Goal: Task Accomplishment & Management: Manage account settings

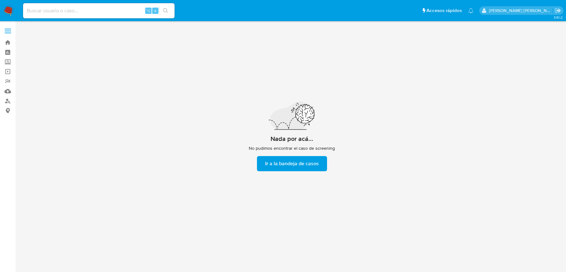
scroll to position [23, 0]
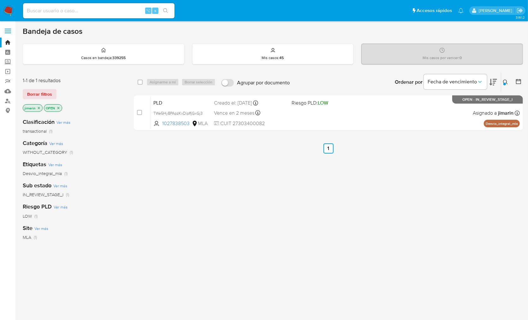
click at [4, 13] on img at bounding box center [8, 10] width 11 height 11
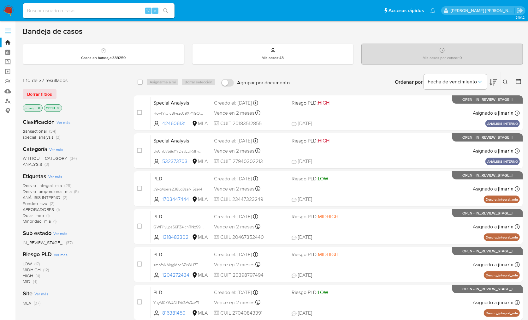
click at [12, 10] on img at bounding box center [8, 10] width 11 height 11
click at [159, 73] on div "select-all-cases-checkbox Asignarme a mí Borrar selección Agrupar por documento…" at bounding box center [328, 82] width 389 height 20
drag, startPoint x: 506, startPoint y: 83, endPoint x: 500, endPoint y: 88, distance: 7.6
click at [506, 83] on icon at bounding box center [505, 82] width 5 height 5
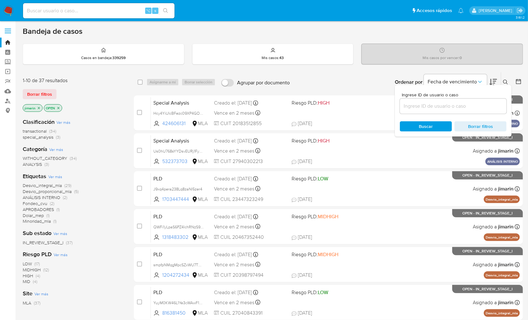
click at [482, 104] on input at bounding box center [453, 106] width 107 height 8
type input "1434823248"
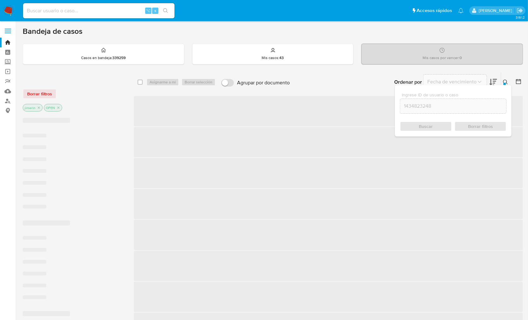
click at [506, 81] on icon at bounding box center [505, 82] width 5 height 5
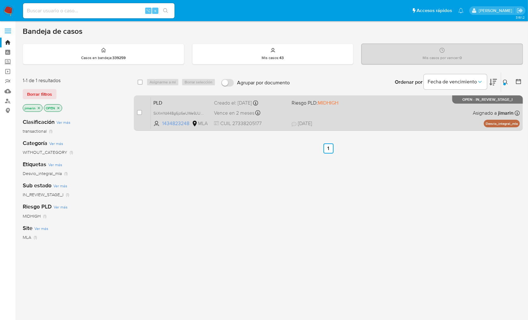
click at [419, 111] on div "PLD SkXmYd448g6jz6eUWe9JUSaz 1434823248 MLA Riesgo PLD: MIDHIGH Creado el: 12/0…" at bounding box center [335, 113] width 369 height 32
click at [138, 112] on input "checkbox" at bounding box center [139, 112] width 5 height 5
checkbox input "true"
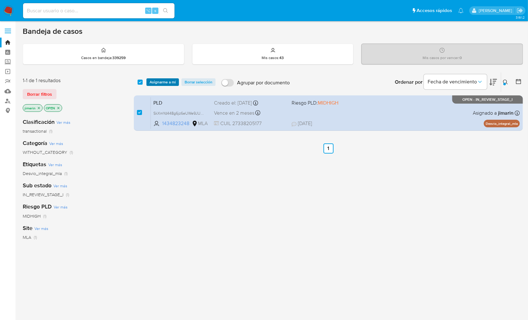
click at [161, 83] on span "Asignarme a mí" at bounding box center [163, 82] width 26 height 6
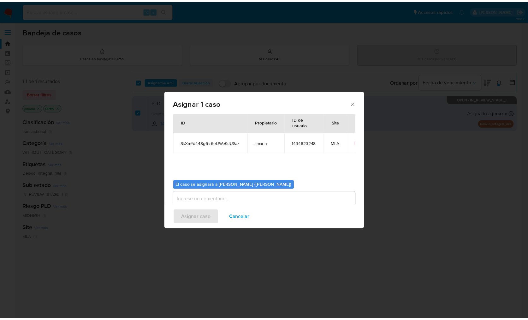
scroll to position [32, 0]
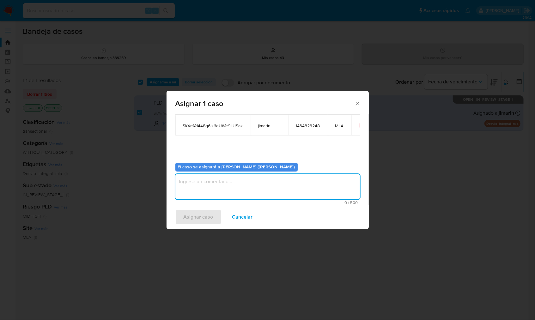
click at [210, 186] on textarea "assign-modal" at bounding box center [267, 186] width 184 height 25
click at [199, 221] on span "Asignar caso" at bounding box center [198, 217] width 30 height 14
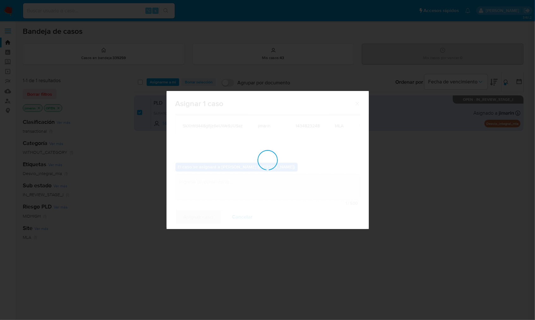
checkbox input "false"
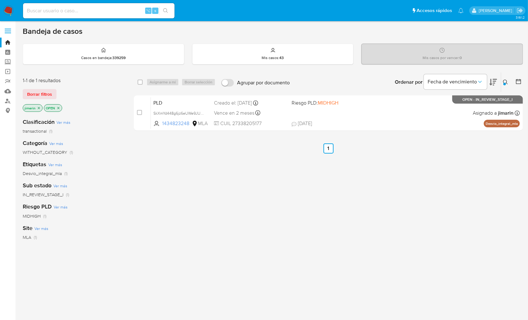
click at [501, 80] on button at bounding box center [506, 82] width 10 height 8
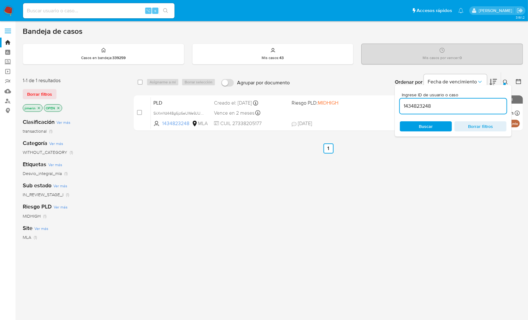
click at [448, 109] on input "1434823248" at bounding box center [453, 106] width 107 height 8
type input "157189857"
click at [505, 83] on div at bounding box center [505, 84] width 3 height 3
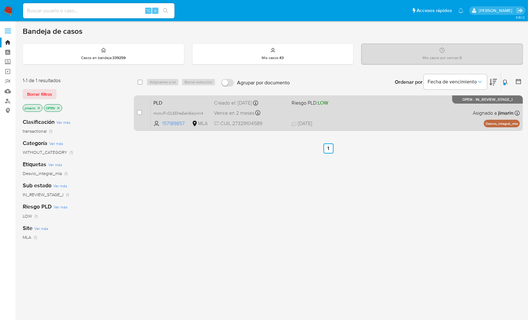
click at [431, 114] on div "PLD mcmJFvOLEEHeEek9isIjnhr4 157189857 MLA Riesgo PLD: LOW Creado el: 12/09/202…" at bounding box center [335, 113] width 369 height 32
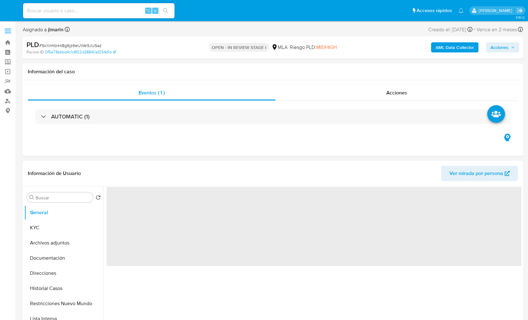
select select "10"
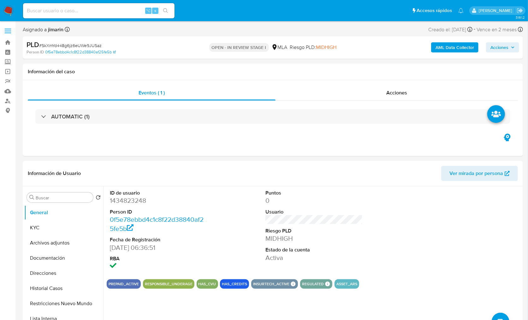
click at [96, 44] on span "# SkXmYd448g6jz6eUWe9JUSaz" at bounding box center [70, 45] width 63 height 6
copy span "SkXmYd448g6jz6eUWe9JUSaz"
click at [127, 206] on dl "ID de usuario 1434823248 Person ID 0f5e78ebbd4c1c8f22d38840af25fe5b Fecha de Re…" at bounding box center [159, 229] width 98 height 81
click at [126, 201] on dd "1434823248" at bounding box center [159, 200] width 98 height 9
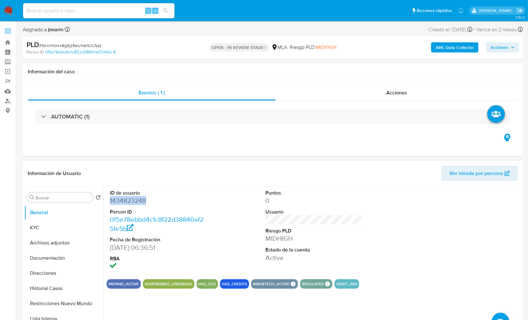
click at [126, 201] on dd "1434823248" at bounding box center [159, 200] width 98 height 9
copy dd "1434823248"
click at [58, 226] on button "KYC" at bounding box center [61, 227] width 74 height 15
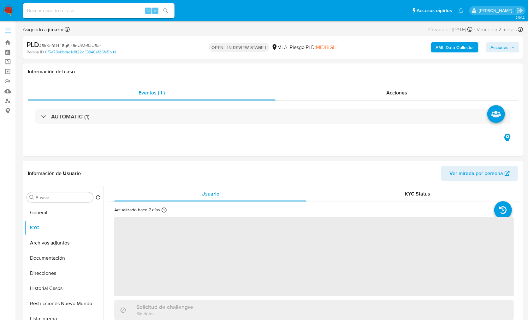
scroll to position [214, 0]
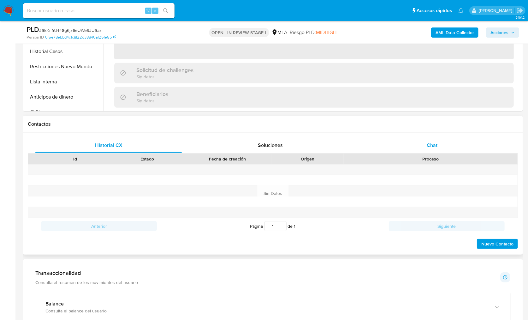
click at [421, 148] on div "Chat" at bounding box center [432, 145] width 147 height 15
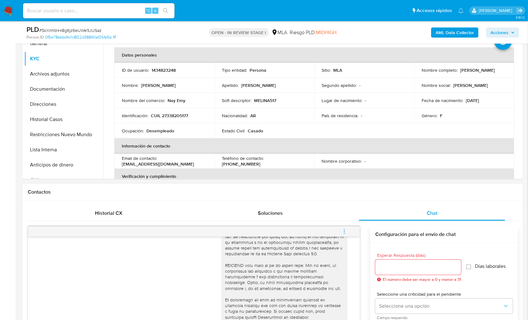
scroll to position [131, 0]
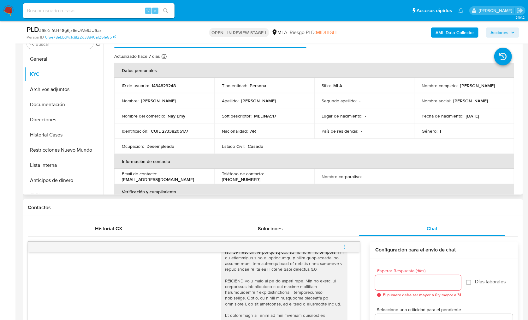
click at [173, 134] on p "CUIL 27338205177" at bounding box center [169, 131] width 37 height 6
copy p "27338205177"
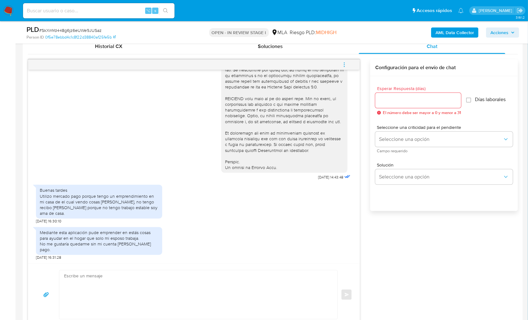
scroll to position [314, 0]
click at [205, 290] on textarea at bounding box center [197, 294] width 266 height 49
paste textarea "Hola XXX, Muchas gracias por tu respuesta. Analizamos tu caso y verificamos que…"
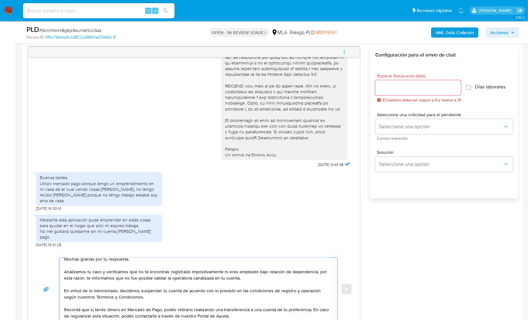
scroll to position [0, 0]
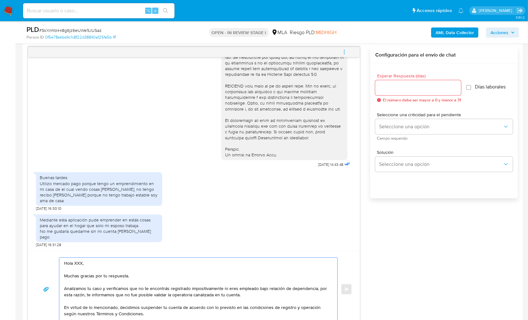
click at [79, 262] on textarea "Hola XXX, Muchas gracias por tu respuesta. Analizamos tu caso y verificamos que…" at bounding box center [197, 289] width 266 height 63
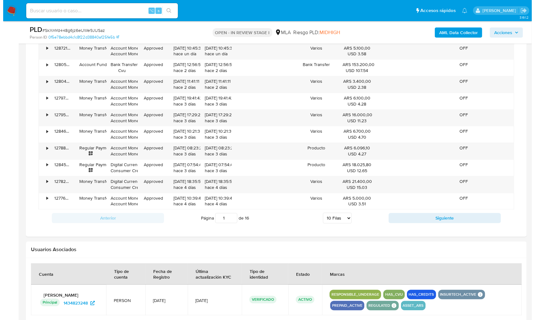
scroll to position [994, 0]
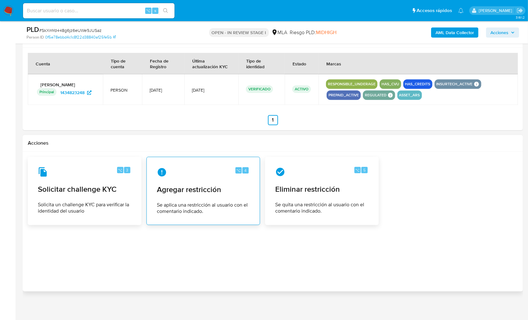
type textarea "Hola, Muchas gracias por tu respuesta. Analizamos tu caso y verificamos que no …"
click at [225, 195] on div "⌥ 4 Agregar restricción Se aplica una restricción al usuario con el comentario …" at bounding box center [203, 190] width 103 height 57
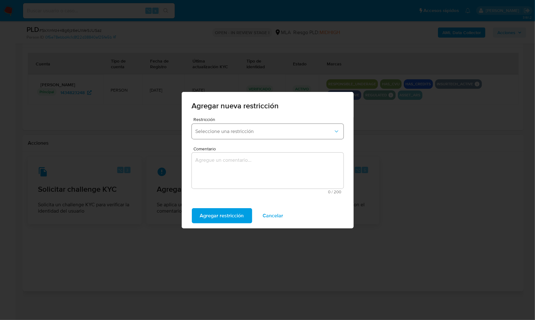
click at [252, 129] on span "Seleccione una restricción" at bounding box center [264, 131] width 138 height 6
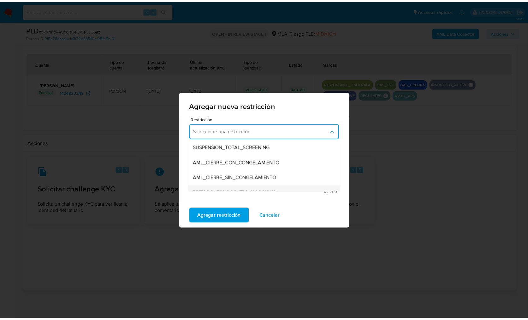
scroll to position [60, 0]
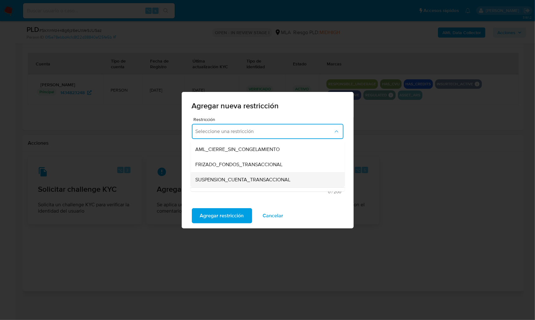
click at [251, 177] on span "SUSPENSION_CUENTA_TRANSACCIONAL" at bounding box center [242, 180] width 95 height 6
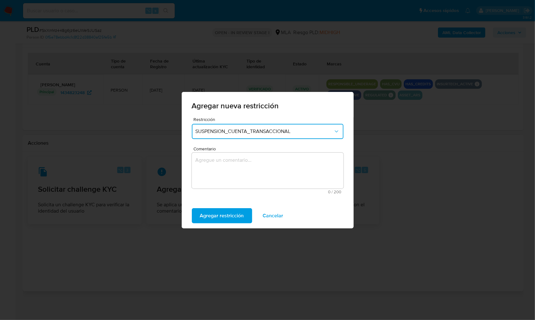
click at [260, 169] on textarea "Comentario" at bounding box center [268, 171] width 152 height 36
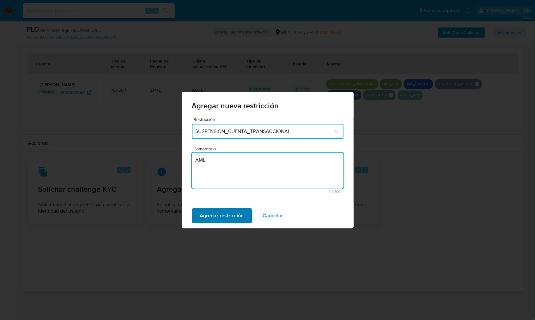
type textarea "AML"
click at [225, 221] on span "Agregar restricción" at bounding box center [222, 216] width 44 height 14
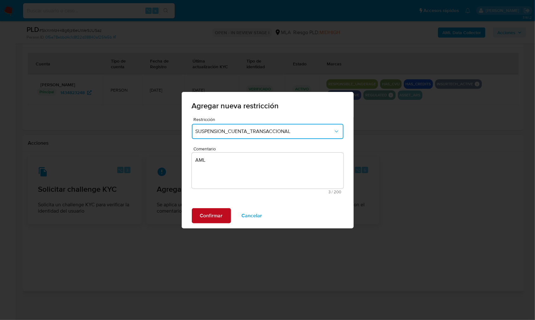
click at [218, 214] on span "Confirmar" at bounding box center [211, 216] width 23 height 14
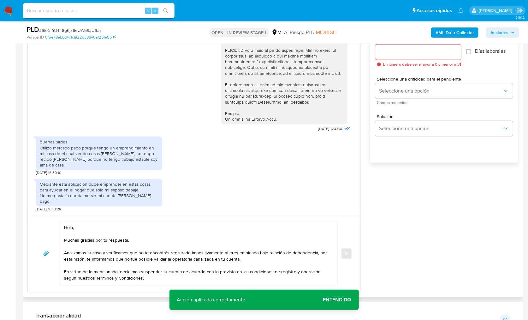
scroll to position [359, 0]
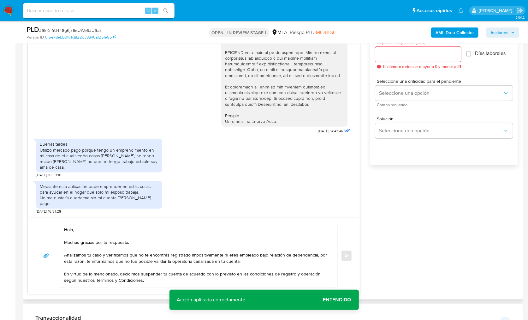
click at [401, 49] on div at bounding box center [418, 54] width 86 height 15
click at [400, 54] on input "Esperar Respuesta (días)" at bounding box center [418, 54] width 86 height 8
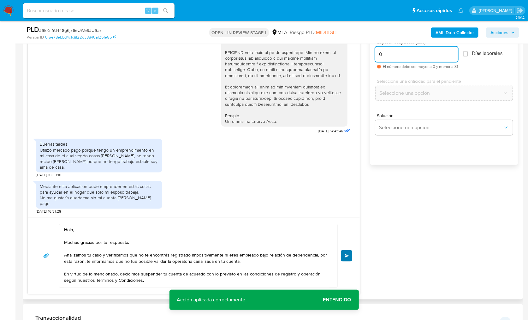
type input "0"
click at [351, 252] on button "Enviar" at bounding box center [346, 255] width 11 height 11
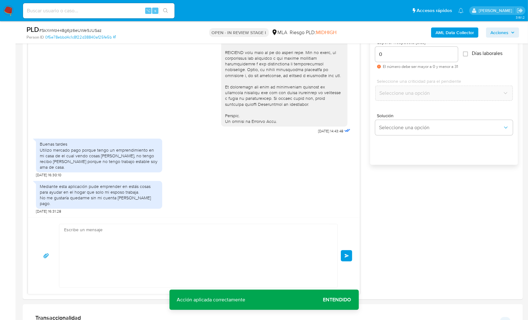
scroll to position [364, 0]
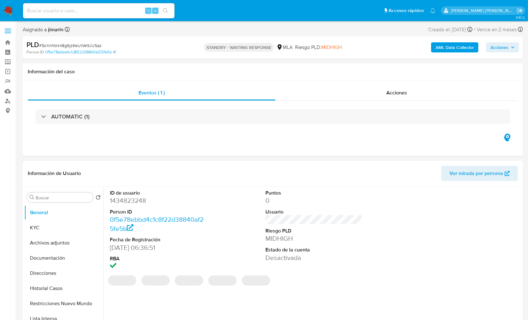
select select "10"
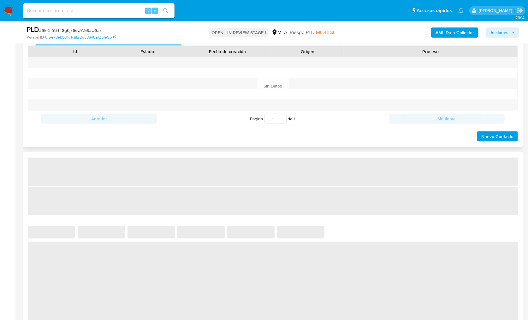
select select "10"
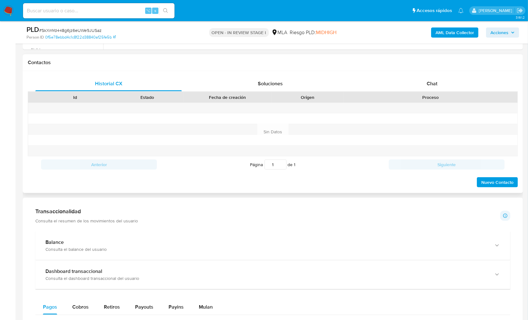
scroll to position [264, 0]
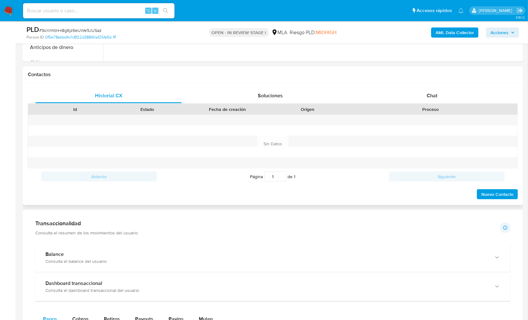
click at [439, 86] on div "Historial CX Soluciones Chat Id Estado Fecha de creación Origen Proceso Anterio…" at bounding box center [273, 144] width 500 height 122
click at [438, 92] on div "Chat" at bounding box center [432, 95] width 147 height 15
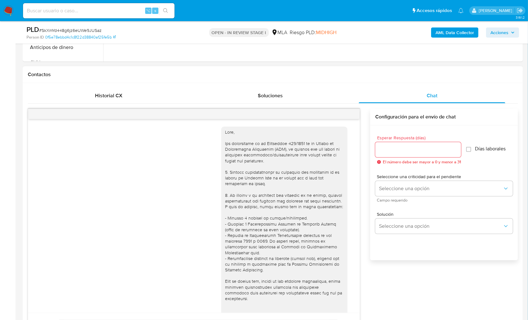
scroll to position [364, 0]
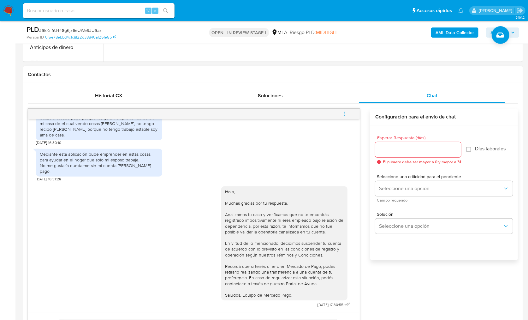
click at [349, 115] on button "menu-action" at bounding box center [344, 113] width 21 height 15
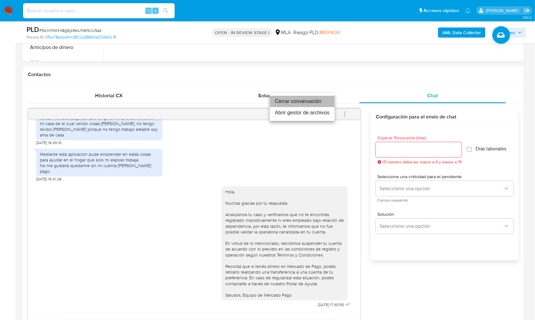
click at [312, 99] on li "Cerrar conversación" at bounding box center [302, 101] width 65 height 11
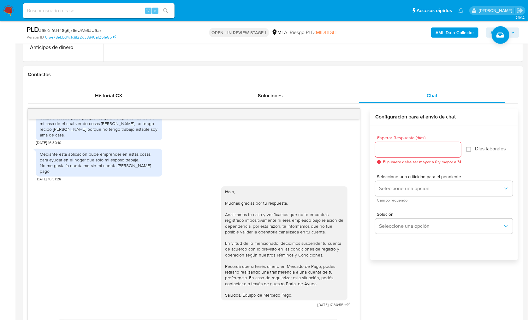
click at [427, 104] on div "17/09/2025 14:43:48 Buenas tardes Utilizo mercado pago porque tengo un emprendi…" at bounding box center [273, 240] width 490 height 272
click at [430, 99] on div "Chat" at bounding box center [432, 95] width 147 height 15
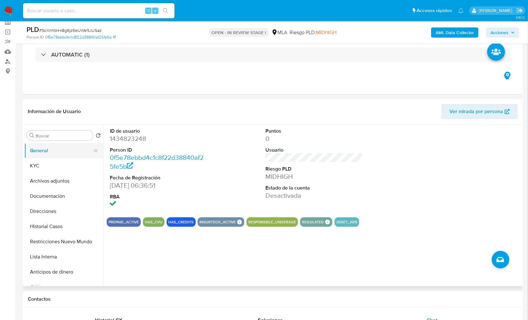
click at [60, 157] on button "General" at bounding box center [61, 150] width 74 height 15
click at [81, 168] on button "KYC" at bounding box center [61, 165] width 74 height 15
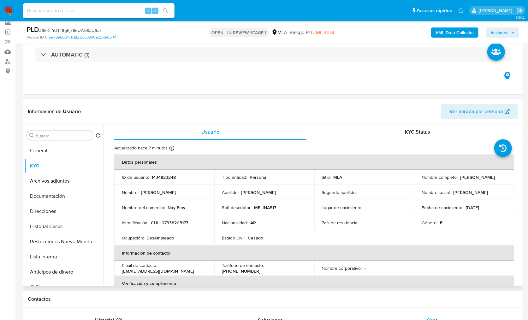
click at [182, 220] on p "CUIL 27338205177" at bounding box center [169, 223] width 37 height 6
copy p "27338205177"
click at [47, 161] on button "KYC" at bounding box center [61, 165] width 74 height 15
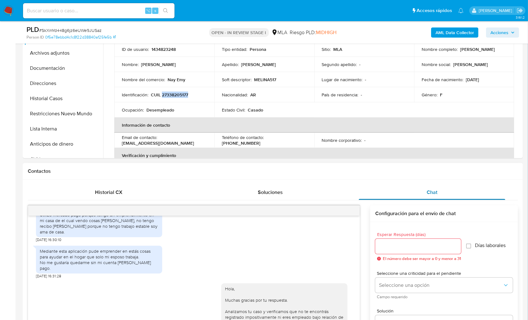
click at [431, 189] on span "Chat" at bounding box center [432, 192] width 11 height 7
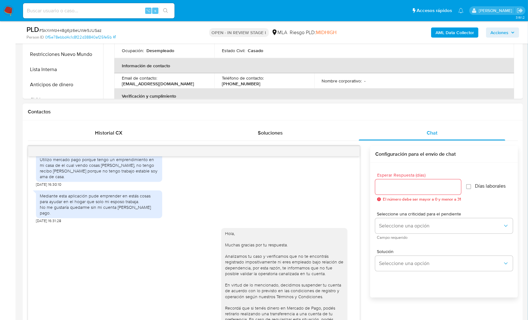
scroll to position [349, 0]
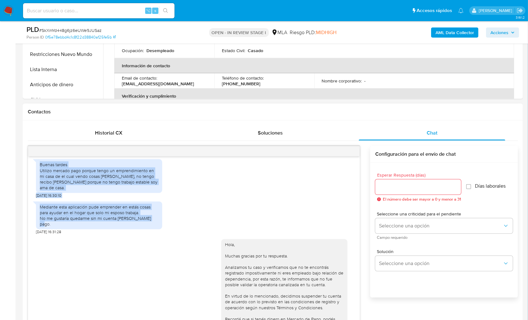
drag, startPoint x: 38, startPoint y: 176, endPoint x: 154, endPoint y: 227, distance: 126.3
click at [154, 227] on div "17/09/2025 14:43:48 Buenas tardes Utilizo mercado pago porque tengo un emprendi…" at bounding box center [194, 253] width 332 height 194
copy div "Buenas tardes Utilizo mercado pago porque tengo un emprendimiento en mi casa de…"
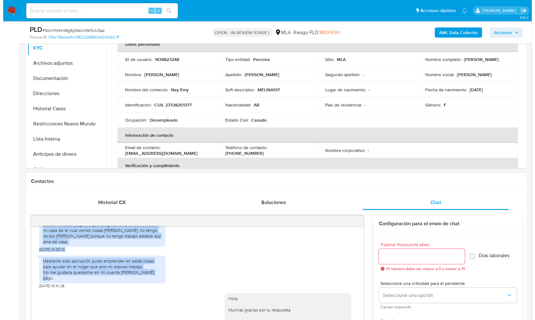
scroll to position [27, 0]
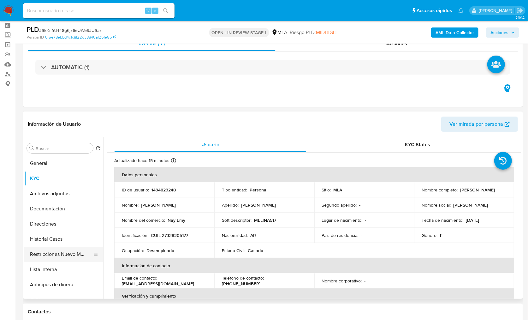
click at [64, 249] on button "Restricciones Nuevo Mundo" at bounding box center [61, 254] width 74 height 15
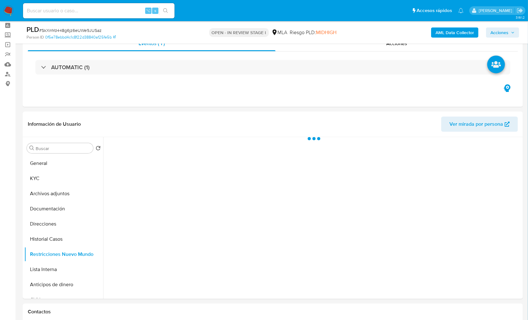
click at [451, 32] on b "AML Data Collector" at bounding box center [455, 32] width 39 height 10
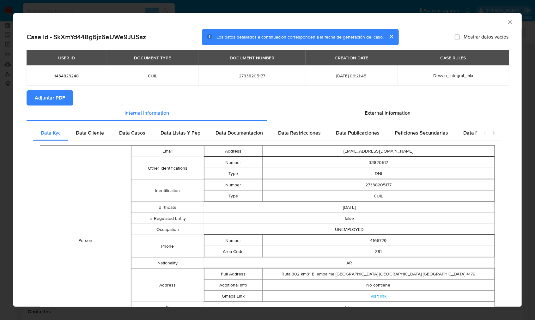
click at [53, 94] on span "Adjuntar PDF" at bounding box center [50, 98] width 30 height 14
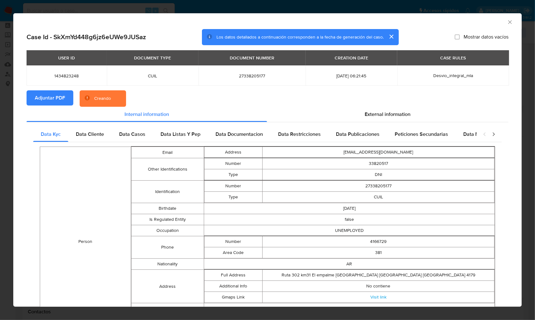
click at [201, 95] on section "Adjuntar PDF Creando" at bounding box center [268, 98] width 482 height 16
click at [230, 93] on section "Adjuntar PDF Creando" at bounding box center [268, 98] width 482 height 16
click at [232, 96] on section "Adjuntar PDF Creando" at bounding box center [268, 98] width 482 height 16
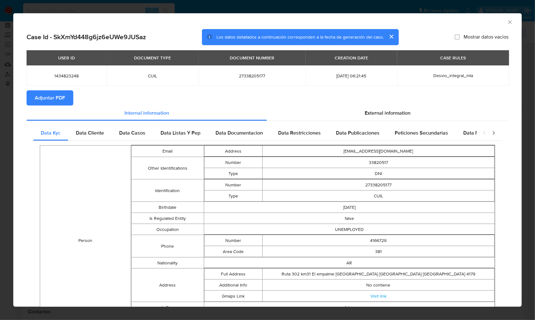
click at [506, 22] on icon "Cerrar ventana" at bounding box center [509, 22] width 6 height 6
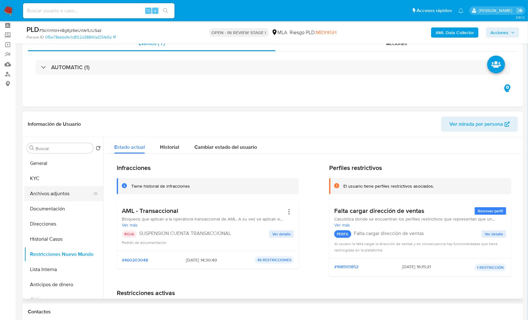
click at [49, 191] on button "Archivos adjuntos" at bounding box center [61, 193] width 74 height 15
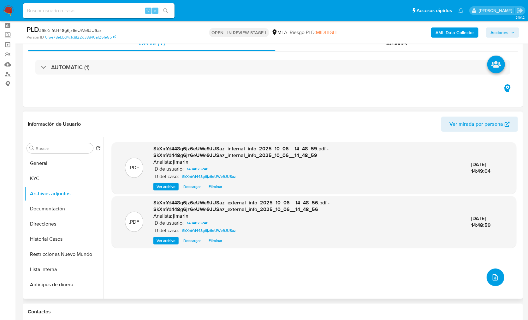
click at [492, 276] on icon "upload-file" at bounding box center [496, 277] width 8 height 8
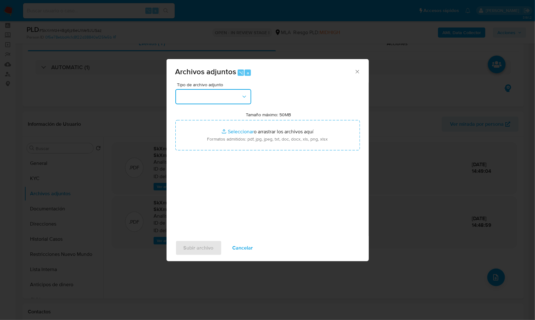
click at [231, 90] on button "button" at bounding box center [213, 96] width 76 height 15
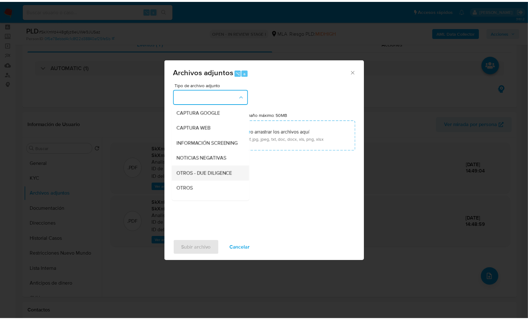
scroll to position [52, 0]
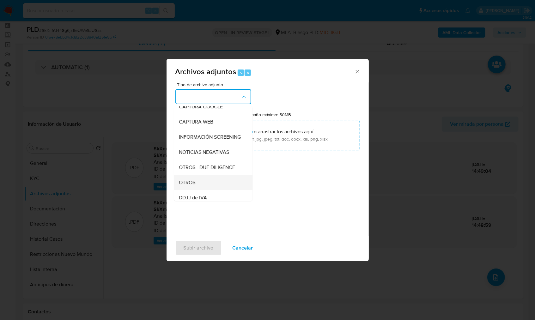
click at [196, 190] on div "OTROS" at bounding box center [211, 182] width 64 height 15
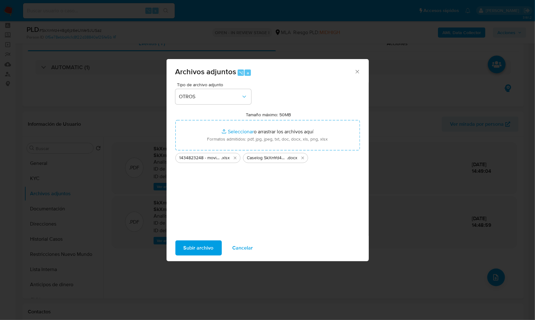
click at [203, 244] on span "Subir archivo" at bounding box center [198, 248] width 30 height 14
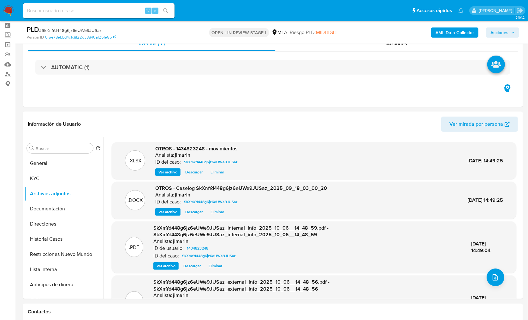
click at [504, 34] on span "Acciones" at bounding box center [500, 32] width 18 height 10
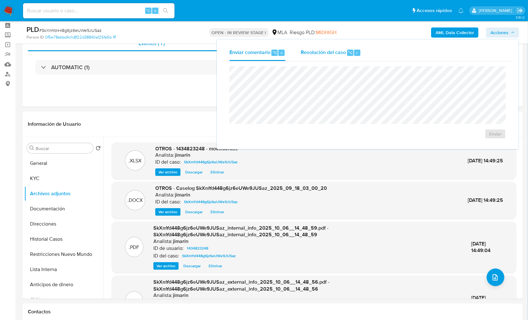
click at [342, 53] on span "Resolución del caso" at bounding box center [323, 52] width 45 height 7
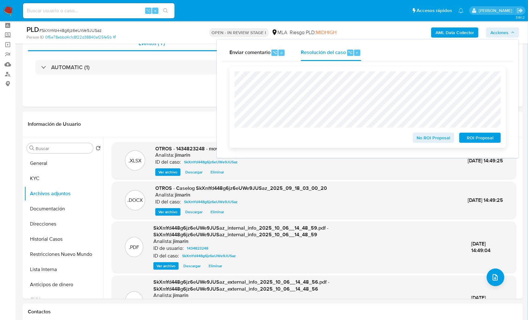
click at [470, 137] on span "ROI Proposal" at bounding box center [480, 137] width 33 height 9
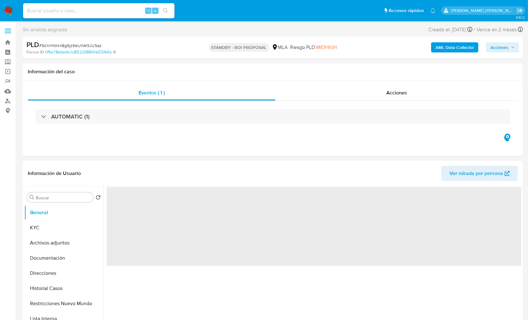
select select "10"
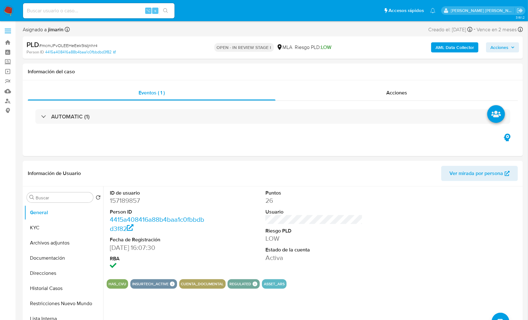
click at [84, 44] on span "# mcmJFvOLEEHeEek9isIjnhr4" at bounding box center [68, 45] width 58 height 6
copy span "mcmJFvOLEEHeEek9isIjnhr4"
click at [132, 198] on dd "157189857" at bounding box center [159, 200] width 98 height 9
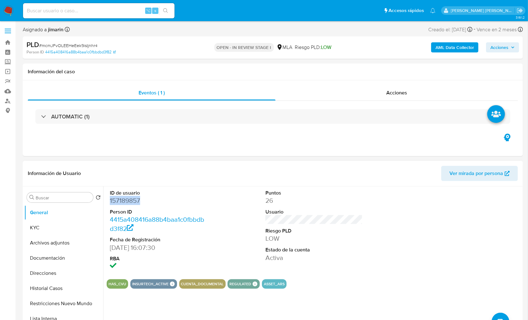
copy dd "157189857"
click at [51, 228] on button "KYC" at bounding box center [61, 227] width 74 height 15
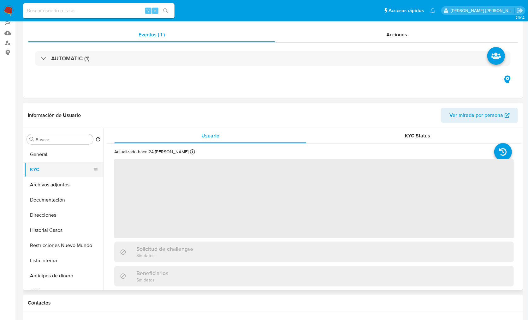
scroll to position [60, 0]
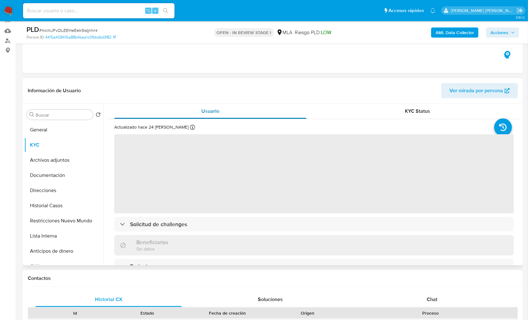
click at [206, 112] on span "Usuario" at bounding box center [210, 110] width 18 height 7
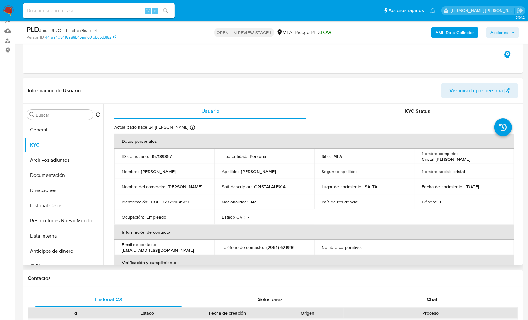
click at [184, 201] on p "CUIL 27329104589" at bounding box center [170, 202] width 38 height 6
copy p "27329104589"
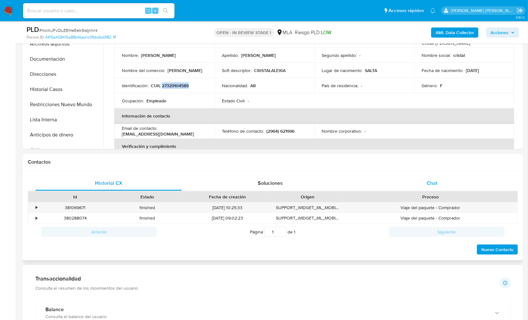
click at [434, 189] on div "Chat" at bounding box center [432, 183] width 147 height 15
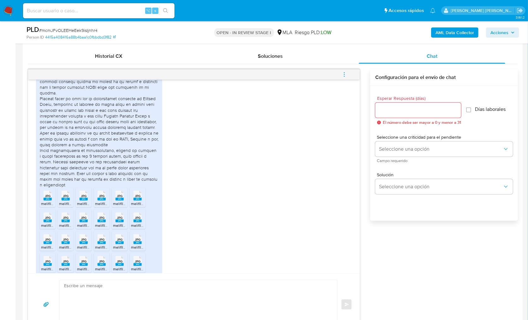
scroll to position [549, 0]
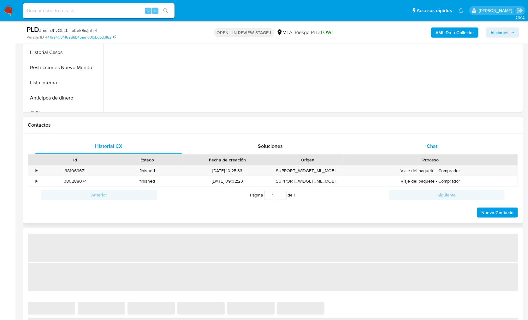
click at [425, 151] on div "Chat" at bounding box center [432, 146] width 147 height 15
select select "10"
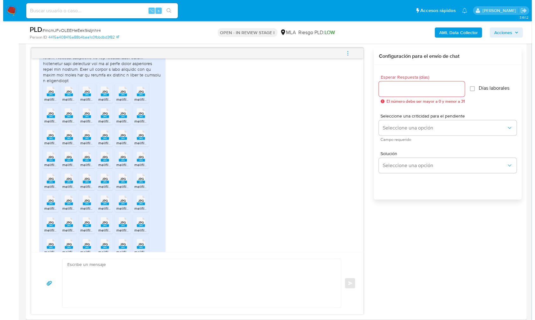
scroll to position [397, 0]
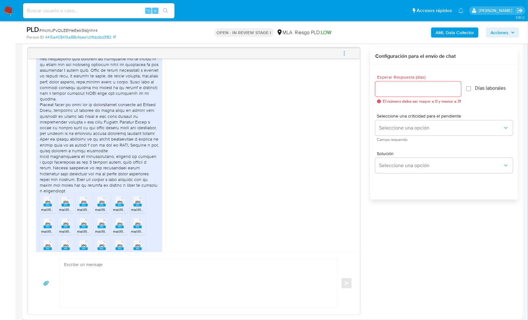
click at [349, 48] on button "menu-action" at bounding box center [344, 53] width 21 height 15
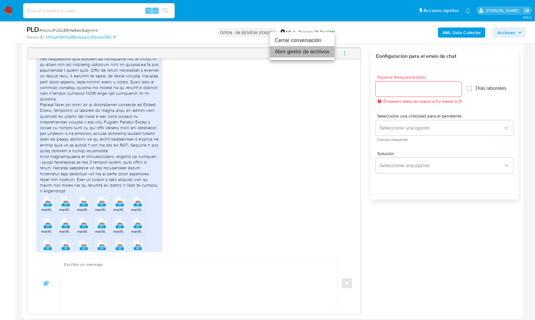
click at [305, 53] on li "Abrir gestor de archivos" at bounding box center [302, 51] width 65 height 11
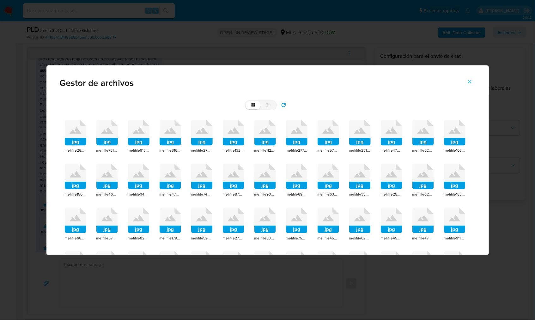
click at [76, 141] on rect at bounding box center [75, 142] width 21 height 8
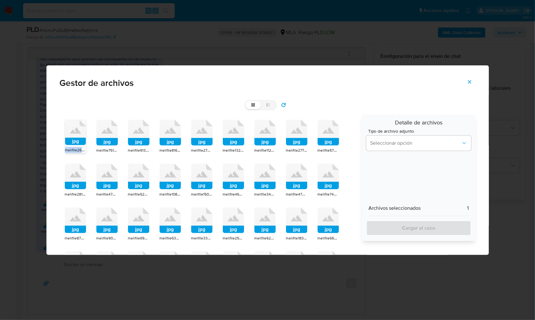
click at [76, 141] on rect at bounding box center [75, 141] width 21 height 7
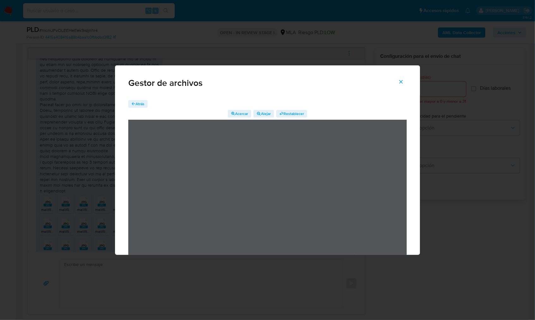
click at [140, 98] on div "Atrás Acercar Alejar Restablecer" at bounding box center [267, 187] width 305 height 185
click at [139, 106] on span "Atrás" at bounding box center [139, 104] width 9 height 8
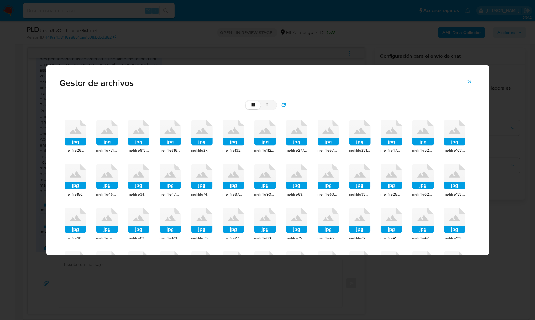
click at [181, 178] on icon at bounding box center [169, 177] width 21 height 26
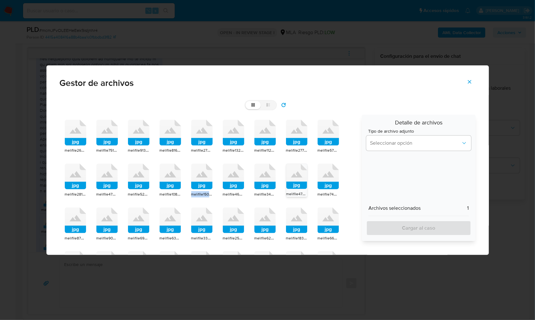
click at [198, 178] on icon at bounding box center [201, 177] width 21 height 26
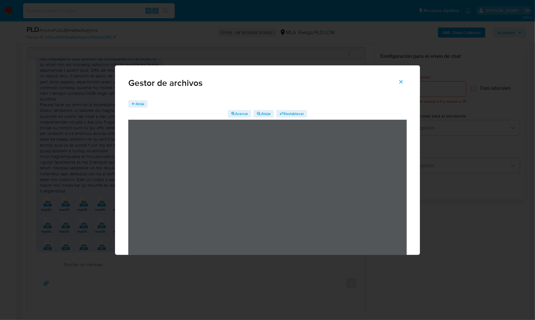
click at [137, 101] on span "Atrás" at bounding box center [139, 104] width 9 height 8
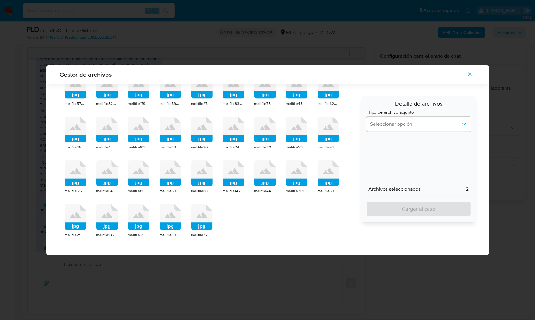
click at [209, 219] on icon at bounding box center [201, 217] width 21 height 26
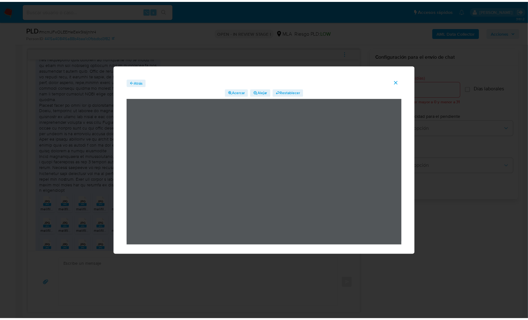
scroll to position [25, 0]
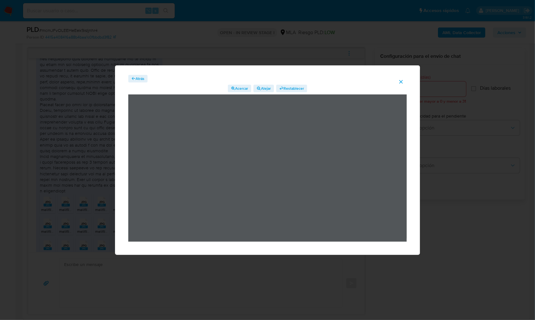
click at [404, 80] on button "Cerrar" at bounding box center [401, 81] width 22 height 15
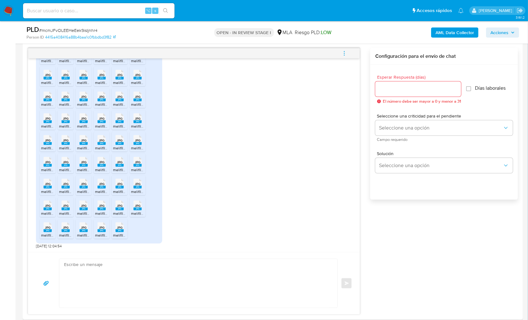
scroll to position [585, 0]
click at [201, 194] on div "JPG JPG melifile2675890244202134496.jpg JPG JPG melifile7518807984745705198.jpg…" at bounding box center [194, 43] width 316 height 409
click at [405, 242] on div "17/09/2025 14:43:33 JPG JPG melifile2675890244202134496.jpg JPG JPG melifile751…" at bounding box center [273, 181] width 490 height 266
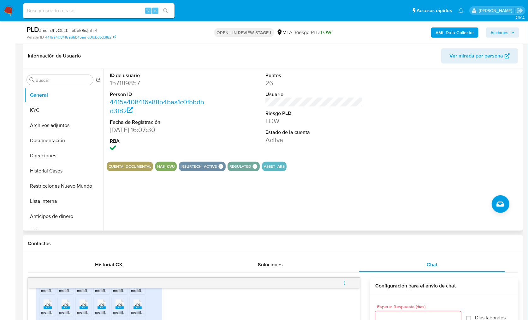
scroll to position [92, 0]
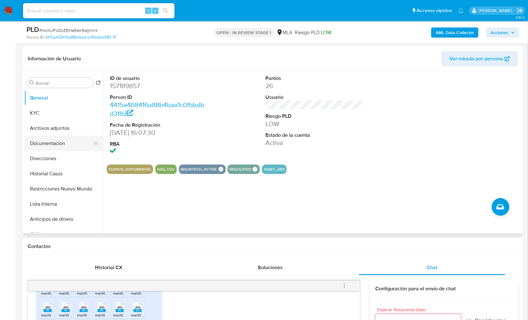
click at [52, 148] on button "Documentación" at bounding box center [61, 143] width 74 height 15
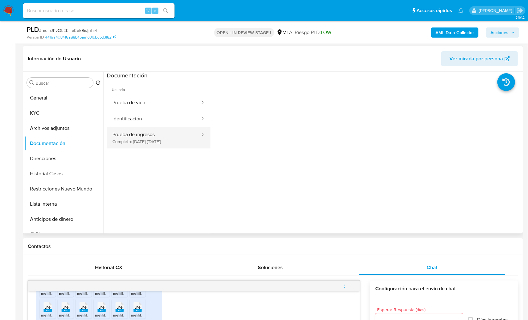
click at [159, 134] on button "Prueba de ingresos Completo: 18/04/2023 (hace 2 años)" at bounding box center [154, 137] width 94 height 21
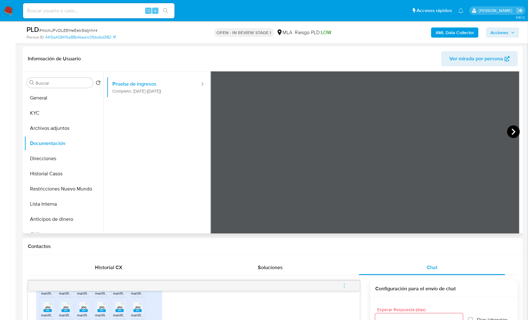
scroll to position [55, 0]
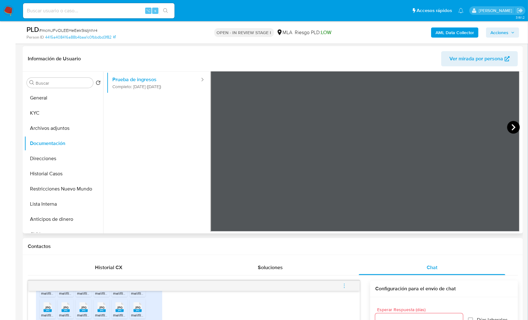
click at [508, 123] on icon at bounding box center [513, 127] width 13 height 13
click at [510, 127] on icon at bounding box center [513, 127] width 13 height 13
click at [512, 125] on icon at bounding box center [513, 127] width 13 height 13
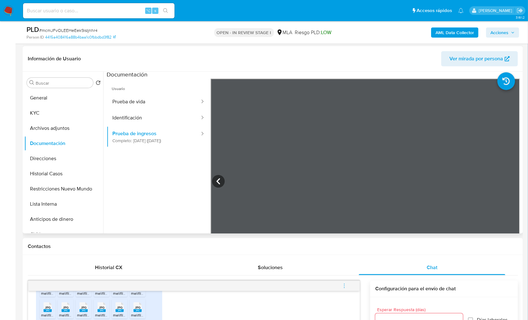
scroll to position [0, 0]
click at [56, 110] on button "KYC" at bounding box center [61, 112] width 74 height 15
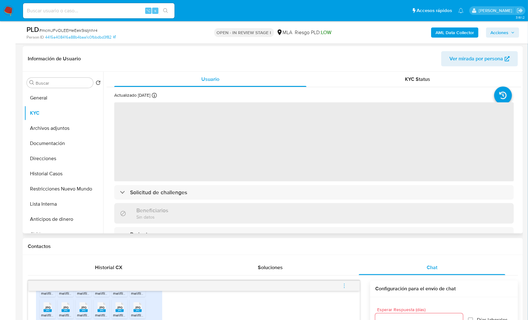
click at [129, 52] on header "Información de Usuario Ver mirada por persona" at bounding box center [273, 58] width 490 height 15
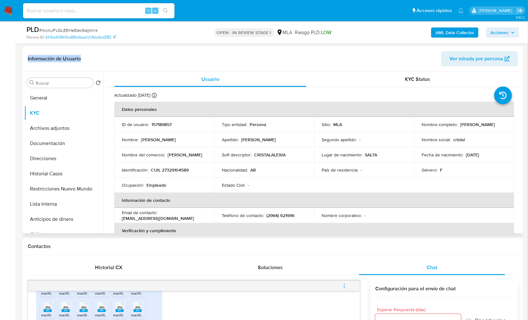
drag, startPoint x: 26, startPoint y: 59, endPoint x: 93, endPoint y: 61, distance: 67.9
click at [93, 61] on div "Información de Usuario Ver mirada por persona" at bounding box center [273, 59] width 500 height 26
click at [103, 61] on header "Información de Usuario Ver mirada por persona" at bounding box center [273, 58] width 490 height 15
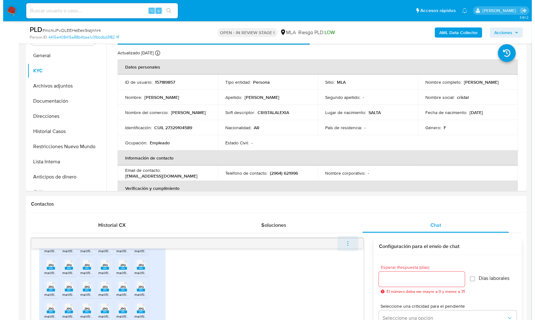
scroll to position [145, 0]
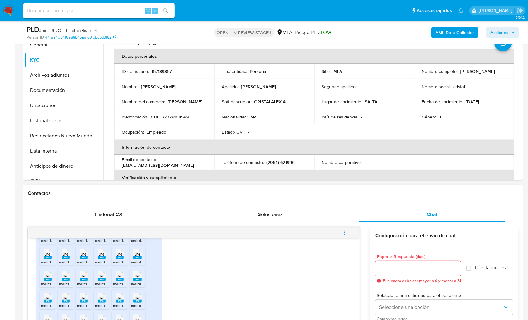
click at [346, 235] on span "menu-action" at bounding box center [345, 232] width 6 height 15
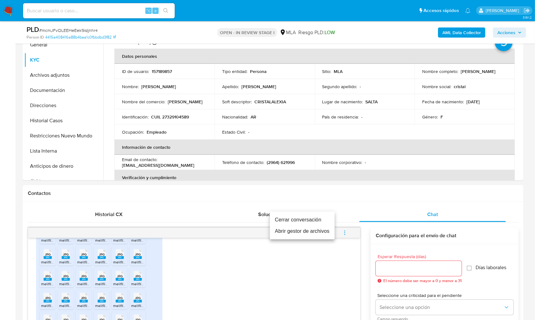
click at [285, 236] on li "Abrir gestor de archivos" at bounding box center [302, 230] width 65 height 11
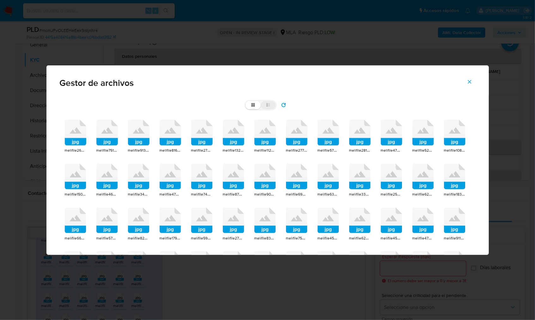
click at [268, 107] on label "list" at bounding box center [267, 105] width 15 height 8
click at [246, 101] on input "list" at bounding box center [245, 101] width 0 height 0
radio input "true"
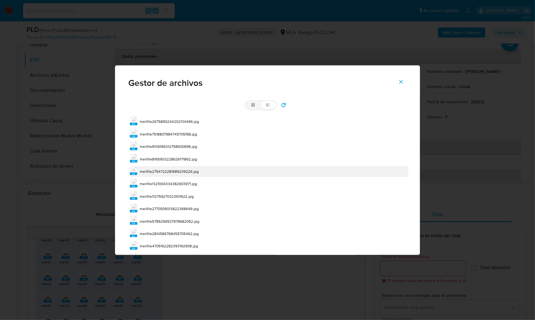
click at [164, 172] on span "melifile2754722281689239226.jpg" at bounding box center [169, 171] width 59 height 5
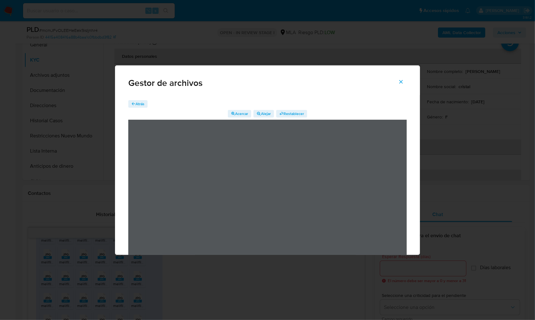
click at [140, 102] on span "Atrás" at bounding box center [139, 104] width 9 height 8
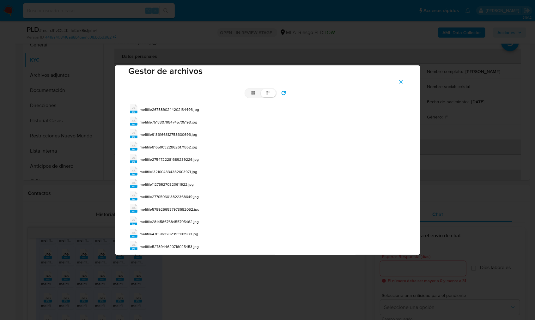
scroll to position [102, 0]
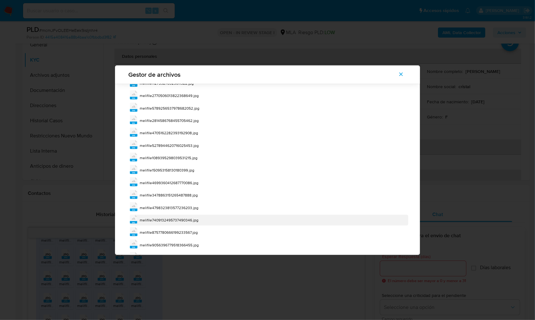
click at [188, 218] on span "melifile7409132495737490346.jpg" at bounding box center [169, 219] width 59 height 5
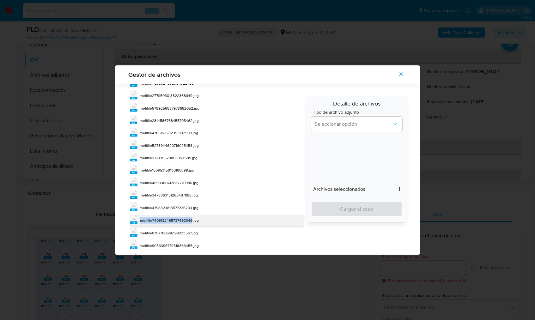
click at [188, 218] on span "melifile7409132495737490346.jpg" at bounding box center [169, 220] width 59 height 5
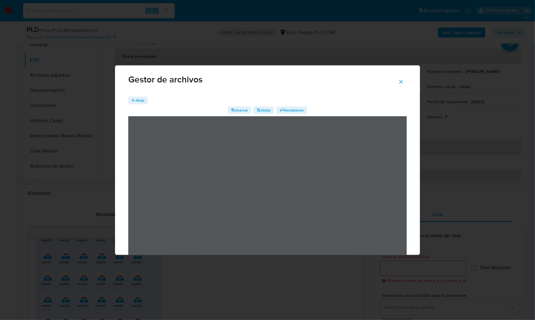
scroll to position [25, 0]
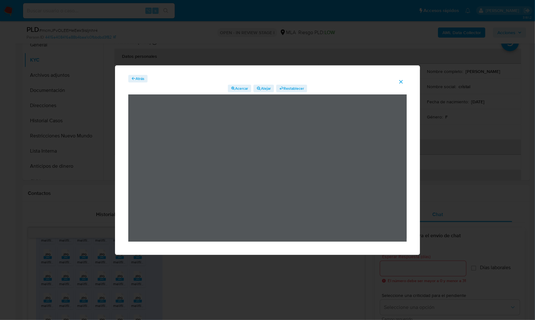
click at [145, 79] on button "Atrás" at bounding box center [138, 79] width 20 height 8
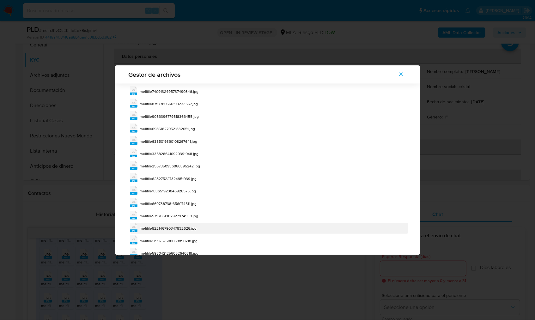
click at [157, 223] on div "jpg melifile822146790347832626.jpg" at bounding box center [269, 228] width 278 height 11
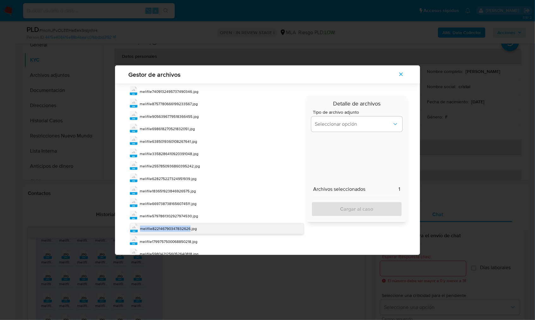
click at [157, 223] on div "jpg melifile822146790347832626.jpg" at bounding box center [217, 228] width 174 height 11
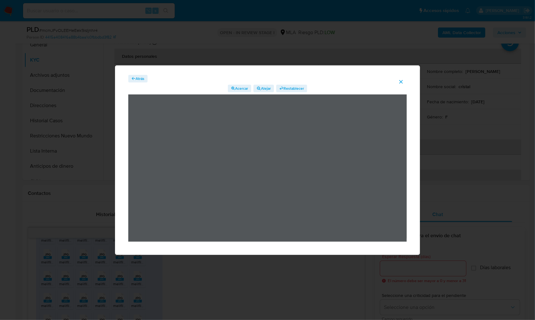
click at [134, 73] on div "Atrás Acercar Alejar Restablecer" at bounding box center [267, 162] width 305 height 185
click at [135, 74] on div "Atrás Acercar Alejar Restablecer" at bounding box center [267, 162] width 305 height 185
click at [137, 77] on span "Atrás" at bounding box center [139, 79] width 9 height 8
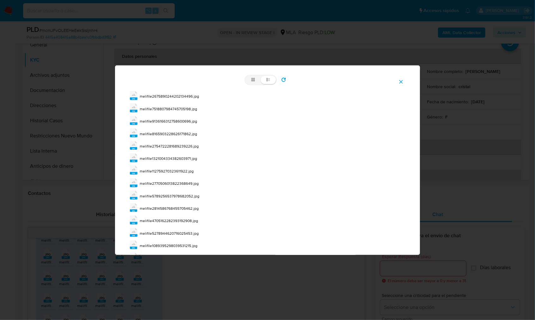
click at [173, 78] on div "grid list" at bounding box center [267, 80] width 278 height 10
click at [369, 81] on div "grid list" at bounding box center [267, 80] width 278 height 10
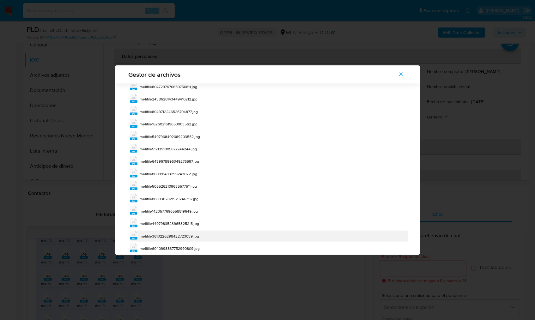
scroll to position [585, 0]
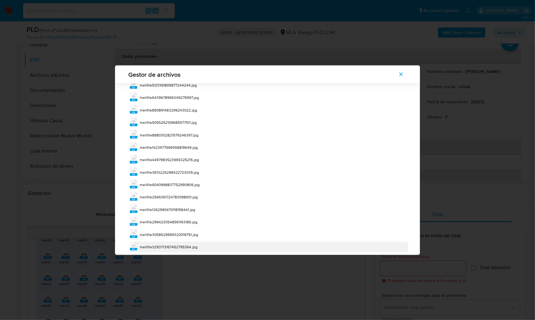
click at [184, 244] on span "melifile3293713167452795364.jpg" at bounding box center [169, 246] width 58 height 5
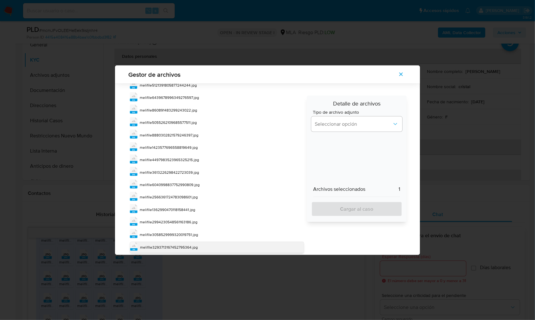
click at [184, 244] on span "melifile3293713167452795364.jpg" at bounding box center [169, 246] width 58 height 5
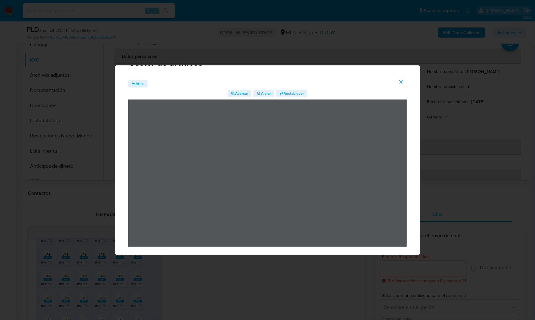
scroll to position [25, 0]
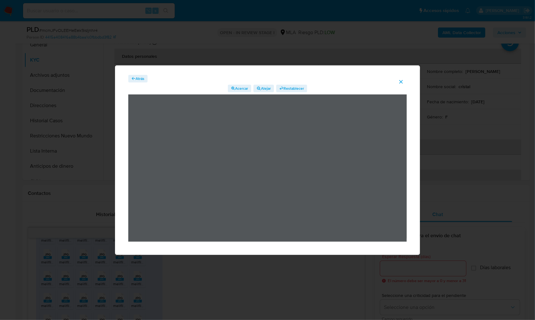
click at [400, 83] on icon "Cerrar" at bounding box center [401, 82] width 6 height 6
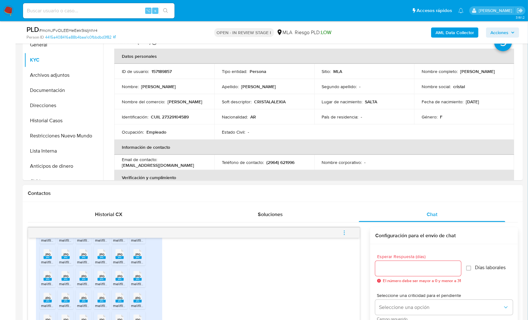
click at [345, 236] on span "menu-action" at bounding box center [345, 232] width 6 height 15
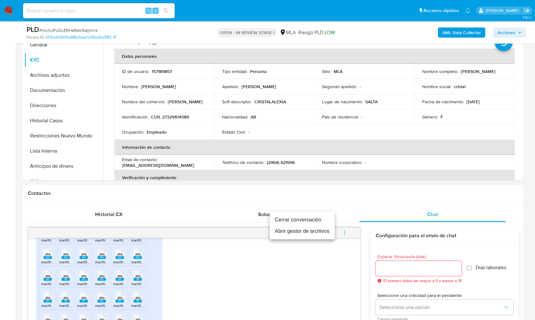
click at [301, 232] on li "Abrir gestor de archivos" at bounding box center [302, 230] width 65 height 11
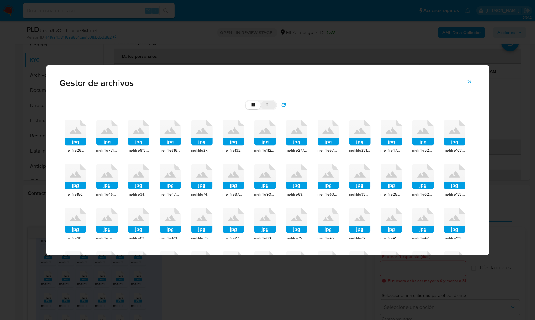
click at [269, 106] on label "list" at bounding box center [267, 105] width 15 height 8
click at [246, 101] on input "list" at bounding box center [245, 101] width 0 height 0
radio input "true"
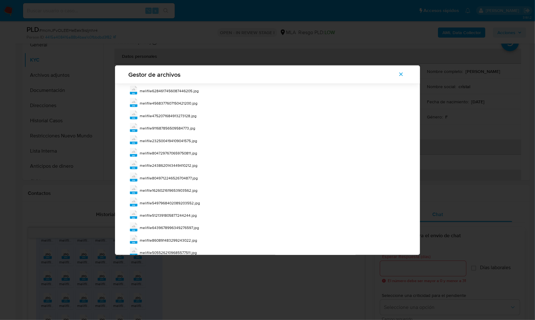
scroll to position [585, 0]
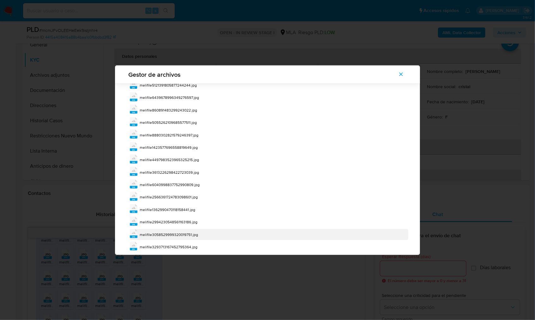
click at [183, 232] on span "melifile3058529999320019751.jpg" at bounding box center [169, 234] width 58 height 5
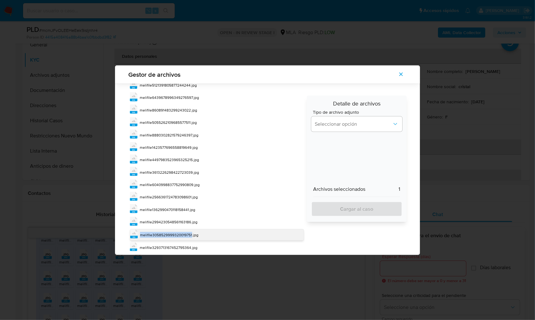
click at [183, 232] on span "melifile3058529999320019751.jpg" at bounding box center [169, 234] width 58 height 5
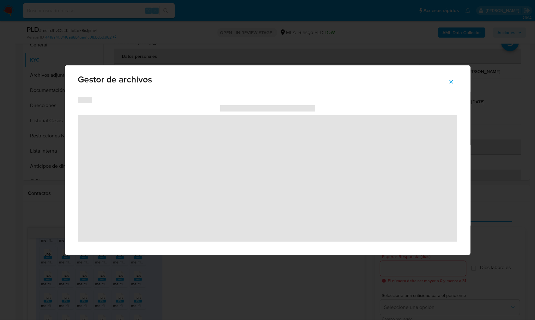
scroll to position [25, 0]
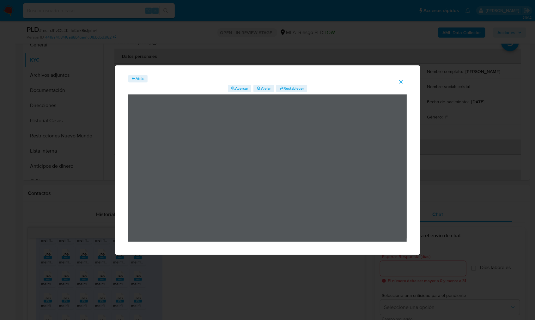
click at [136, 80] on span "Atrás" at bounding box center [139, 79] width 9 height 8
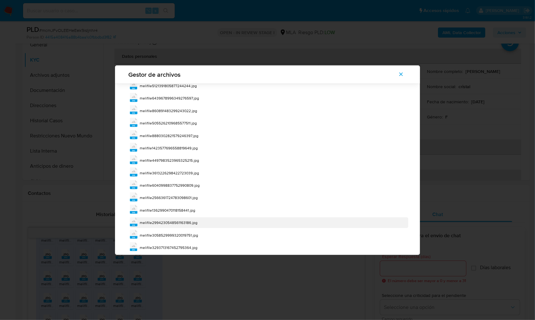
scroll to position [585, 0]
click at [193, 219] on span "melifile2994230548561163186.jpg" at bounding box center [169, 221] width 58 height 5
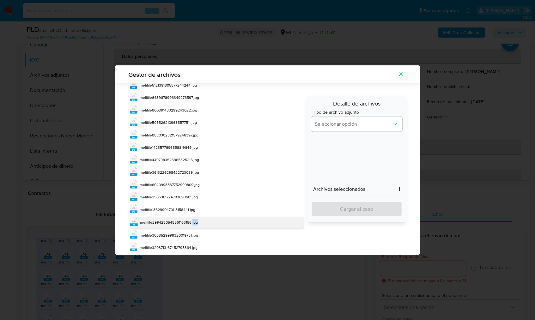
click at [193, 219] on span "melifile2994230548561163186.jpg" at bounding box center [169, 221] width 58 height 5
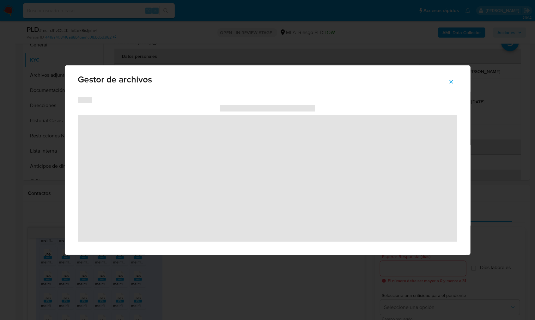
scroll to position [25, 0]
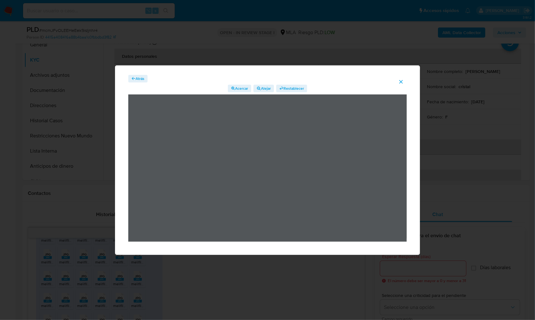
click at [146, 82] on div "Atrás Acercar Alejar Restablecer" at bounding box center [267, 158] width 278 height 167
click at [141, 79] on span "Atrás" at bounding box center [139, 79] width 9 height 8
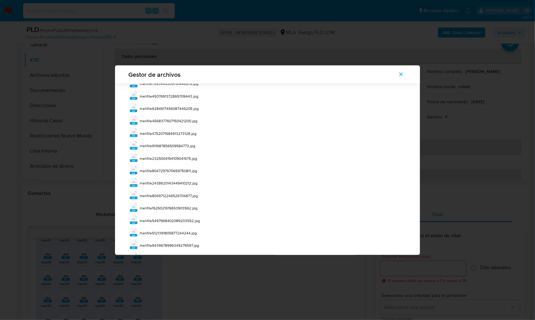
scroll to position [585, 0]
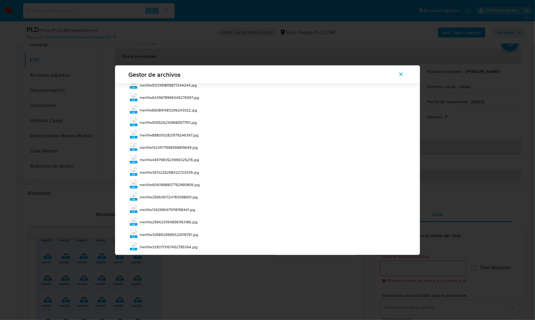
click at [180, 219] on span "melifile2994230548561163186.jpg" at bounding box center [169, 221] width 58 height 5
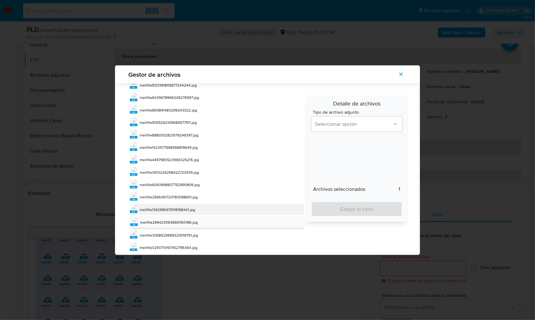
click at [185, 204] on div "jpg melifile1362990470118158441.jpg" at bounding box center [217, 209] width 174 height 11
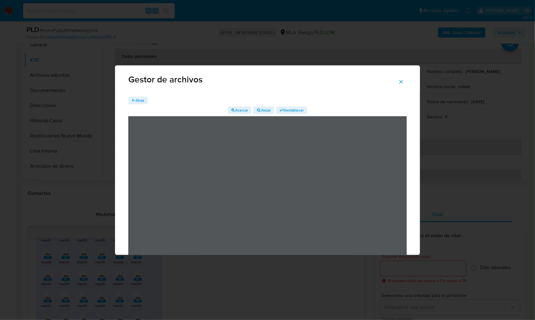
scroll to position [25, 0]
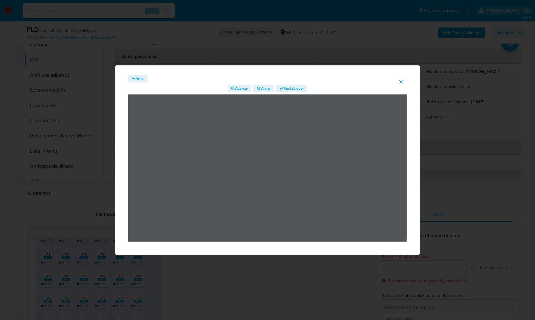
click at [136, 81] on span "Atrás" at bounding box center [139, 79] width 9 height 8
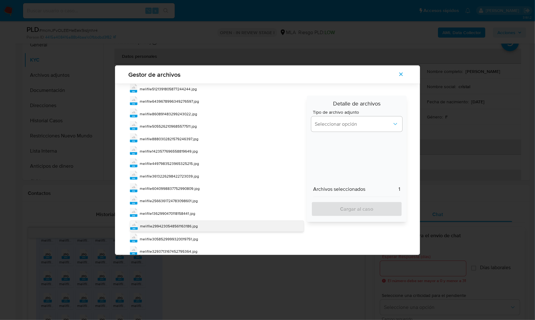
scroll to position [585, 0]
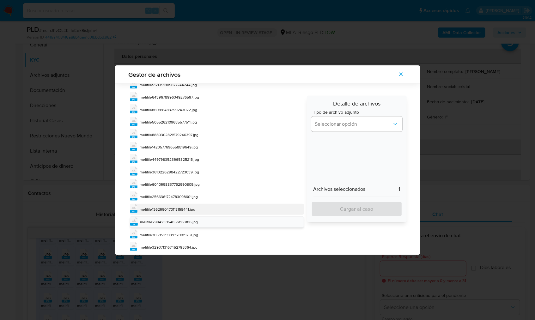
click at [189, 207] on span "melifile1362990470118158441.jpg" at bounding box center [168, 209] width 56 height 5
click at [183, 220] on span "melifile2994230548561163186.jpg" at bounding box center [169, 222] width 58 height 5
click at [183, 207] on span "melifile1362990470118158441.jpg" at bounding box center [168, 209] width 56 height 5
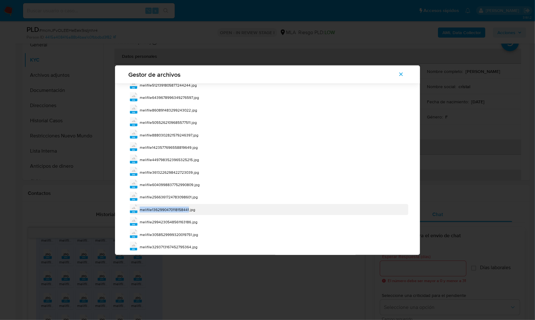
click at [183, 207] on span "melifile1362990470118158441.jpg" at bounding box center [168, 209] width 56 height 5
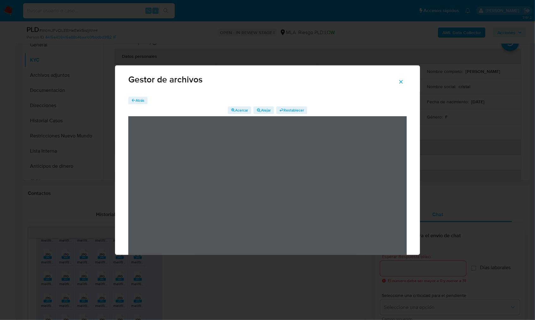
scroll to position [25, 0]
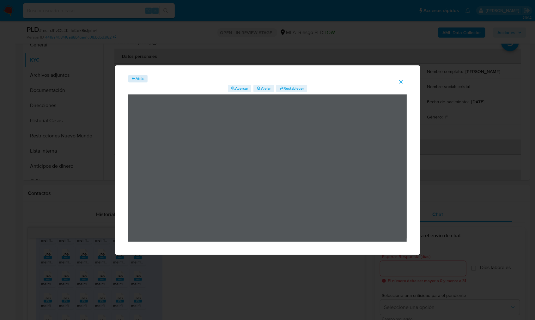
click at [136, 82] on div "Atrás Acercar Alejar Restablecer" at bounding box center [267, 158] width 278 height 167
click at [137, 79] on span "Atrás" at bounding box center [139, 79] width 9 height 8
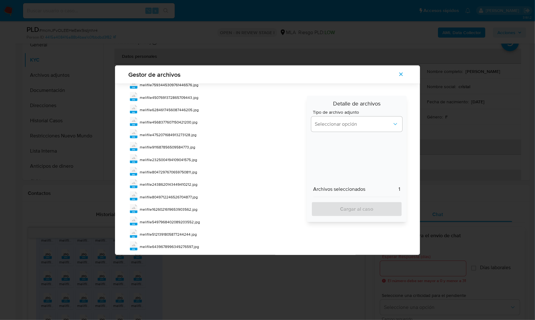
scroll to position [585, 0]
click at [173, 194] on span "melifile2566361724783098601.jpg" at bounding box center [169, 196] width 58 height 5
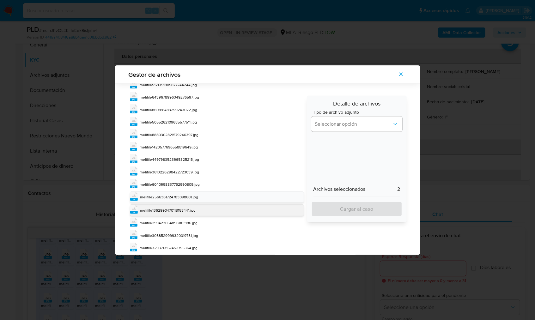
click at [179, 207] on span "melifile1362990470118158441.jpg" at bounding box center [168, 209] width 56 height 5
click at [180, 194] on span "melifile2566361724783098601.jpg" at bounding box center [169, 196] width 58 height 5
click at [180, 195] on span "melifile2566361724783098601.jpg" at bounding box center [169, 197] width 58 height 5
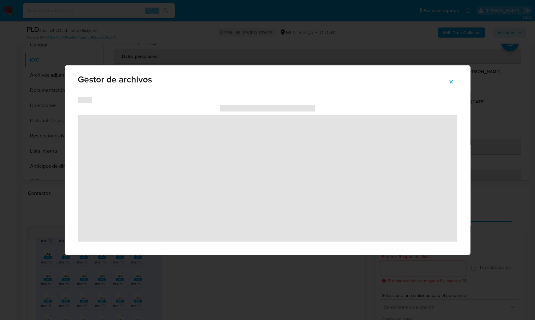
scroll to position [25, 0]
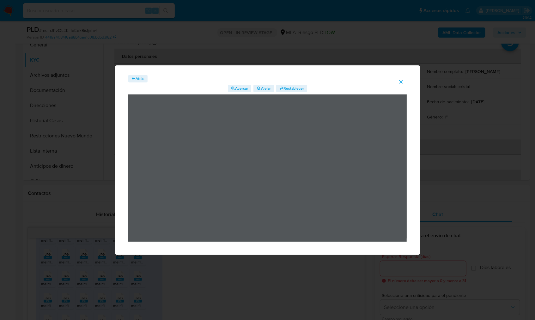
click at [137, 81] on span "Atrás" at bounding box center [139, 79] width 9 height 8
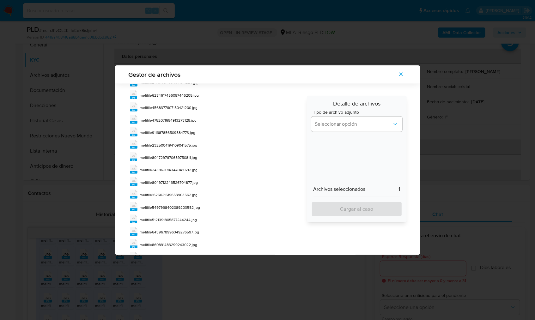
scroll to position [585, 0]
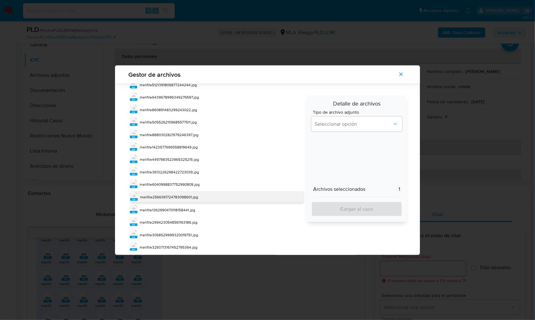
click at [194, 194] on span "melifile2566361724783098601.jpg" at bounding box center [169, 196] width 58 height 5
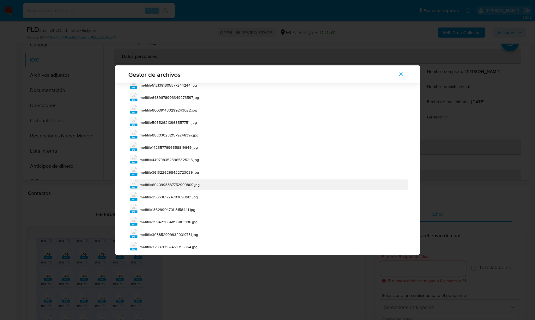
click at [191, 182] on span "melifile6040998837752990809.jpg" at bounding box center [170, 184] width 60 height 5
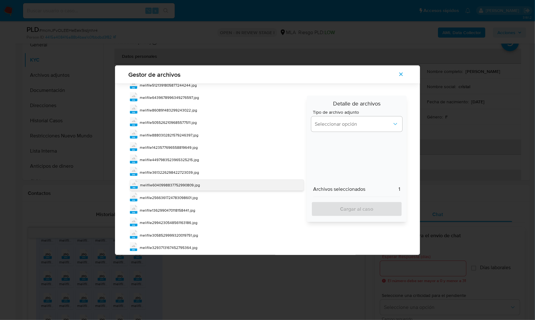
click at [182, 182] on span "melifile6040998837752990809.jpg" at bounding box center [170, 184] width 60 height 5
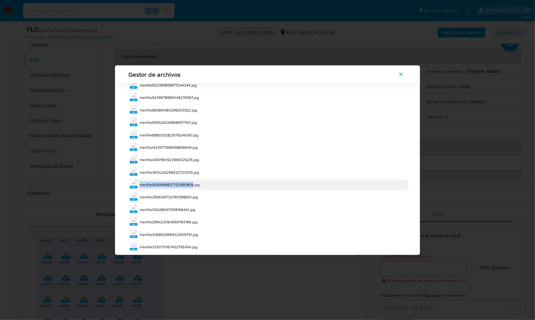
click at [182, 182] on span "melifile6040998837752990809.jpg" at bounding box center [170, 184] width 60 height 5
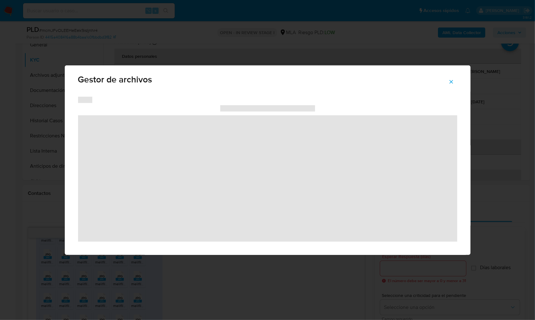
scroll to position [25, 0]
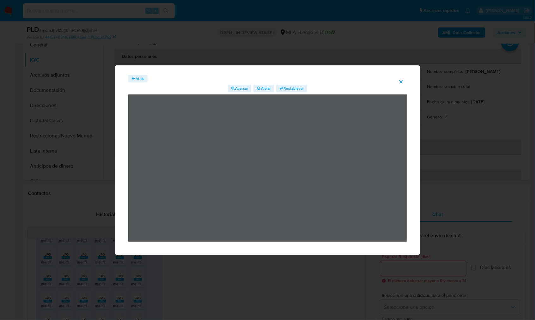
click at [141, 80] on span "Atrás" at bounding box center [139, 79] width 9 height 8
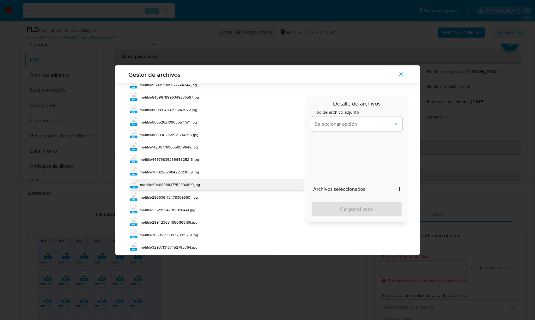
click at [194, 182] on span "melifile6040998837752990809.jpg" at bounding box center [170, 184] width 60 height 5
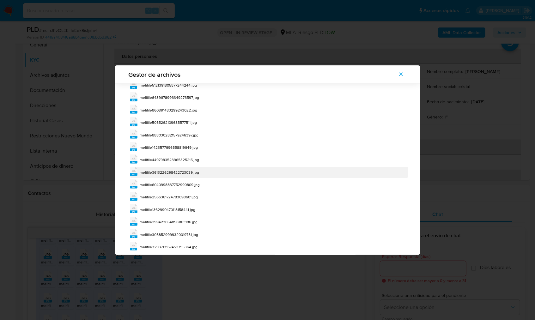
click at [186, 170] on span "melifile3613226298422723039.jpg" at bounding box center [169, 172] width 59 height 5
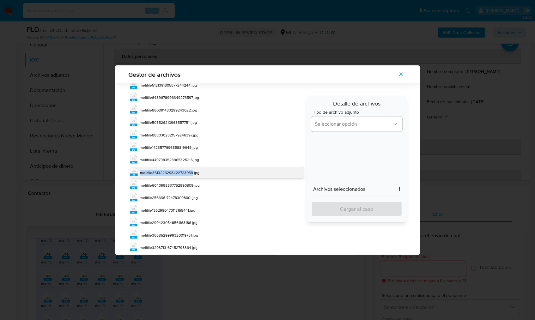
click at [186, 170] on span "melifile3613226298422723039.jpg" at bounding box center [169, 172] width 59 height 5
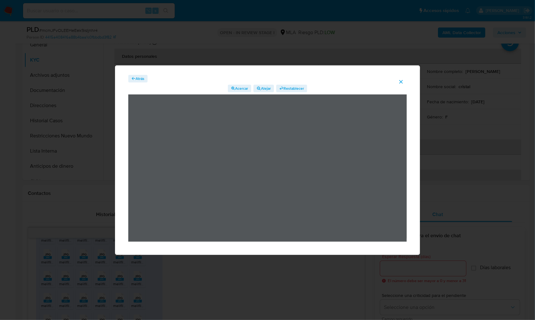
click at [139, 79] on span "Atrás" at bounding box center [139, 79] width 9 height 8
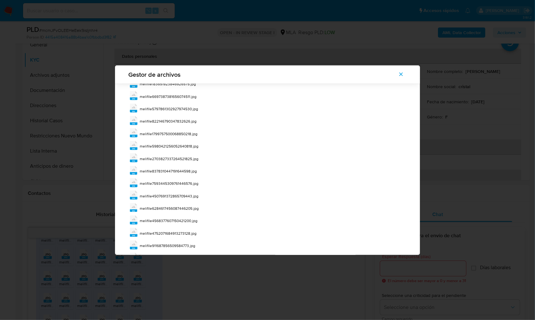
scroll to position [585, 0]
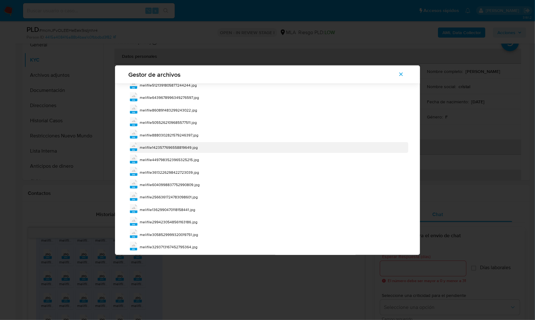
click at [191, 145] on span "melifile1423577696558819649.jpg" at bounding box center [169, 147] width 58 height 5
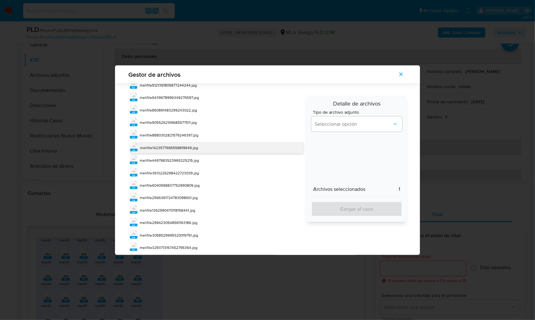
click at [183, 145] on span "melifile1423577696558819649.jpg" at bounding box center [169, 147] width 58 height 5
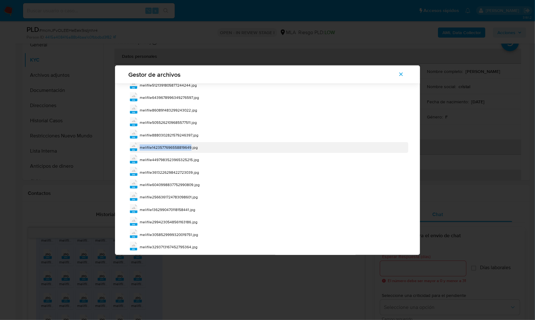
click at [183, 145] on span "melifile1423577696558819649.jpg" at bounding box center [169, 147] width 58 height 5
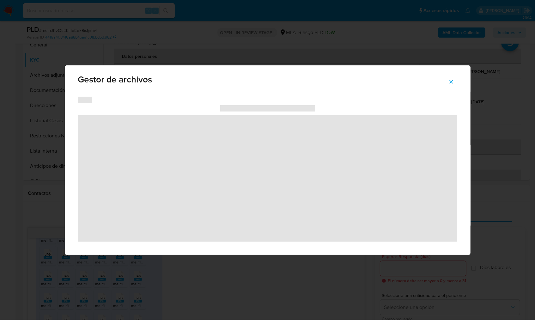
scroll to position [25, 0]
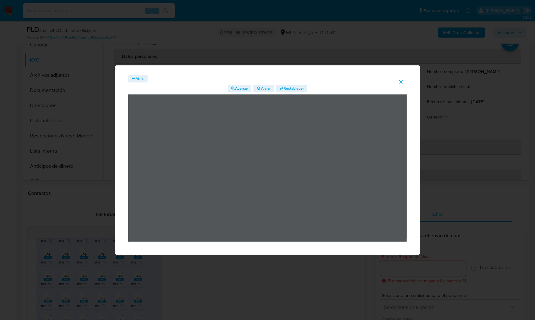
click at [137, 81] on span "Atrás" at bounding box center [139, 79] width 9 height 8
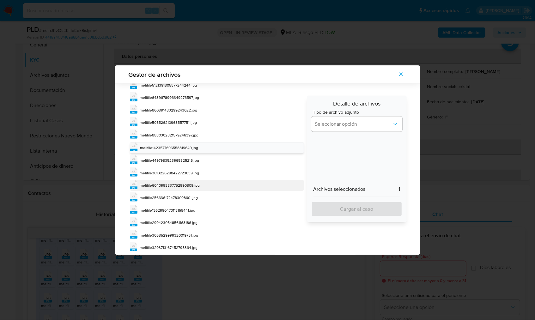
scroll to position [585, 0]
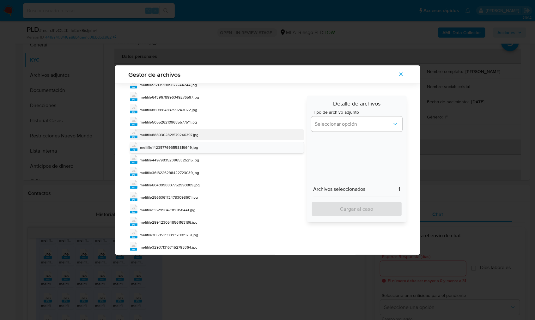
click at [191, 129] on div "jpg melifile8880302821579246397.jpg" at bounding box center [217, 134] width 174 height 11
click at [183, 145] on span "melifile1423577696558819649.jpg" at bounding box center [169, 147] width 58 height 5
click at [180, 132] on span "melifile8880302821579246397.jpg" at bounding box center [169, 134] width 59 height 5
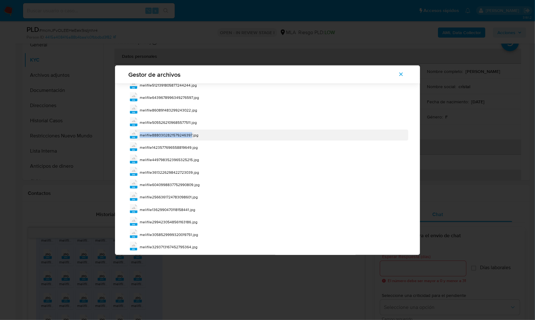
click at [180, 132] on span "melifile8880302821579246397.jpg" at bounding box center [169, 134] width 59 height 5
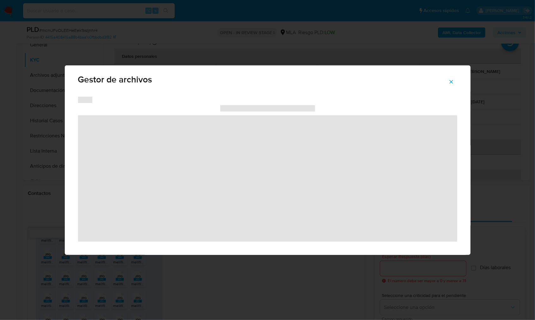
scroll to position [25, 0]
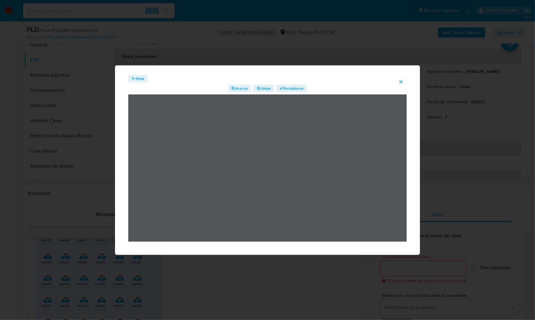
click at [139, 80] on span "Atrás" at bounding box center [139, 79] width 9 height 8
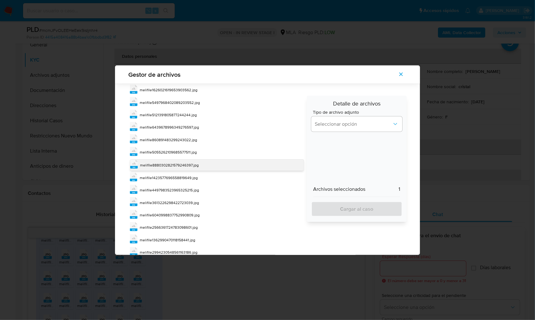
scroll to position [552, 0]
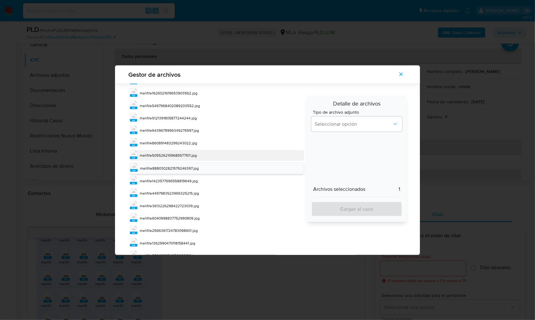
click at [185, 153] on span "melifile5055262109685577511.jpg" at bounding box center [168, 155] width 57 height 5
click at [183, 166] on span "melifile8880302821579246397.jpg" at bounding box center [169, 168] width 59 height 5
click at [183, 153] on span "melifile5055262109685577511.jpg" at bounding box center [168, 155] width 57 height 5
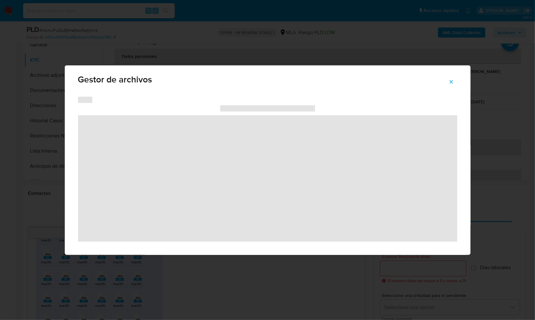
scroll to position [25, 0]
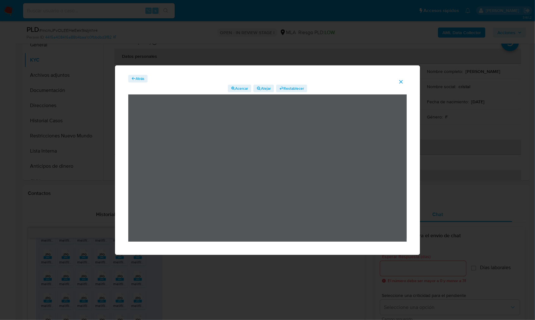
click at [135, 76] on span "Atrás" at bounding box center [139, 79] width 9 height 8
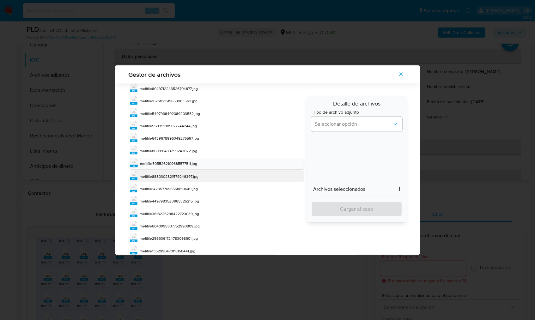
scroll to position [534, 0]
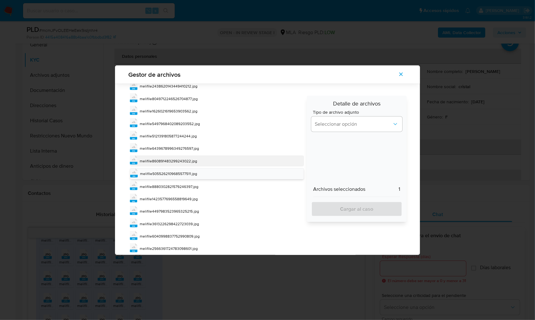
click at [186, 158] on span "melifile860891483299243022.jpg" at bounding box center [168, 160] width 57 height 5
click at [182, 171] on div "melifile5055262109685577511.jpg" at bounding box center [168, 174] width 57 height 6
click at [182, 159] on span "melifile860891483299243022.jpg" at bounding box center [168, 161] width 57 height 5
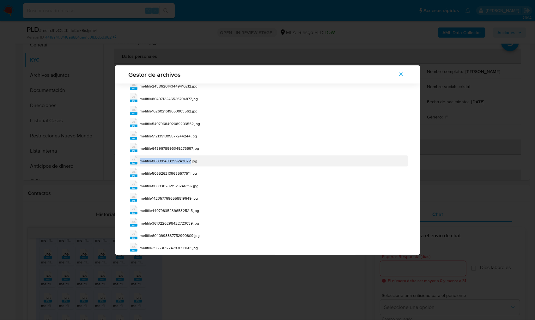
click at [182, 158] on span "melifile860891483299243022.jpg" at bounding box center [168, 160] width 57 height 5
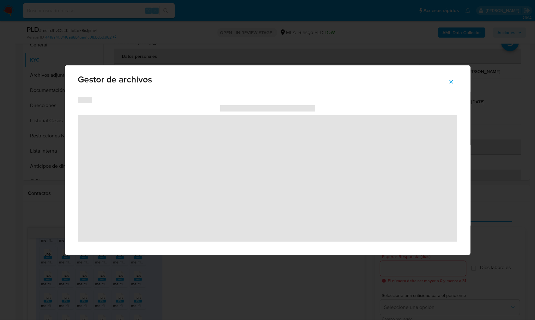
scroll to position [25, 0]
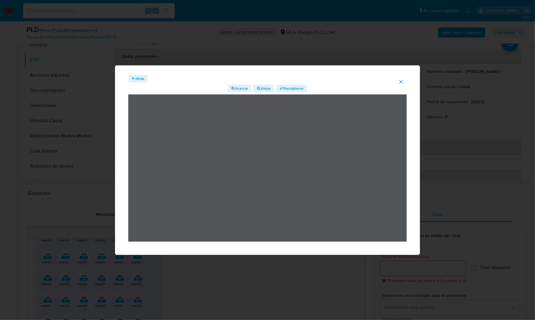
click at [137, 77] on span "Atrás" at bounding box center [139, 79] width 9 height 8
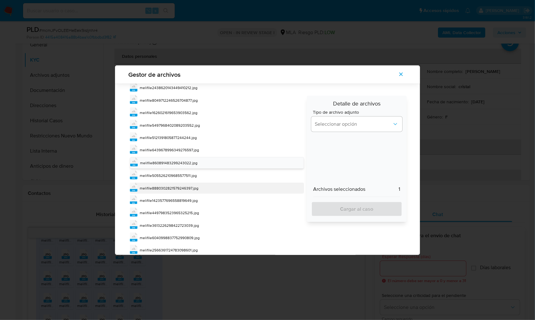
scroll to position [528, 0]
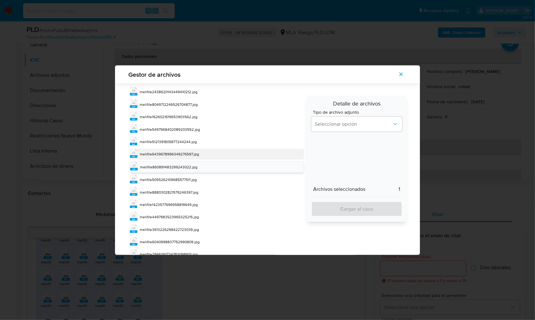
click at [190, 151] on div "melifile6439678996349276597.jpg" at bounding box center [169, 154] width 59 height 6
click at [183, 165] on span "melifile860891483299243022.jpg" at bounding box center [168, 167] width 57 height 5
click at [185, 152] on span "melifile6439678996349276597.jpg" at bounding box center [169, 154] width 59 height 5
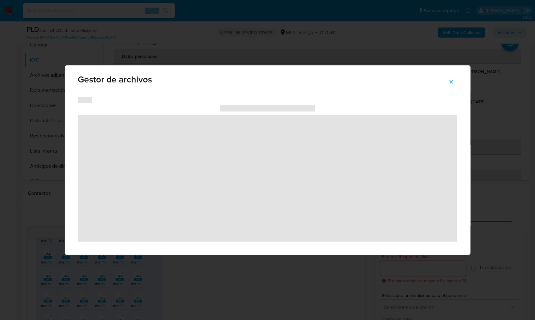
scroll to position [25, 0]
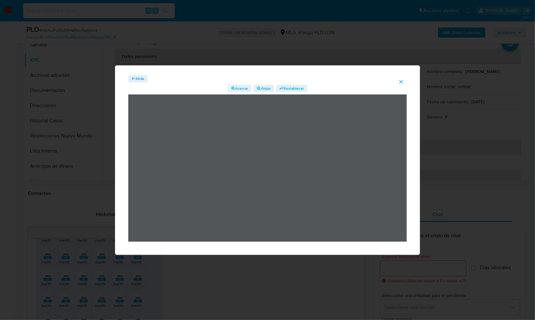
click at [138, 82] on div "Atrás Acercar Alejar Restablecer" at bounding box center [267, 158] width 278 height 167
click at [139, 79] on span "Atrás" at bounding box center [139, 79] width 9 height 8
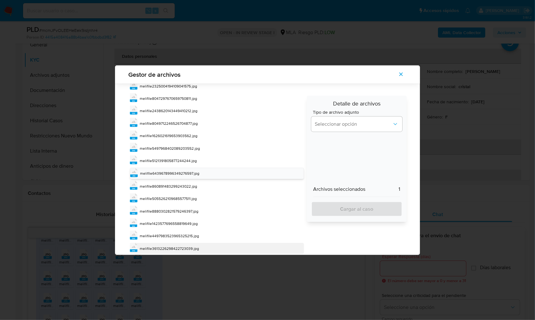
scroll to position [476, 0]
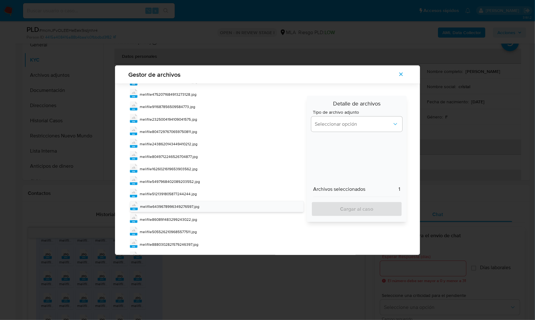
click at [189, 191] on span "melifile5121391805877244244.jpg" at bounding box center [168, 193] width 57 height 5
click at [186, 204] on span "melifile6439678996349276597.jpg" at bounding box center [169, 206] width 59 height 5
click at [186, 191] on span "melifile5121391805877244244.jpg" at bounding box center [168, 193] width 57 height 5
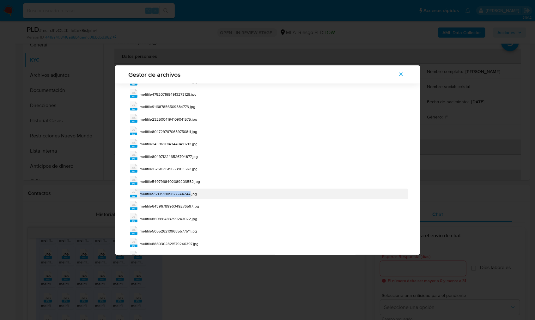
click at [186, 191] on span "melifile5121391805877244244.jpg" at bounding box center [168, 193] width 57 height 5
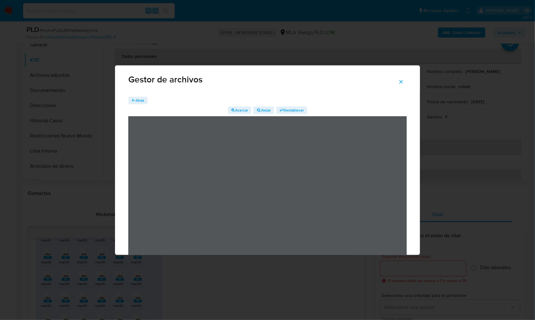
scroll to position [25, 0]
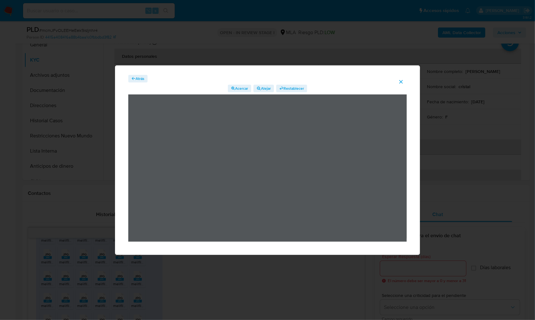
click at [140, 81] on span "Atrás" at bounding box center [139, 79] width 9 height 8
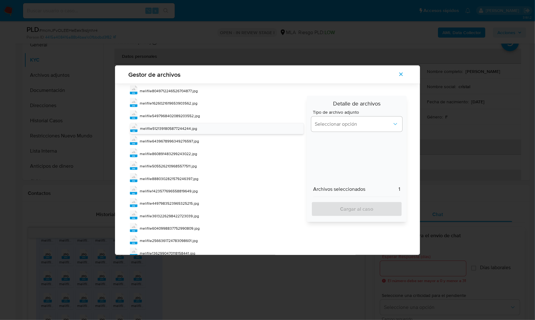
scroll to position [446, 0]
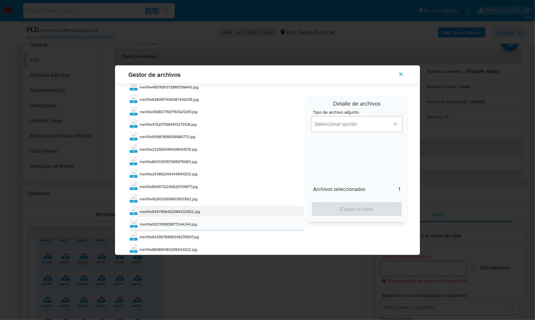
click at [190, 209] on span "melifile5497968402089203552.jpg" at bounding box center [170, 211] width 60 height 5
click at [189, 222] on div "melifile5121391805877244244.jpg" at bounding box center [168, 225] width 57 height 6
click at [189, 209] on span "melifile5497968402089203552.jpg" at bounding box center [170, 211] width 60 height 5
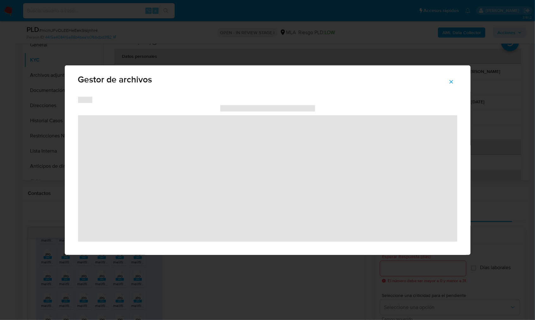
scroll to position [25, 0]
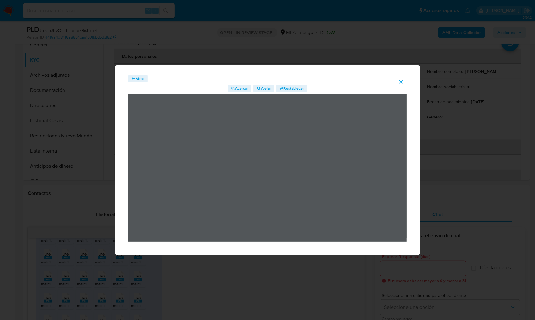
click at [141, 78] on span "Atrás" at bounding box center [139, 79] width 9 height 8
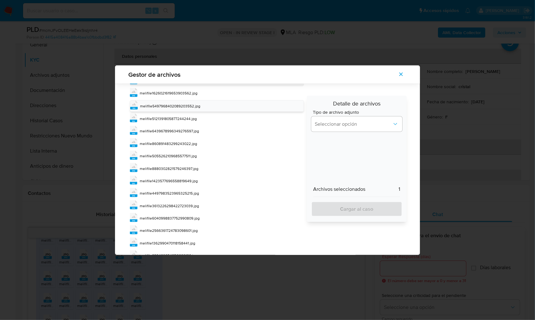
scroll to position [450, 0]
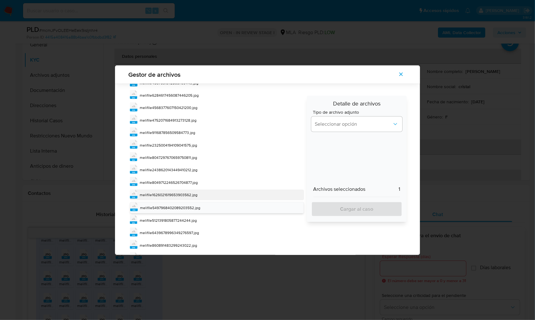
click at [188, 192] on span "melifile1626021619653903562.jpg" at bounding box center [169, 194] width 58 height 5
click at [186, 205] on div "melifile5497968402089203552.jpg" at bounding box center [170, 208] width 60 height 6
click at [188, 192] on span "melifile1626021619653903562.jpg" at bounding box center [169, 194] width 58 height 5
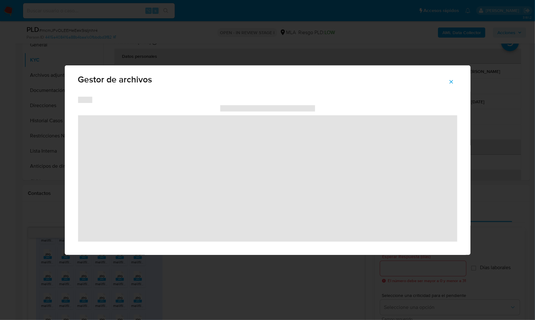
scroll to position [25, 0]
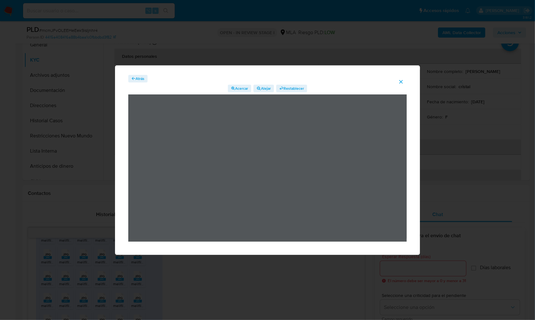
click at [135, 81] on span "Atrás" at bounding box center [139, 79] width 9 height 8
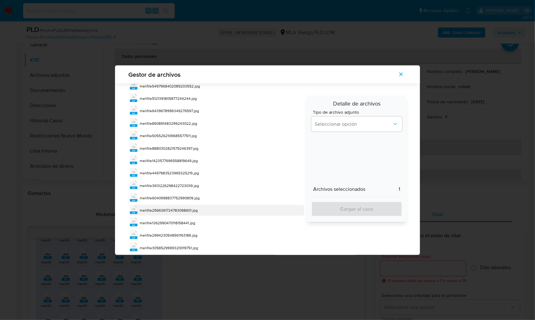
scroll to position [443, 0]
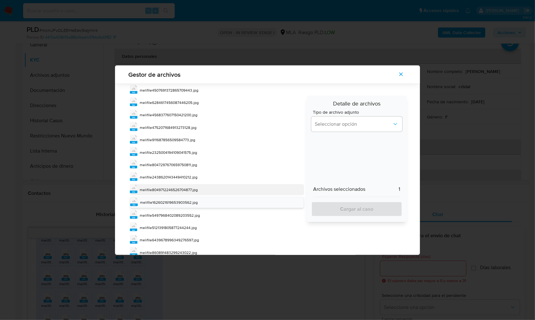
click at [195, 187] on span "melifile8049712246526704877.jpg" at bounding box center [169, 189] width 58 height 5
click at [189, 197] on div "jpg melifile1626021619653903562.jpg" at bounding box center [217, 202] width 174 height 11
click at [189, 187] on span "melifile8049712246526704877.jpg" at bounding box center [169, 189] width 58 height 5
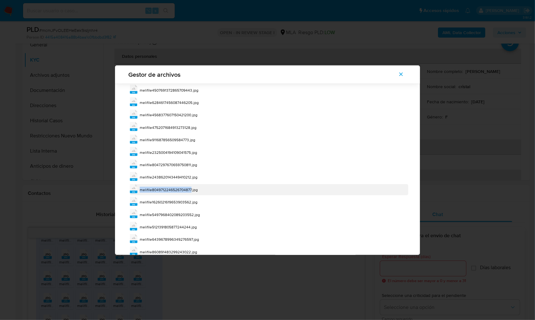
click at [189, 187] on span "melifile8049712246526704877.jpg" at bounding box center [169, 189] width 58 height 5
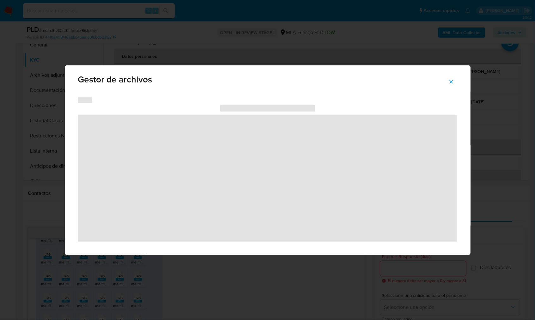
scroll to position [25, 0]
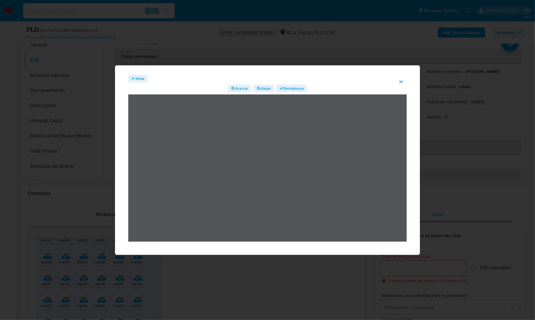
click at [137, 78] on span "Atrás" at bounding box center [139, 79] width 9 height 8
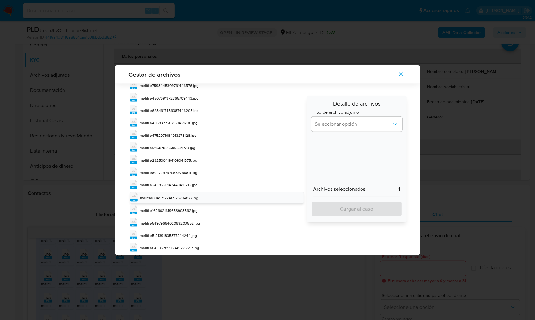
scroll to position [416, 0]
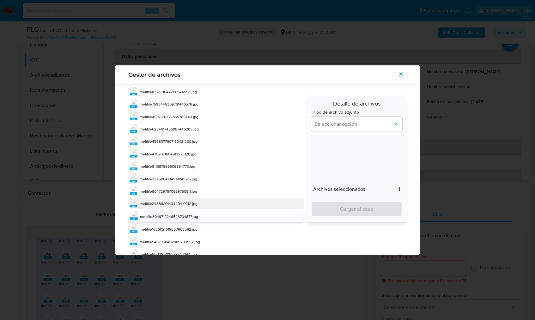
click at [191, 201] on span "melifile2438620143449410212.jpg" at bounding box center [169, 203] width 58 height 5
click at [184, 214] on span "melifile8049712246526704877.jpg" at bounding box center [169, 216] width 58 height 5
click at [184, 201] on span "melifile2438620143449410212.jpg" at bounding box center [169, 203] width 58 height 5
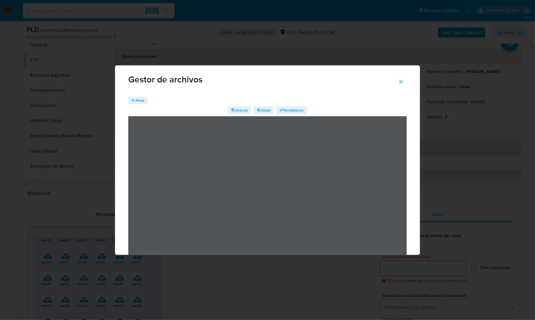
scroll to position [25, 0]
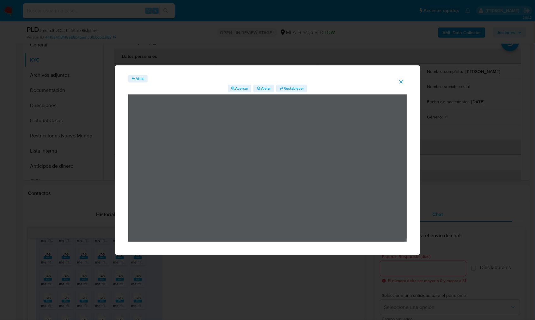
click at [138, 78] on span "Atrás" at bounding box center [139, 79] width 9 height 8
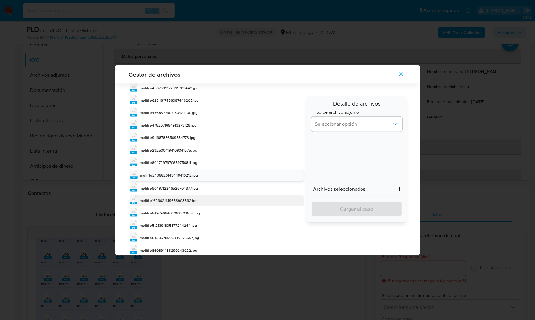
scroll to position [449, 0]
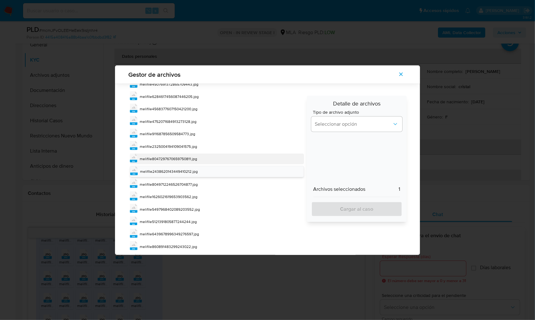
click at [190, 156] on span "melifile8047297670659750811.jpg" at bounding box center [168, 158] width 57 height 5
click at [187, 169] on span "melifile2438620143449410212.jpg" at bounding box center [169, 171] width 58 height 5
click at [184, 156] on span "melifile8047297670659750811.jpg" at bounding box center [168, 158] width 57 height 5
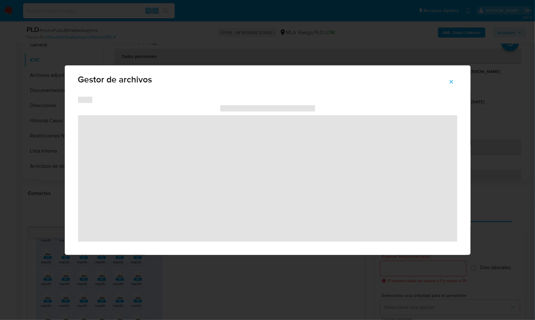
scroll to position [25, 0]
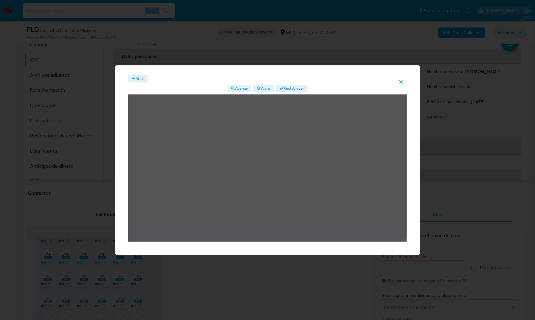
click at [139, 76] on span "Atrás" at bounding box center [139, 79] width 9 height 8
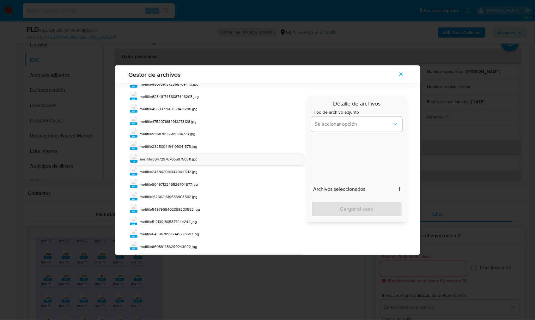
scroll to position [401, 0]
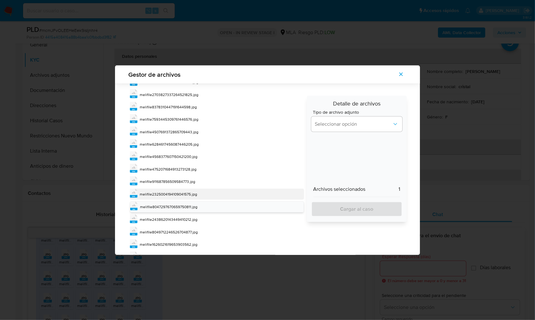
click at [192, 191] on span "melifile2325004194109041575.jpg" at bounding box center [168, 193] width 57 height 5
click at [185, 202] on div "jpg melifile8047297670659750811.jpg" at bounding box center [217, 207] width 174 height 11
click at [186, 192] on span "melifile2325004194109041575.jpg" at bounding box center [168, 194] width 57 height 5
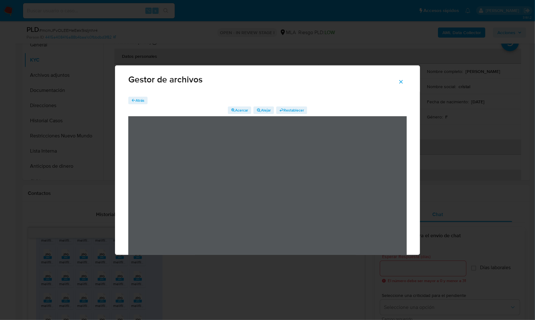
scroll to position [25, 0]
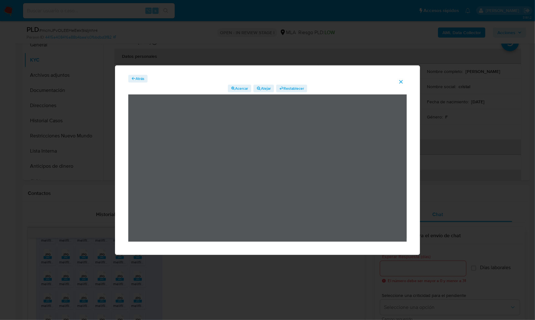
click at [138, 81] on span "Atrás" at bounding box center [139, 79] width 9 height 8
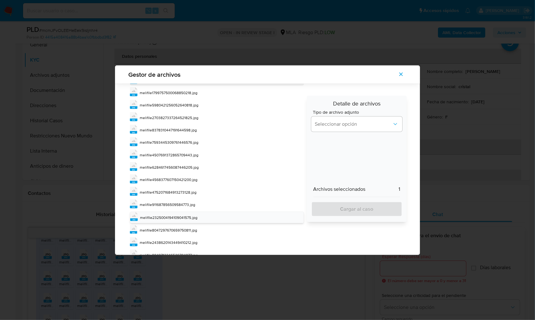
scroll to position [378, 0]
click at [188, 202] on span "melifile911687856509584773.jpg" at bounding box center [168, 204] width 56 height 5
click at [183, 215] on div "melifile2325004194109041575.jpg" at bounding box center [168, 218] width 57 height 6
click at [185, 202] on span "melifile911687856509584773.jpg" at bounding box center [168, 204] width 56 height 5
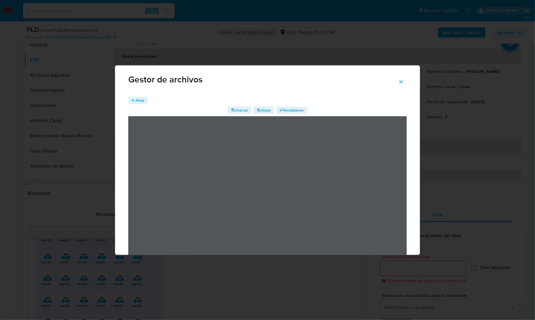
scroll to position [25, 0]
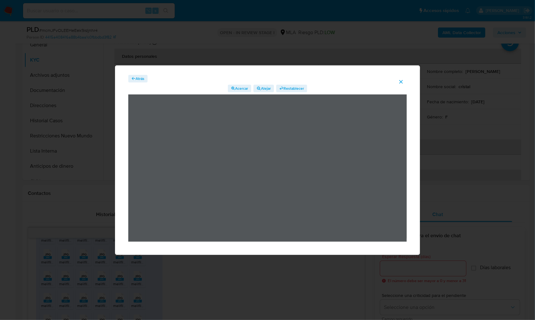
click at [135, 81] on span "Atrás" at bounding box center [139, 79] width 9 height 8
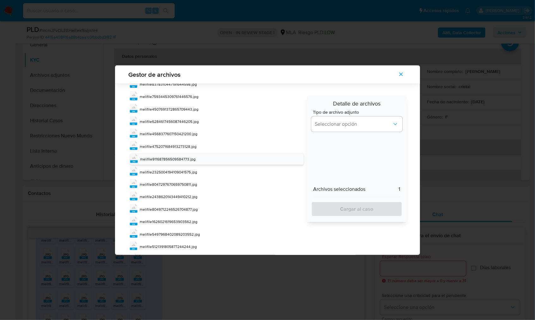
scroll to position [412, 0]
click at [187, 156] on span "melifile4752071684913273128.jpg" at bounding box center [168, 158] width 57 height 5
click at [183, 169] on span "melifile911687856509584773.jpg" at bounding box center [168, 171] width 56 height 5
click at [186, 156] on span "melifile4752071684913273128.jpg" at bounding box center [168, 158] width 57 height 5
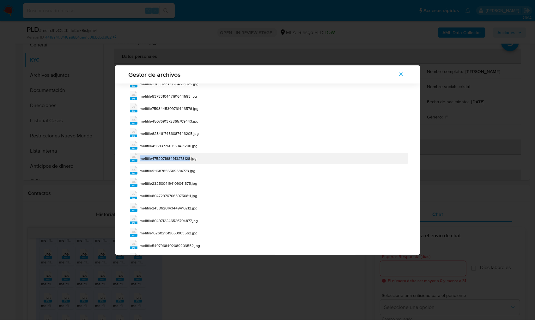
click at [186, 156] on span "melifile4752071684913273128.jpg" at bounding box center [168, 158] width 57 height 5
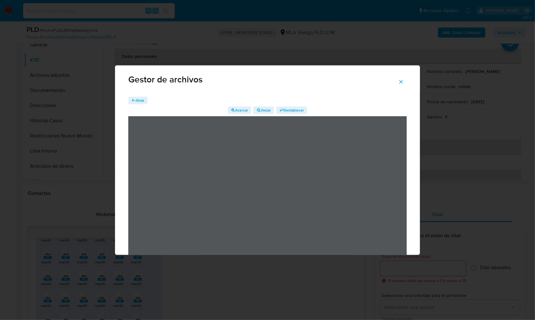
scroll to position [25, 0]
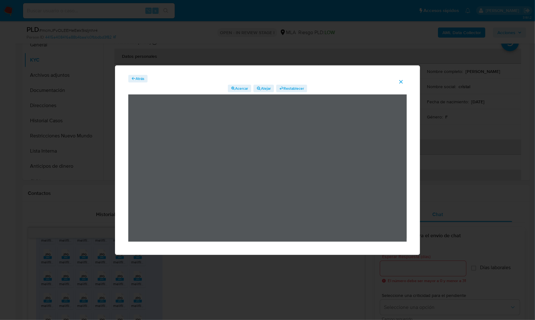
click at [143, 79] on span "Atrás" at bounding box center [139, 79] width 9 height 8
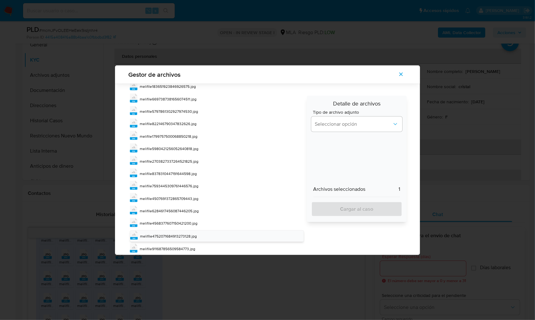
scroll to position [337, 0]
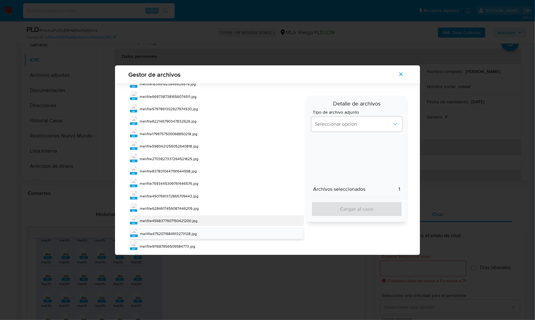
click at [187, 218] on span "melifile4568377607150421200.jpg" at bounding box center [169, 220] width 58 height 5
click at [184, 219] on div "jpg melifile2675890244202134496.jpg jpg melifile7518807984745705198.jpg jpg mel…" at bounding box center [215, 134] width 174 height 737
click at [185, 228] on div "jpg melifile4752071684913273128.jpg" at bounding box center [217, 233] width 174 height 11
click at [187, 218] on span "melifile4568377607150421200.jpg" at bounding box center [169, 220] width 58 height 5
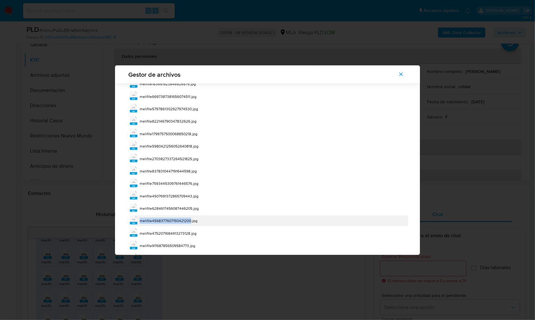
click at [187, 218] on span "melifile4568377607150421200.jpg" at bounding box center [169, 220] width 58 height 5
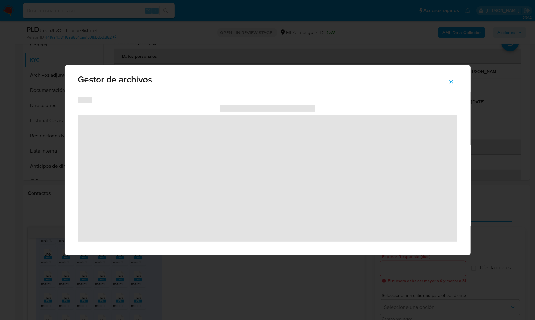
scroll to position [25, 0]
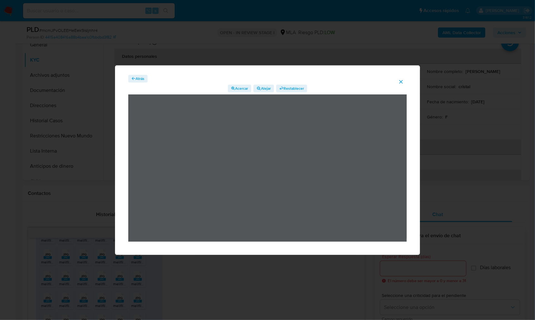
click at [138, 69] on div "Gestor de archivos" at bounding box center [267, 55] width 305 height 30
click at [137, 81] on span "Atrás" at bounding box center [139, 79] width 9 height 8
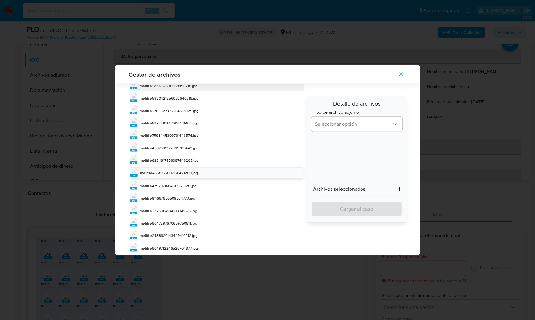
scroll to position [390, 0]
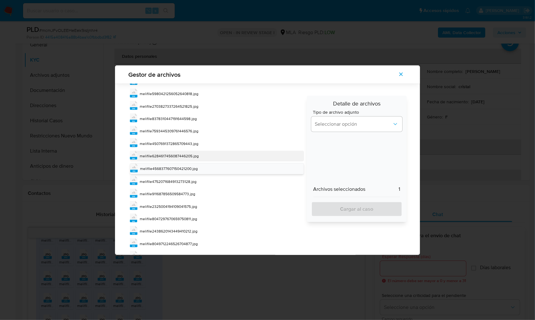
click at [191, 153] on span "melifile6284617456087446205.jpg" at bounding box center [169, 155] width 59 height 5
click at [189, 166] on span "melifile4568377607150421200.jpg" at bounding box center [169, 168] width 58 height 5
click at [188, 153] on span "melifile6284617456087446205.jpg" at bounding box center [169, 155] width 59 height 5
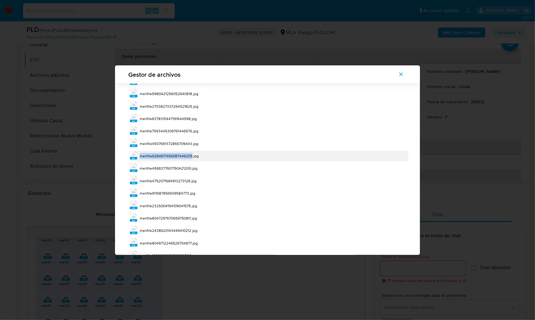
click at [188, 153] on span "melifile6284617456087446205.jpg" at bounding box center [169, 155] width 59 height 5
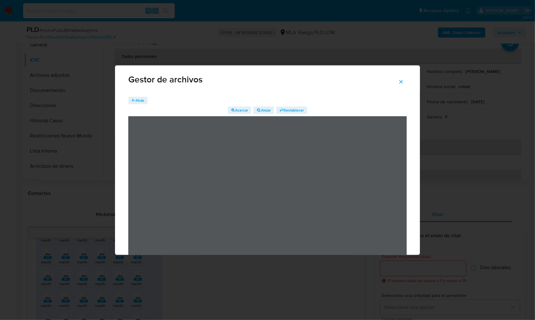
scroll to position [25, 0]
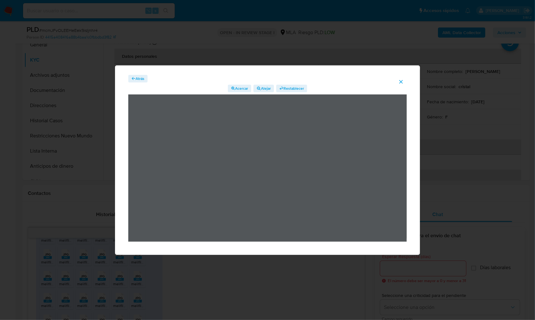
click at [135, 80] on icon "button" at bounding box center [133, 78] width 4 height 4
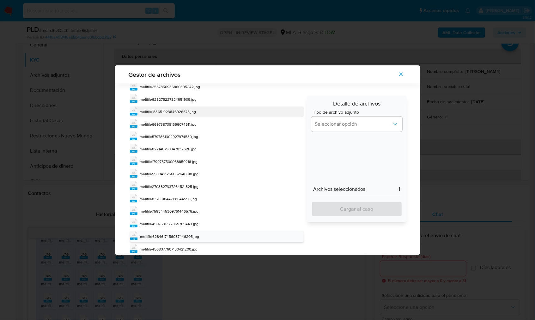
scroll to position [338, 0]
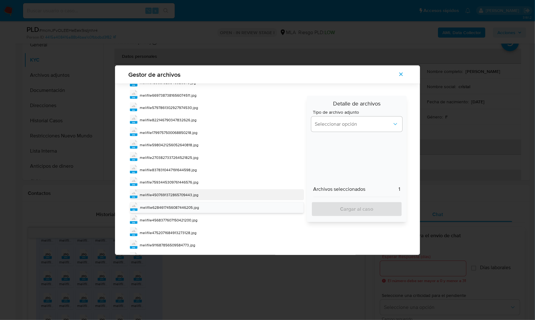
click at [195, 192] on span "melifile4507691372865709443.jpg" at bounding box center [169, 194] width 59 height 5
click at [188, 202] on div "jpg melifile6284617456087446205.jpg" at bounding box center [217, 207] width 174 height 11
click at [188, 192] on span "melifile4507691372865709443.jpg" at bounding box center [169, 194] width 59 height 5
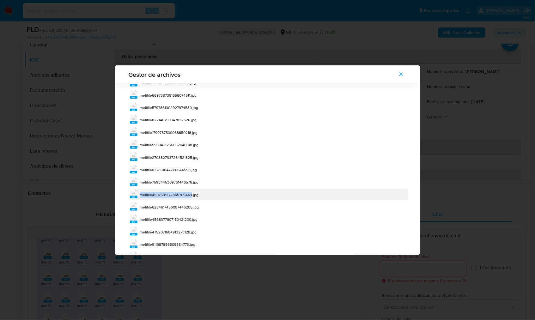
click at [188, 192] on span "melifile4507691372865709443.jpg" at bounding box center [169, 194] width 59 height 5
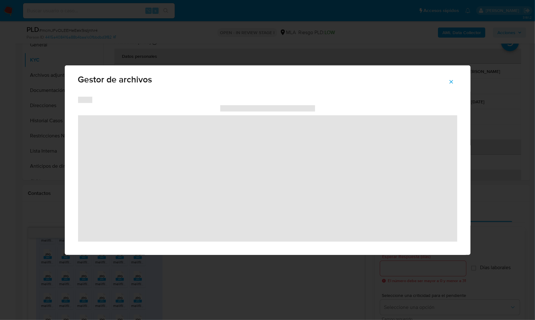
scroll to position [25, 0]
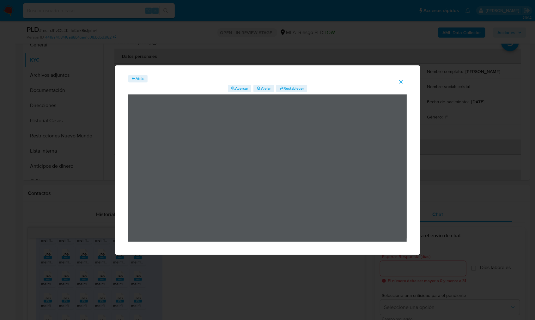
click at [140, 79] on span "Atrás" at bounding box center [139, 79] width 9 height 8
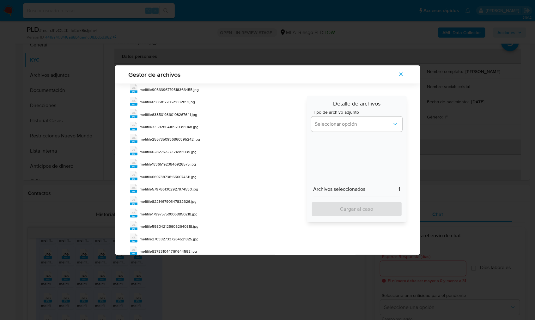
scroll to position [345, 0]
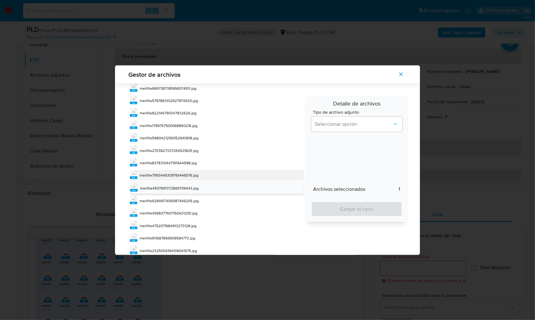
click at [193, 172] on span "melifile7593445309761446576.jpg" at bounding box center [169, 174] width 59 height 5
click at [190, 186] on span "melifile4507691372865709443.jpg" at bounding box center [169, 188] width 59 height 5
click at [189, 173] on span "melifile7593445309761446576.jpg" at bounding box center [169, 175] width 59 height 5
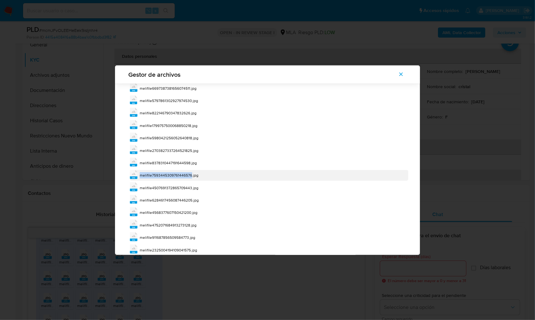
click at [189, 172] on span "melifile7593445309761446576.jpg" at bounding box center [169, 174] width 59 height 5
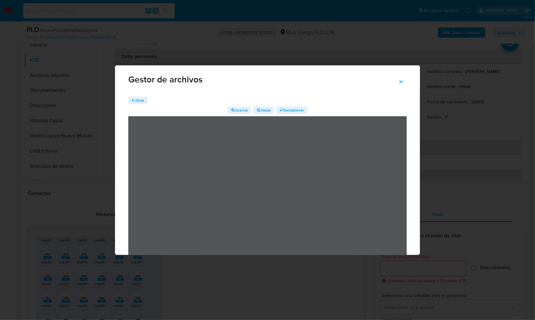
scroll to position [25, 0]
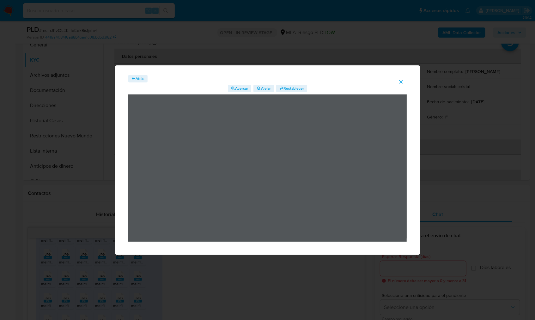
click at [144, 81] on span "Atrás" at bounding box center [139, 79] width 9 height 8
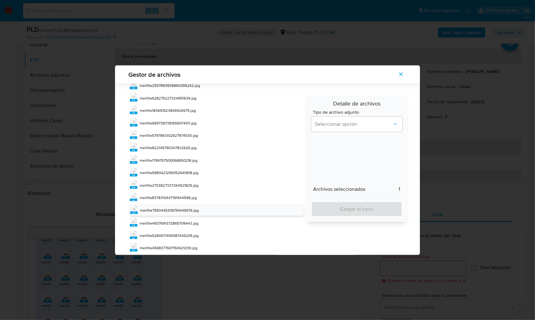
scroll to position [354, 0]
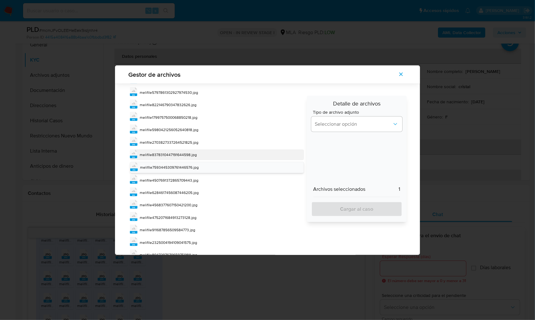
click at [189, 152] on span "melifile8378310447191644598.jpg" at bounding box center [168, 154] width 57 height 5
click at [183, 162] on div "jpg melifile7593445309761446576.jpg" at bounding box center [217, 167] width 174 height 11
click at [183, 152] on span "melifile8378310447191644598.jpg" at bounding box center [168, 154] width 57 height 5
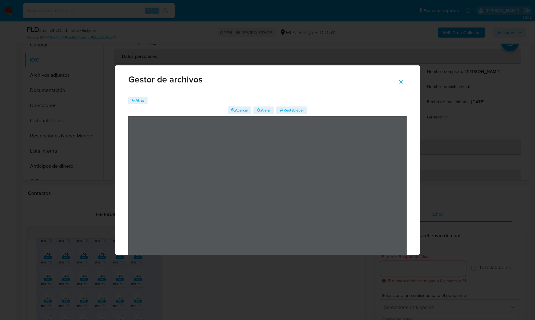
scroll to position [25, 0]
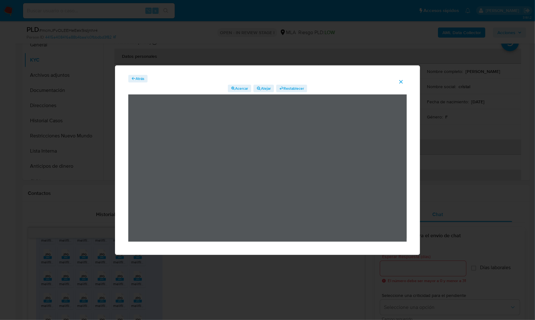
click at [134, 79] on icon "button" at bounding box center [133, 78] width 3 height 3
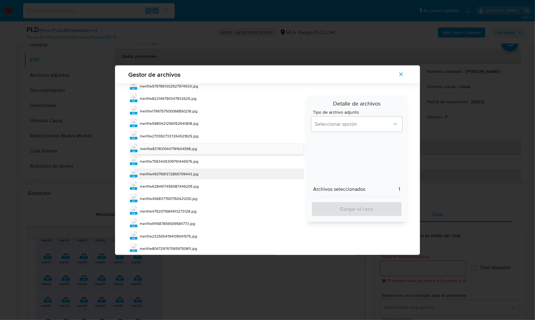
scroll to position [357, 0]
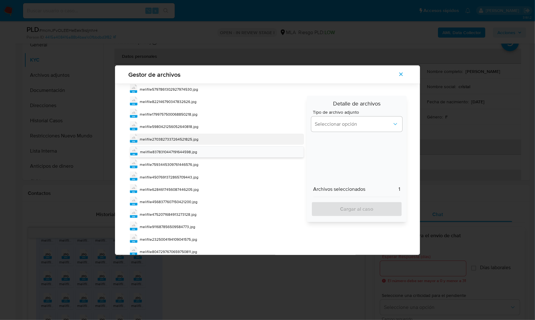
click at [186, 136] on div "jpg melifile2703827337264521825.jpg" at bounding box center [217, 139] width 174 height 11
click at [183, 150] on span "melifile8378310447191644598.jpg" at bounding box center [168, 152] width 57 height 5
click at [184, 137] on span "melifile2703827337264521825.jpg" at bounding box center [169, 139] width 59 height 5
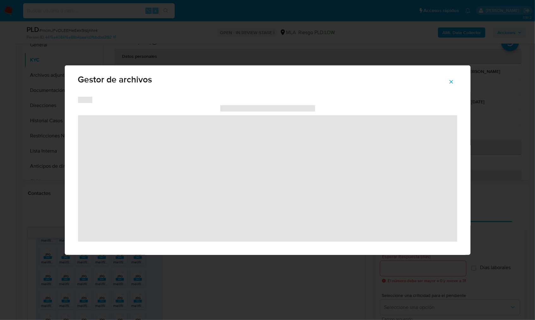
scroll to position [25, 0]
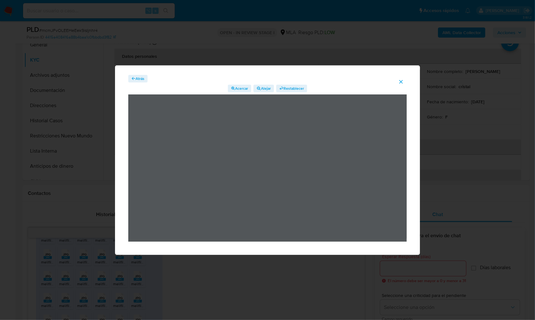
click at [141, 76] on span "Atrás" at bounding box center [139, 79] width 9 height 8
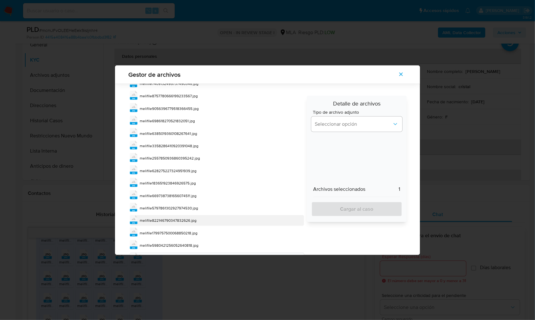
scroll to position [283, 0]
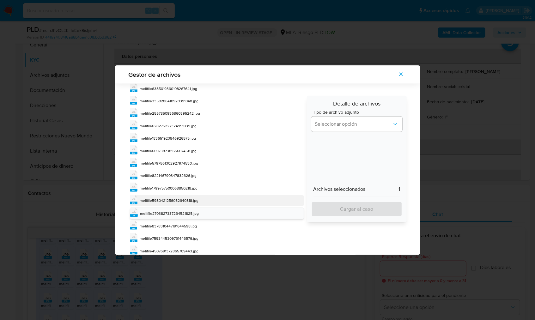
click at [189, 198] on span "melifile5980421256052640818.jpg" at bounding box center [169, 200] width 59 height 5
click at [182, 211] on span "melifile2703827337264521825.jpg" at bounding box center [169, 213] width 59 height 5
click at [183, 198] on span "melifile5980421256052640818.jpg" at bounding box center [169, 200] width 59 height 5
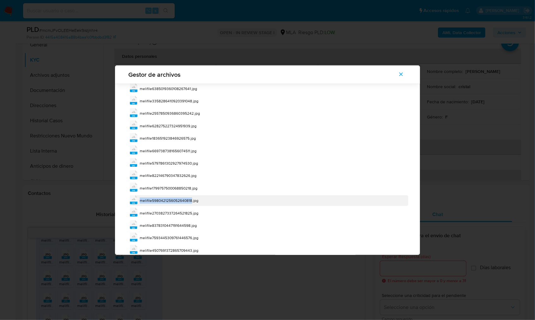
click at [183, 198] on span "melifile5980421256052640818.jpg" at bounding box center [169, 200] width 59 height 5
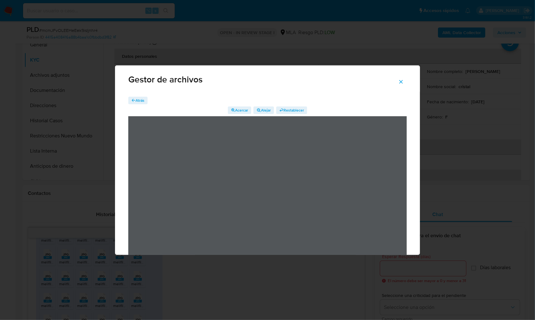
scroll to position [25, 0]
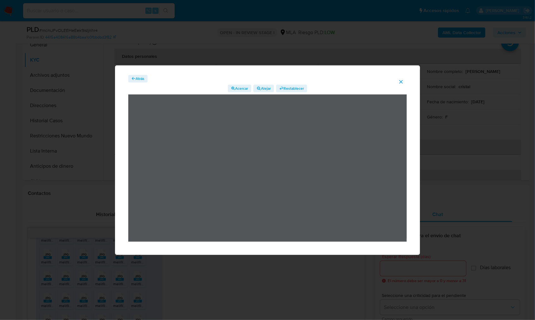
click at [139, 81] on span "Atrás" at bounding box center [139, 79] width 9 height 8
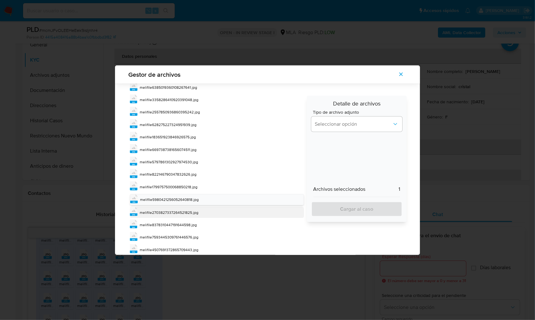
scroll to position [302, 0]
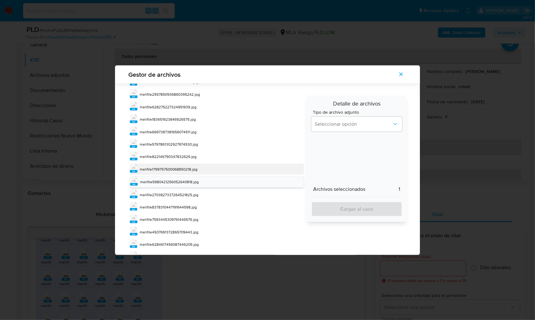
click at [190, 166] on span "melifile1799757500068850218.jpg" at bounding box center [169, 168] width 58 height 5
click at [186, 180] on span "melifile5980421256052640818.jpg" at bounding box center [169, 182] width 59 height 5
click at [184, 167] on span "melifile1799757500068850218.jpg" at bounding box center [169, 169] width 58 height 5
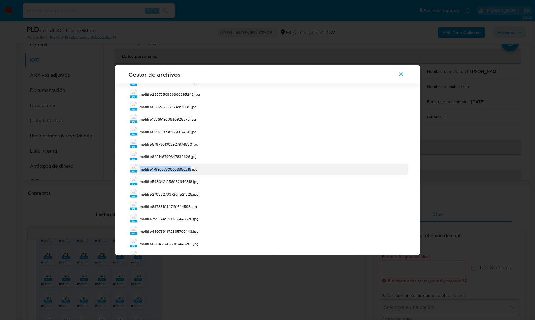
click at [184, 166] on span "melifile1799757500068850218.jpg" at bounding box center [169, 168] width 58 height 5
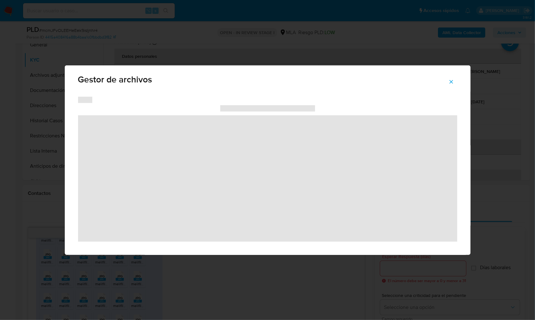
scroll to position [25, 0]
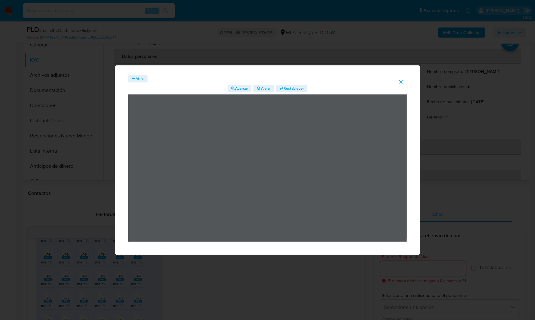
click at [136, 83] on div "Atrás Acercar Alejar Restablecer" at bounding box center [267, 158] width 278 height 167
click at [137, 81] on span "Atrás" at bounding box center [139, 79] width 9 height 8
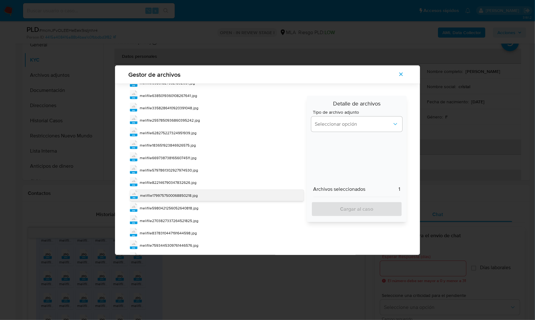
scroll to position [287, 0]
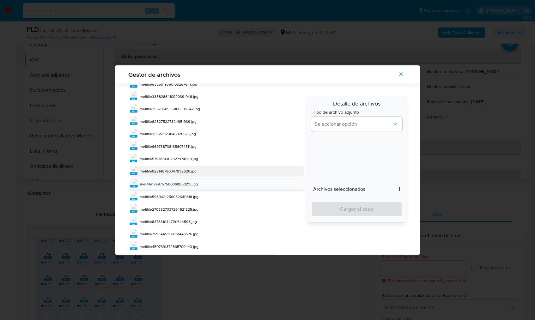
click at [188, 168] on span "melifile822146790347832626.jpg" at bounding box center [168, 170] width 57 height 5
click at [186, 182] on span "melifile1799757500068850218.jpg" at bounding box center [169, 184] width 58 height 5
click at [187, 169] on span "melifile822146790347832626.jpg" at bounding box center [168, 171] width 57 height 5
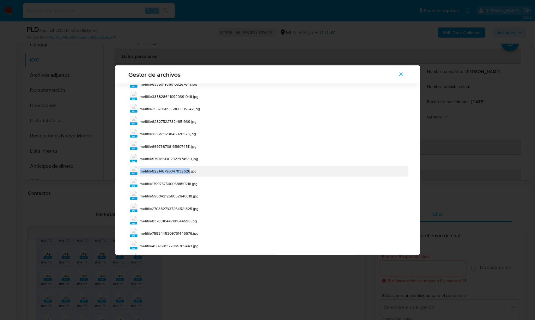
click at [187, 168] on span "melifile822146790347832626.jpg" at bounding box center [168, 170] width 57 height 5
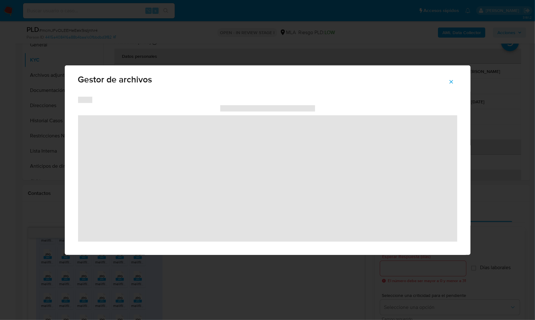
scroll to position [25, 0]
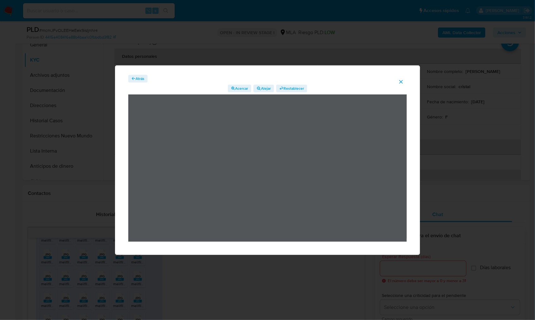
click at [135, 84] on div "Atrás Acercar Alejar Restablecer" at bounding box center [267, 158] width 278 height 167
click at [136, 80] on span "Atrás" at bounding box center [139, 79] width 9 height 8
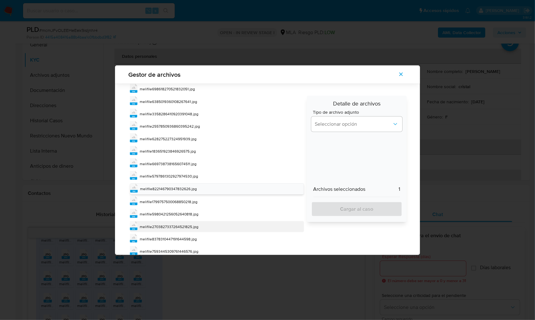
scroll to position [252, 0]
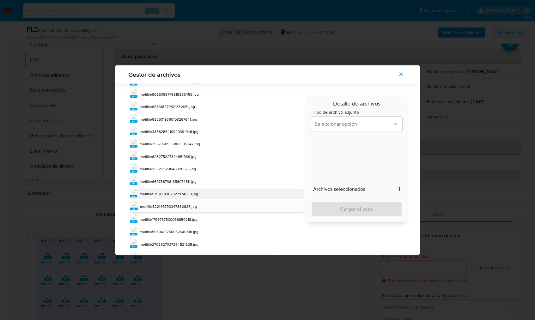
click at [192, 191] on span "melifile5797861302927974530.jpg" at bounding box center [169, 193] width 58 height 5
click at [185, 201] on div "jpg melifile822146790347832626.jpg" at bounding box center [217, 206] width 174 height 11
click at [186, 191] on span "melifile5797861302927974530.jpg" at bounding box center [169, 193] width 58 height 5
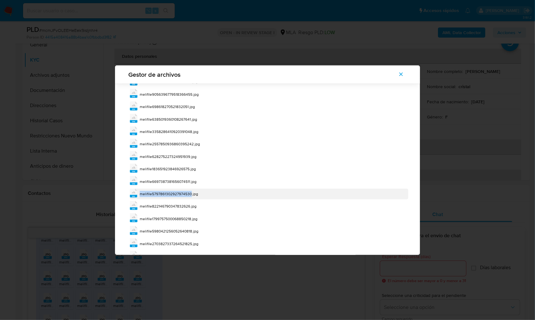
click at [186, 191] on span "melifile5797861302927974530.jpg" at bounding box center [169, 193] width 58 height 5
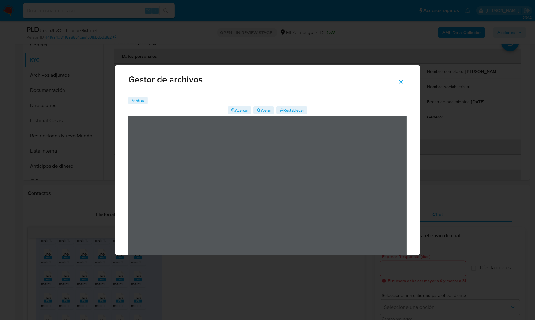
scroll to position [25, 0]
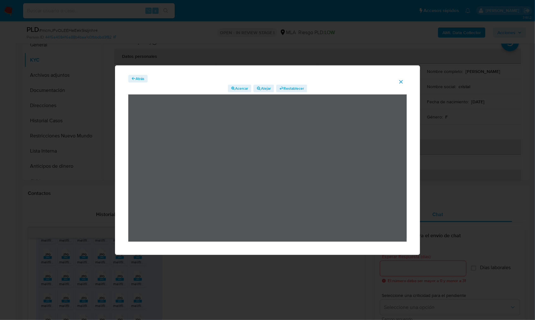
click at [135, 77] on icon "button" at bounding box center [133, 78] width 4 height 4
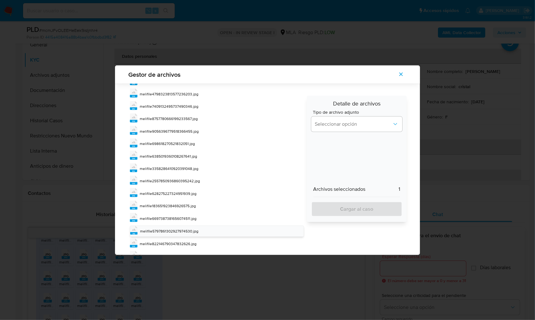
scroll to position [273, 0]
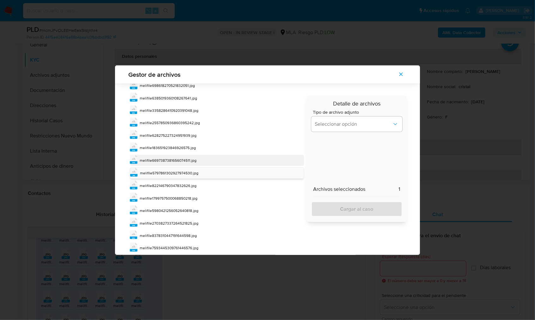
click at [194, 158] on span "melifile6697387381656074511.jpg" at bounding box center [168, 160] width 57 height 5
click at [187, 171] on span "melifile5797861302927974530.jpg" at bounding box center [169, 173] width 58 height 5
click at [187, 158] on span "melifile6697387381656074511.jpg" at bounding box center [168, 160] width 57 height 5
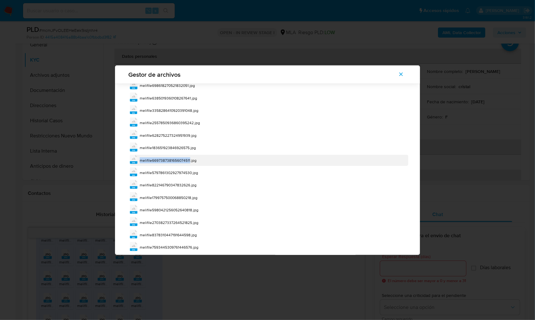
click at [187, 158] on span "melifile6697387381656074511.jpg" at bounding box center [168, 160] width 57 height 5
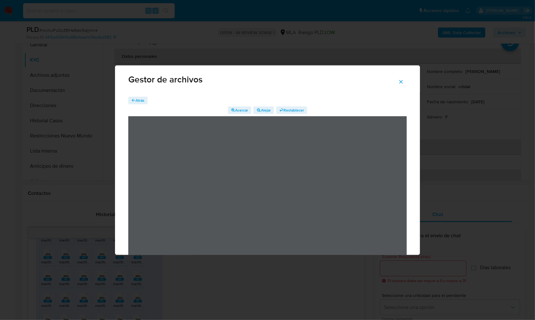
scroll to position [25, 0]
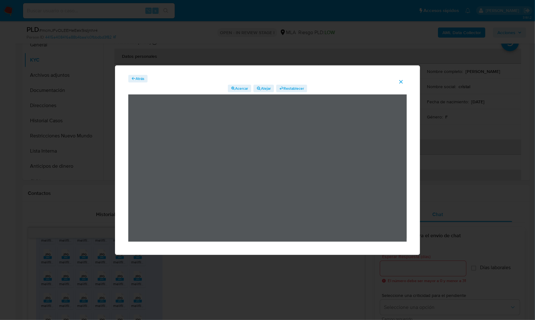
click at [140, 80] on span "Atrás" at bounding box center [139, 79] width 9 height 8
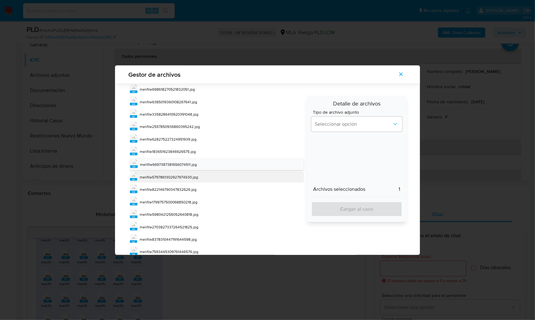
scroll to position [271, 0]
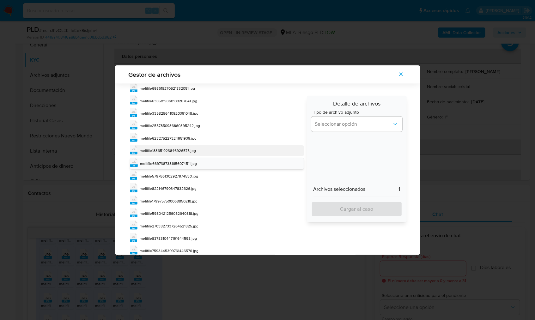
click at [198, 147] on div "jpg melifile183651923846926575.jpg" at bounding box center [217, 150] width 174 height 11
click at [198, 135] on div "jpg melifile628275227324951939.jpg" at bounding box center [217, 138] width 174 height 11
click at [198, 159] on div "jpg melifile6697387381656074511.jpg" at bounding box center [217, 164] width 174 height 11
click at [190, 149] on span "melifile183651923846926575.jpg" at bounding box center [168, 151] width 56 height 5
click at [190, 148] on span "melifile183651923846926575.jpg" at bounding box center [168, 150] width 56 height 5
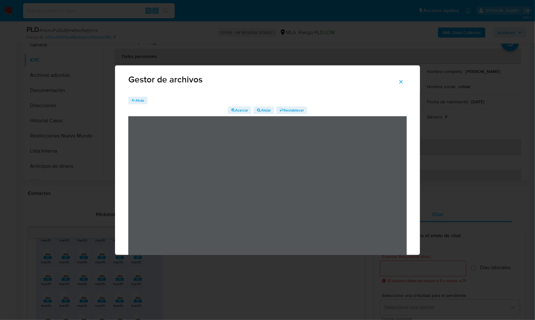
scroll to position [25, 0]
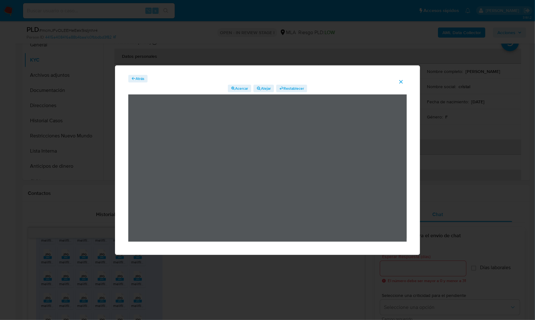
click at [140, 78] on span "Atrás" at bounding box center [139, 79] width 9 height 8
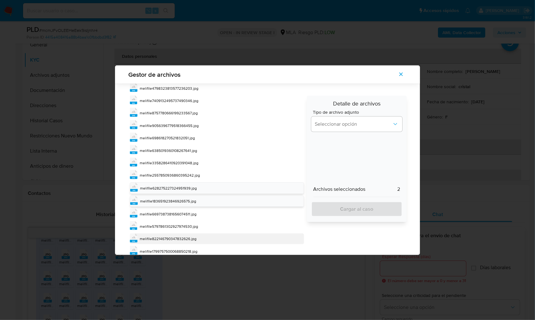
scroll to position [251, 0]
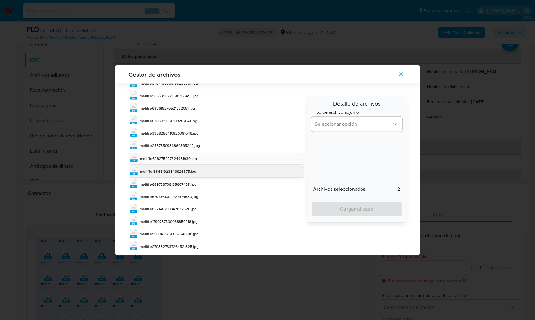
click at [182, 169] on span "melifile183651923846926575.jpg" at bounding box center [168, 171] width 56 height 5
click at [184, 156] on span "melifile628275227324951939.jpg" at bounding box center [168, 158] width 57 height 5
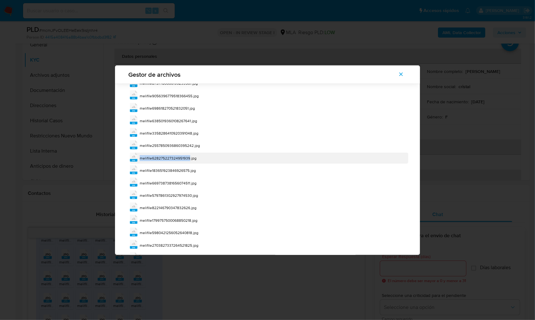
click at [184, 155] on span "melifile628275227324951939.jpg" at bounding box center [168, 157] width 57 height 5
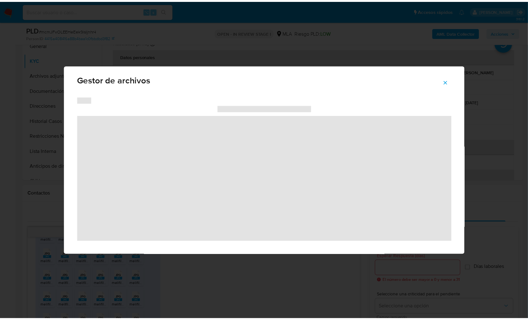
scroll to position [25, 0]
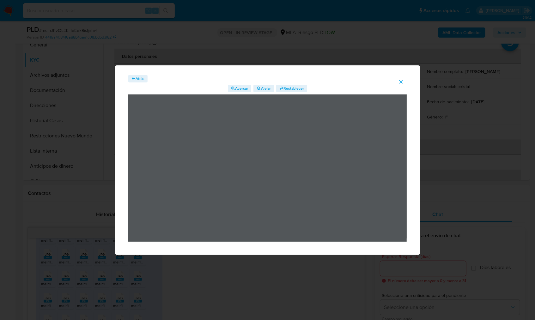
click at [140, 80] on span "Atrás" at bounding box center [139, 79] width 9 height 8
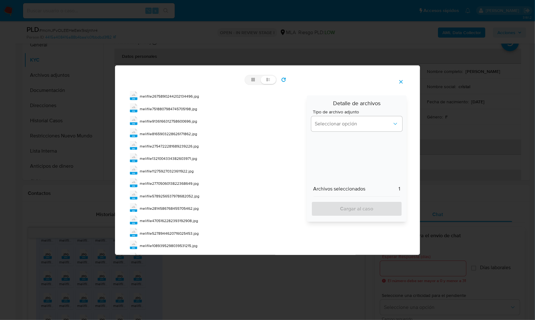
click at [401, 81] on icon "Cerrar" at bounding box center [401, 82] width 6 height 6
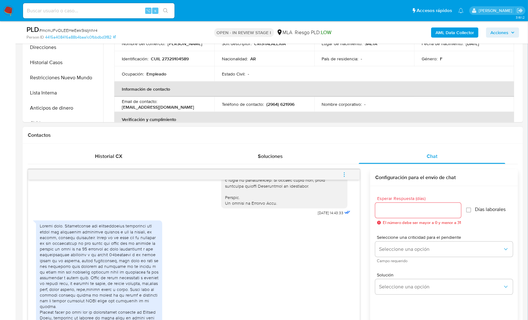
scroll to position [316, 0]
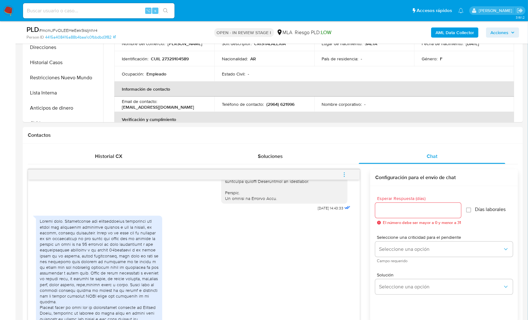
click at [440, 33] on b "AML Data Collector" at bounding box center [455, 32] width 39 height 10
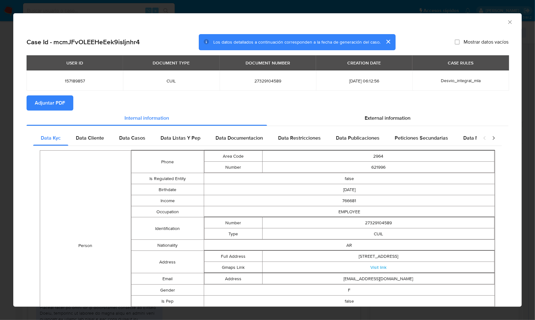
click at [55, 104] on span "Adjuntar PDF" at bounding box center [50, 103] width 30 height 14
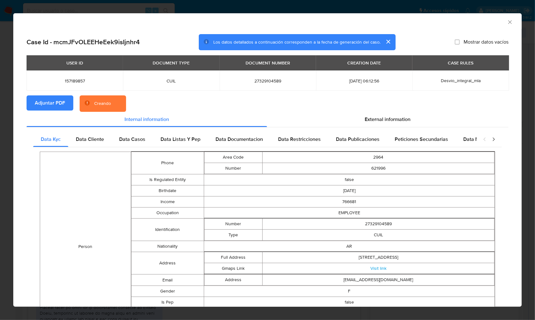
click at [229, 100] on section "Adjuntar PDF Creando" at bounding box center [268, 103] width 482 height 16
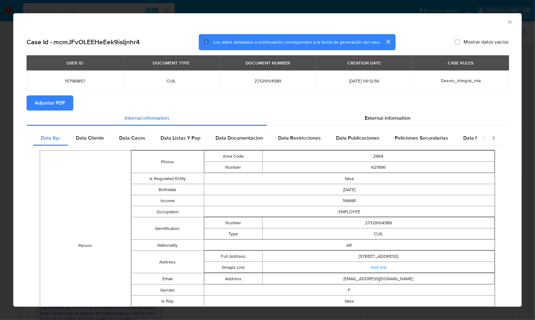
click at [506, 21] on icon "Cerrar ventana" at bounding box center [509, 22] width 6 height 6
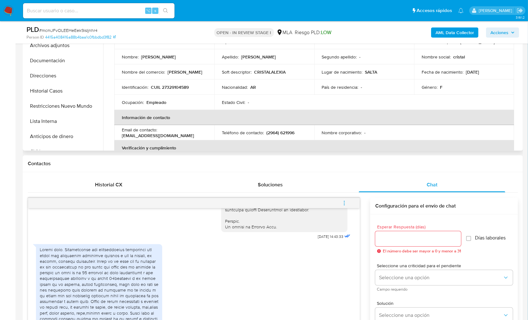
scroll to position [77, 0]
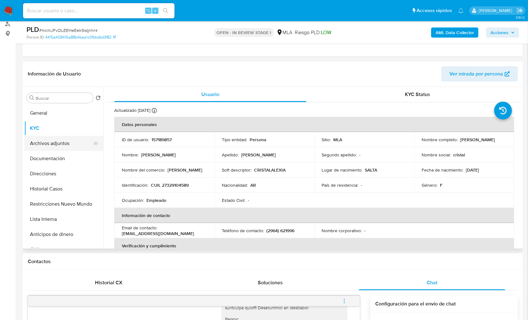
click at [46, 140] on button "Archivos adjuntos" at bounding box center [61, 143] width 74 height 15
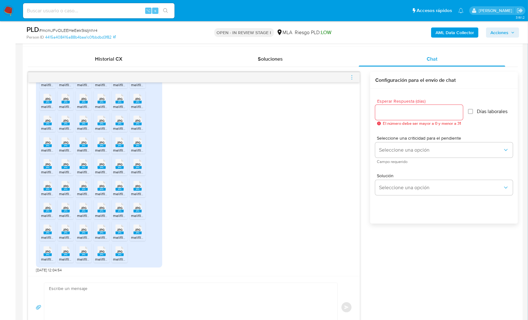
scroll to position [585, 0]
click at [351, 78] on icon "menu-action" at bounding box center [352, 78] width 6 height 6
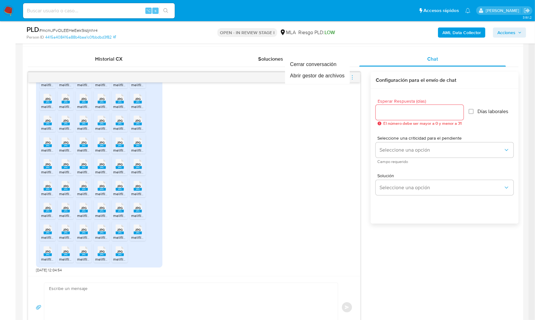
click at [367, 143] on div at bounding box center [267, 160] width 535 height 320
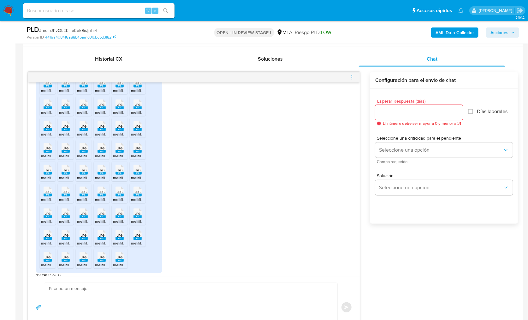
scroll to position [459, 0]
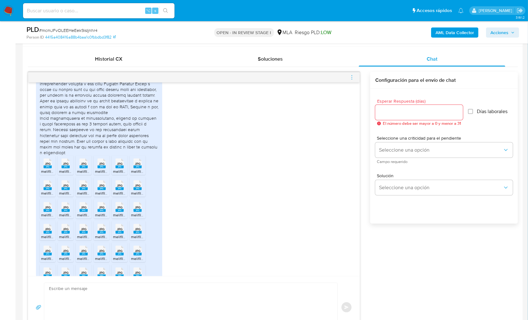
click at [50, 168] on rect at bounding box center [48, 166] width 8 height 3
click at [64, 166] on span "JPG" at bounding box center [66, 164] width 6 height 4
click at [80, 169] on icon "JPG" at bounding box center [84, 163] width 8 height 11
click at [106, 169] on div "JPG JPG" at bounding box center [101, 163] width 13 height 12
click at [119, 168] on icon at bounding box center [120, 164] width 8 height 10
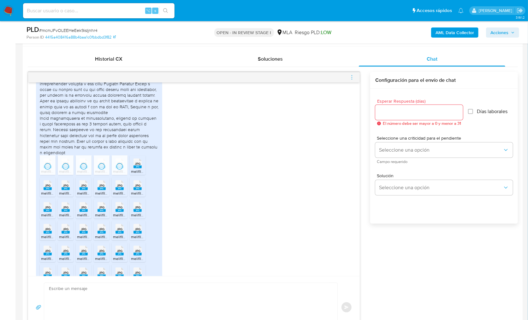
click at [140, 166] on span "JPG" at bounding box center [138, 164] width 6 height 4
click at [46, 190] on rect at bounding box center [48, 188] width 8 height 3
click at [70, 191] on div "JPG JPG" at bounding box center [65, 184] width 13 height 12
click at [77, 191] on div "JPG JPG" at bounding box center [83, 184] width 13 height 12
click at [100, 191] on icon "JPG" at bounding box center [102, 185] width 8 height 11
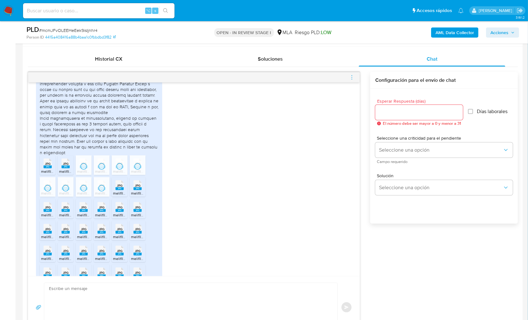
click at [116, 190] on rect at bounding box center [120, 188] width 8 height 3
click at [134, 190] on icon at bounding box center [138, 185] width 8 height 10
click at [45, 212] on rect at bounding box center [48, 210] width 8 height 3
click at [65, 209] on span "JPG" at bounding box center [66, 207] width 6 height 4
drag, startPoint x: 79, startPoint y: 226, endPoint x: 95, endPoint y: 232, distance: 17.9
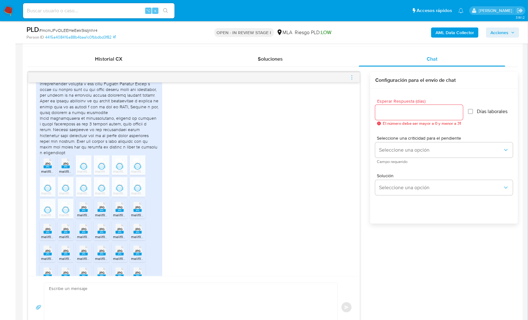
click at [79, 213] on div "JPG JPG" at bounding box center [83, 206] width 13 height 12
click at [104, 212] on rect at bounding box center [102, 210] width 8 height 3
click at [115, 213] on div "JPG JPG" at bounding box center [119, 206] width 13 height 12
drag, startPoint x: 143, startPoint y: 231, endPoint x: 110, endPoint y: 246, distance: 36.3
click at [143, 218] on span "melifile7409132495737490346.jpg" at bounding box center [160, 214] width 59 height 5
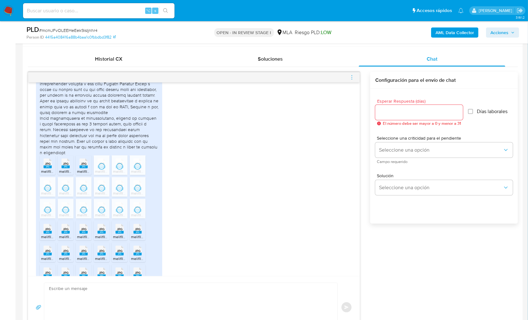
click at [47, 231] on span "JPG" at bounding box center [48, 229] width 6 height 4
click at [63, 231] on span "JPG" at bounding box center [66, 229] width 6 height 4
click at [84, 234] on rect at bounding box center [84, 232] width 8 height 3
click at [101, 231] on span "JPG" at bounding box center [102, 229] width 6 height 4
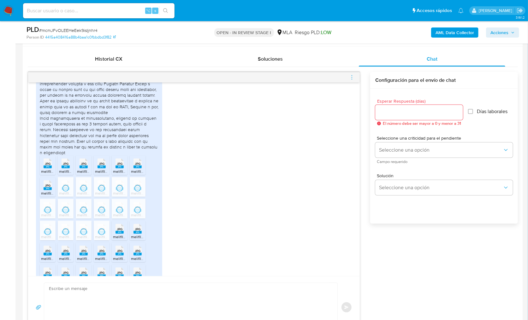
click at [119, 234] on rect at bounding box center [120, 232] width 8 height 3
click at [136, 234] on rect at bounding box center [138, 232] width 8 height 3
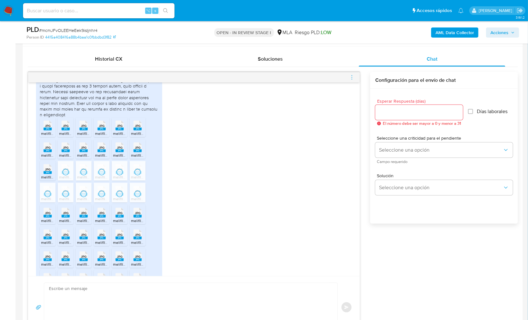
scroll to position [512, 0]
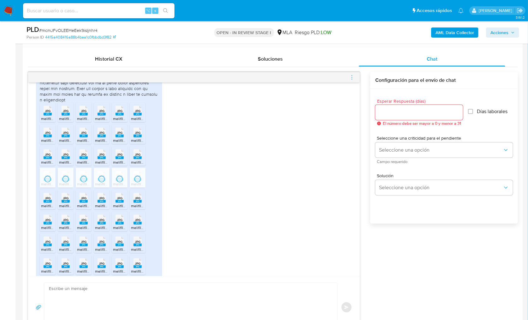
click at [142, 208] on span "melifile1799757500068850218.jpg" at bounding box center [160, 205] width 58 height 5
click at [115, 203] on div "JPG JPG" at bounding box center [119, 197] width 13 height 12
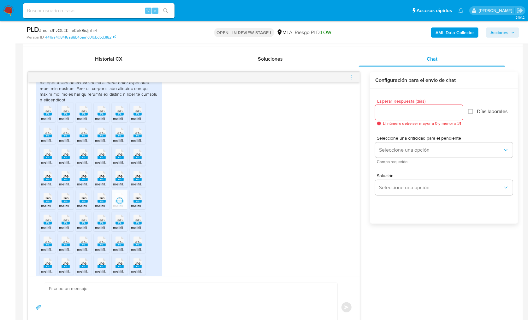
click at [95, 203] on div "JPG JPG" at bounding box center [101, 197] width 13 height 12
click at [84, 200] on span "JPG" at bounding box center [84, 198] width 6 height 4
click at [66, 203] on rect at bounding box center [66, 201] width 8 height 3
click at [46, 203] on rect at bounding box center [48, 201] width 8 height 3
click at [49, 225] on rect at bounding box center [48, 223] width 8 height 3
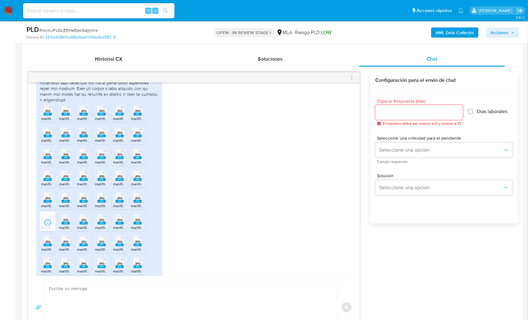
click at [58, 231] on li "JPG JPG melifile2703827337264521825.jpg" at bounding box center [66, 222] width 16 height 20
click at [87, 225] on rect at bounding box center [84, 223] width 8 height 3
click at [100, 225] on rect at bounding box center [102, 223] width 8 height 3
click at [115, 225] on div "JPG JPG" at bounding box center [119, 219] width 13 height 12
click at [143, 225] on div "JPG JPG" at bounding box center [137, 219] width 13 height 12
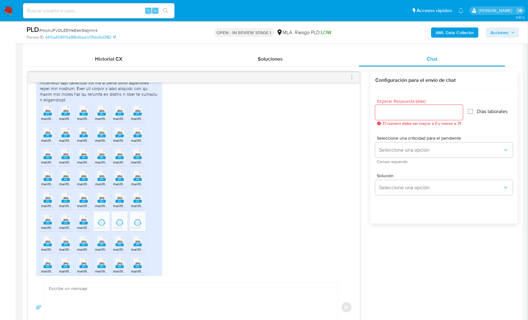
click at [139, 247] on icon "JPG" at bounding box center [138, 241] width 8 height 11
click at [122, 244] on span "JPG" at bounding box center [120, 242] width 6 height 4
click at [103, 244] on span "JPG" at bounding box center [102, 242] width 6 height 4
click at [82, 244] on span "JPG" at bounding box center [84, 242] width 6 height 4
click at [64, 244] on span "JPG" at bounding box center [66, 242] width 6 height 4
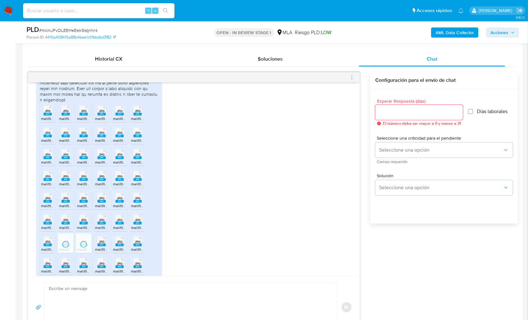
click at [49, 246] on rect at bounding box center [48, 244] width 8 height 3
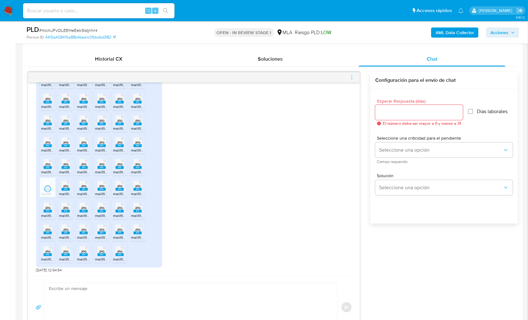
scroll to position [585, 0]
click at [45, 207] on span "JPG" at bounding box center [48, 208] width 6 height 4
click at [64, 206] on span "JPG" at bounding box center [66, 208] width 6 height 4
click at [84, 206] on span "JPG" at bounding box center [84, 208] width 6 height 4
click at [95, 208] on div "JPG JPG" at bounding box center [101, 207] width 13 height 12
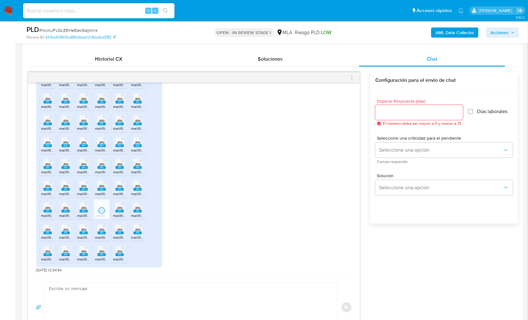
click at [120, 208] on span "JPG" at bounding box center [120, 208] width 6 height 4
click at [134, 208] on icon at bounding box center [138, 208] width 8 height 10
click at [136, 225] on icon at bounding box center [138, 230] width 8 height 10
drag, startPoint x: 122, startPoint y: 225, endPoint x: 103, endPoint y: 228, distance: 19.1
click at [122, 225] on rect at bounding box center [126, 223] width 10 height 8
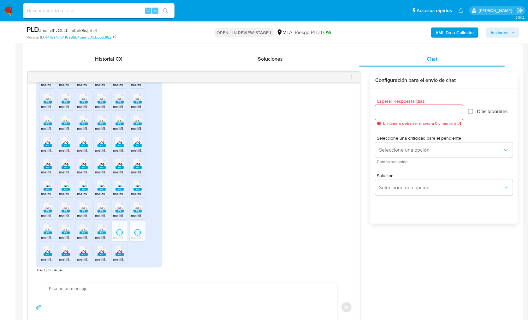
click at [98, 228] on icon at bounding box center [102, 230] width 8 height 10
click at [77, 229] on div "JPG JPG" at bounding box center [83, 229] width 13 height 12
drag, startPoint x: 61, startPoint y: 230, endPoint x: 45, endPoint y: 231, distance: 15.9
click at [61, 230] on div "JPG JPG" at bounding box center [65, 229] width 13 height 12
click at [40, 231] on li "JPG JPG melifile5055262109685577511.jpg" at bounding box center [48, 231] width 16 height 20
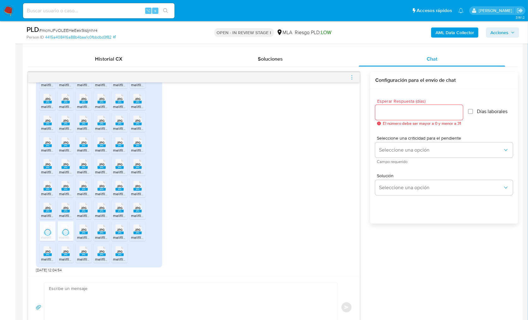
click at [45, 253] on span "JPG" at bounding box center [48, 251] width 6 height 4
click at [67, 253] on rect at bounding box center [66, 254] width 8 height 3
click at [87, 253] on rect at bounding box center [84, 254] width 8 height 3
click at [99, 253] on rect at bounding box center [102, 254] width 8 height 3
click at [128, 252] on ul "JPG JPG melifile2675890244202134496.jpg JPG JPG melifile7518807984745705198.jpg…" at bounding box center [99, 156] width 119 height 218
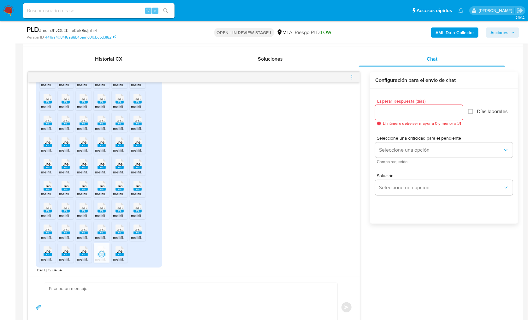
click at [124, 254] on div "JPG JPG" at bounding box center [119, 250] width 13 height 12
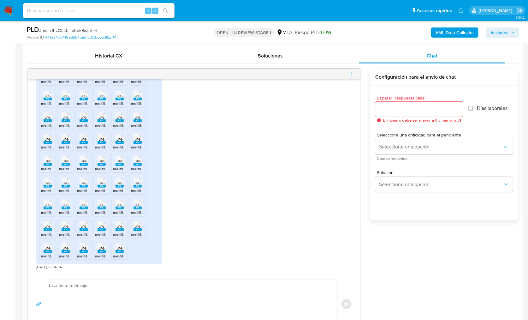
scroll to position [348, 0]
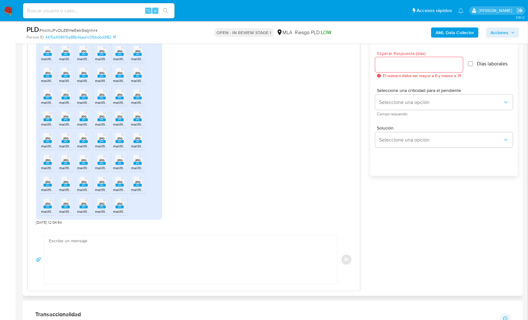
click at [195, 278] on textarea at bounding box center [189, 259] width 281 height 49
paste textarea "Hola, ¡Muchas gracias por tu respuesta! Confirmamos la recepción de la document…"
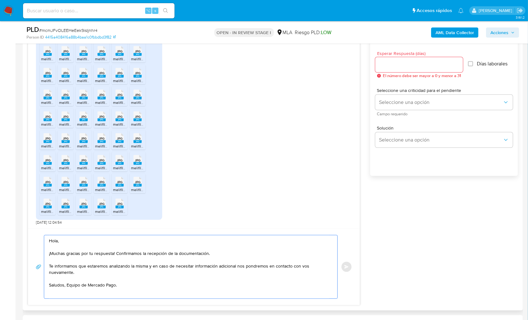
scroll to position [2, 0]
type textarea "Hola, ¡Muchas gracias por tu respuesta! Confirmamos la recepción de la document…"
click at [383, 62] on input "Esperar Respuesta (días)" at bounding box center [419, 65] width 88 height 8
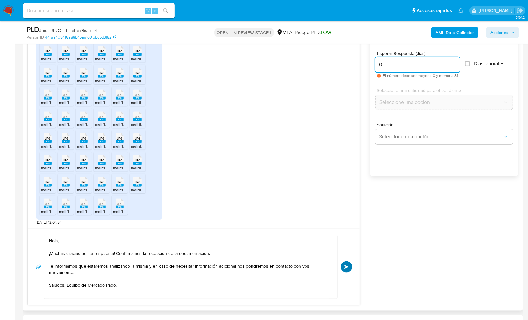
type input "0"
click at [345, 266] on span "Enviar" at bounding box center [346, 267] width 4 height 4
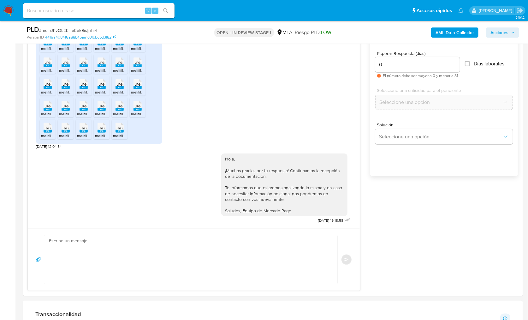
scroll to position [0, 0]
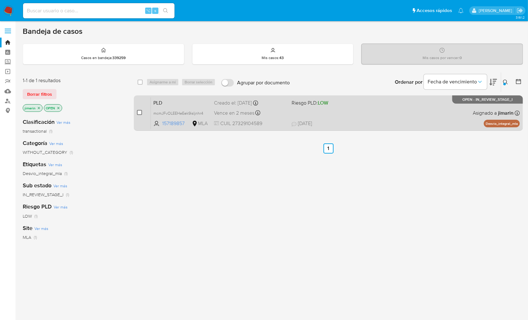
click at [141, 111] on input "checkbox" at bounding box center [139, 112] width 5 height 5
checkbox input "true"
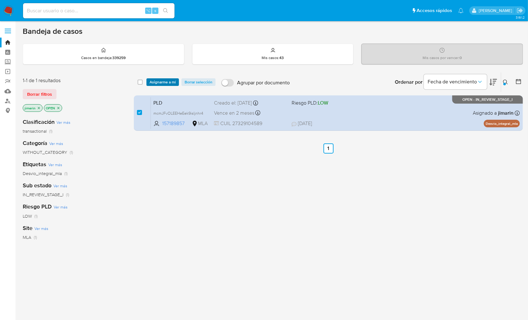
click at [152, 82] on span "Asignarme a mí" at bounding box center [163, 82] width 26 height 6
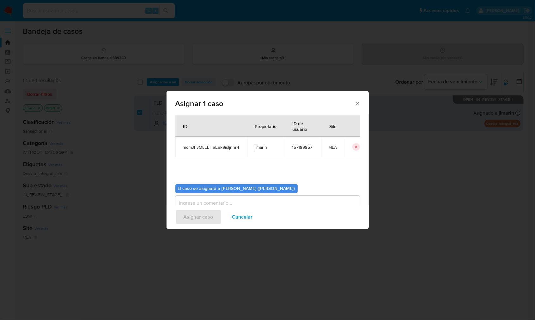
scroll to position [32, 0]
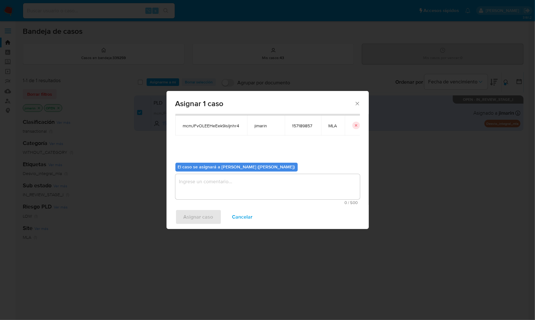
click at [224, 193] on textarea "assign-modal" at bounding box center [267, 186] width 184 height 25
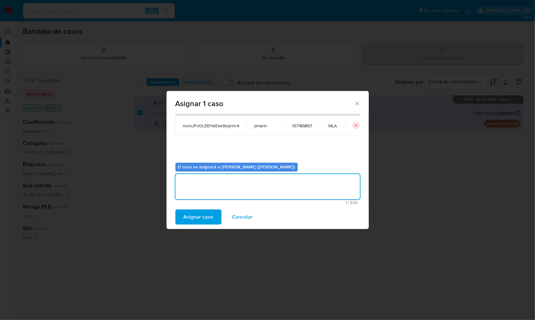
click at [208, 215] on span "Asignar caso" at bounding box center [198, 217] width 30 height 14
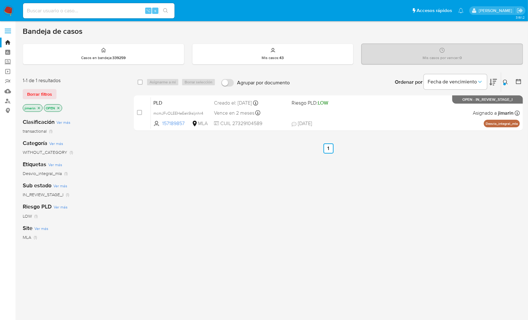
click at [505, 76] on div "Ingrese ID de usuario o caso 157189857 Buscar Borrar filtros" at bounding box center [506, 82] width 11 height 20
click at [504, 83] on div at bounding box center [505, 84] width 3 height 3
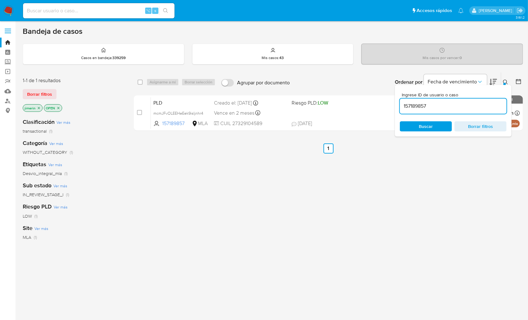
click at [465, 102] on input "157189857" at bounding box center [453, 106] width 107 height 8
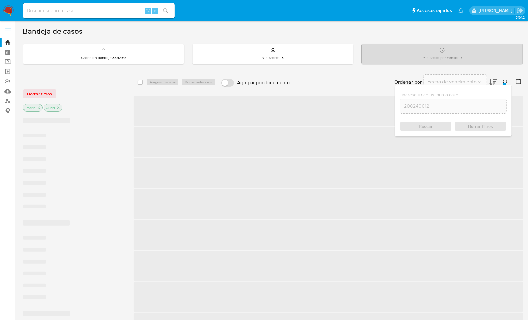
click at [506, 81] on icon at bounding box center [505, 82] width 5 height 5
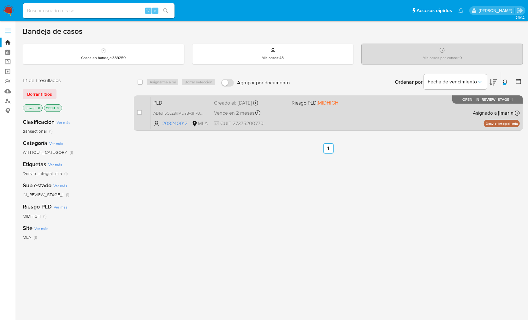
click at [421, 121] on div "PLD AD1dhpCcZ8RMUaBy3h7UOyAu 208240012 MLA Riesgo PLD: MIDHIGH Creado el: [DATE…" at bounding box center [335, 113] width 369 height 32
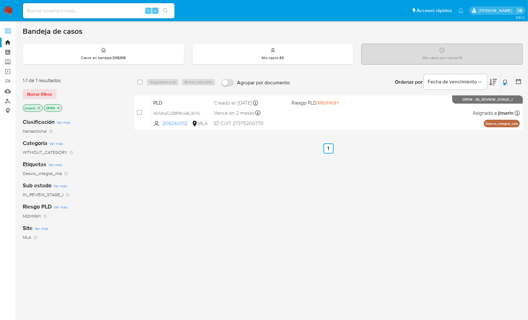
click at [504, 83] on div at bounding box center [505, 84] width 3 height 3
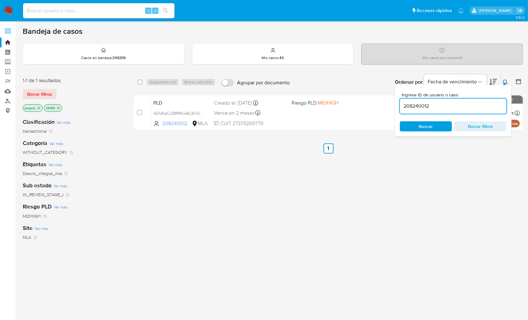
click at [463, 105] on input "208240012" at bounding box center [453, 106] width 107 height 8
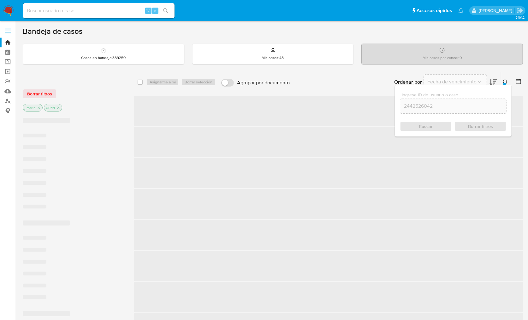
click at [509, 80] on button at bounding box center [506, 82] width 10 height 8
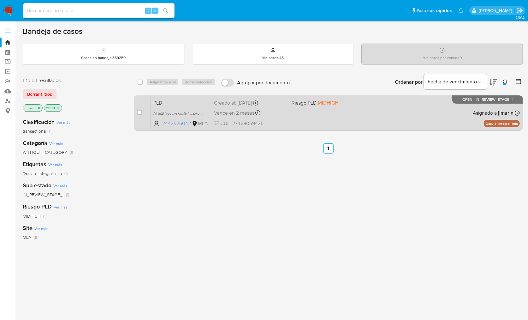
click at [414, 117] on div "PLD AT5i2hYsqyxeKgx9r4UZVpRK 2442526042 MLA Riesgo PLD: MIDHIGH Creado el: [DAT…" at bounding box center [335, 113] width 369 height 32
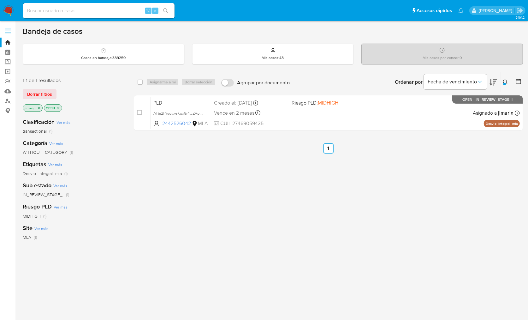
click at [505, 80] on icon at bounding box center [505, 82] width 5 height 5
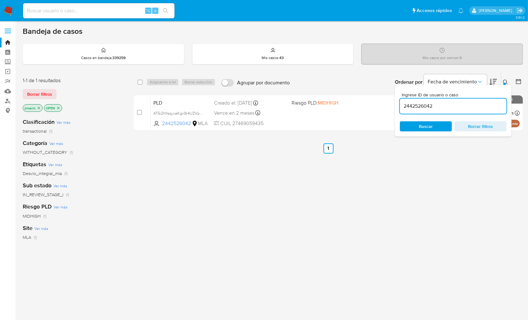
click at [477, 100] on div "2442526042" at bounding box center [453, 106] width 107 height 15
click at [473, 107] on input "2442526042" at bounding box center [453, 106] width 107 height 8
paste input "0824001"
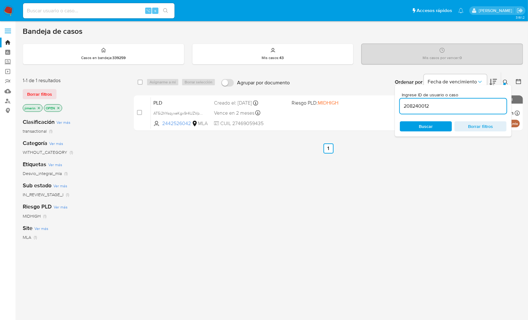
type input "208240012"
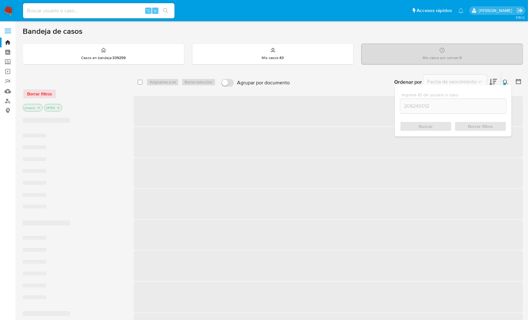
click at [505, 81] on icon at bounding box center [505, 82] width 5 height 5
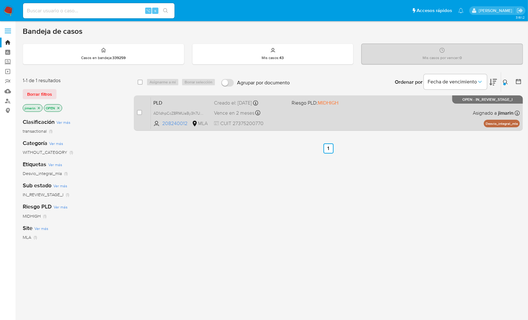
click at [397, 117] on div "PLD AD1dhpCcZ8RMUaBy3h7UOyAu 208240012 MLA Riesgo PLD: MIDHIGH Creado el: [DATE…" at bounding box center [335, 113] width 369 height 32
click at [141, 113] on input "checkbox" at bounding box center [139, 112] width 5 height 5
checkbox input "true"
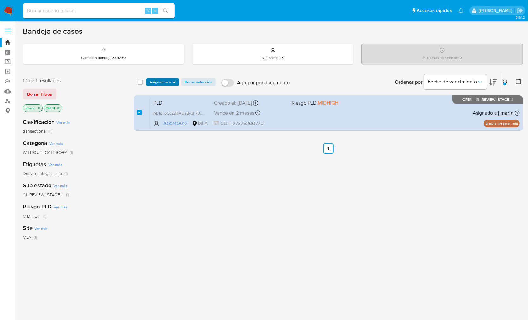
click at [155, 85] on span "Asignarme a mí" at bounding box center [163, 82] width 26 height 6
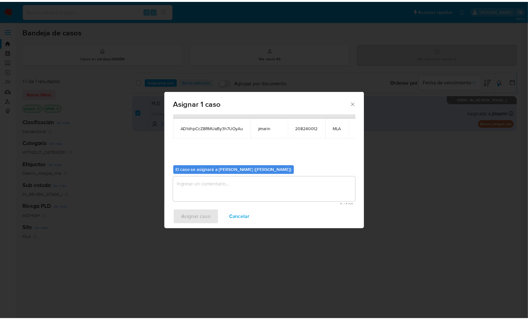
scroll to position [32, 0]
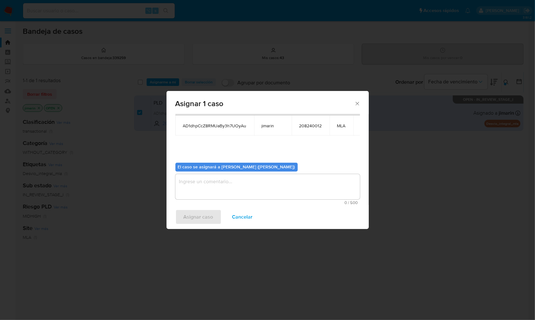
click at [207, 177] on textarea "assign-modal" at bounding box center [267, 186] width 184 height 25
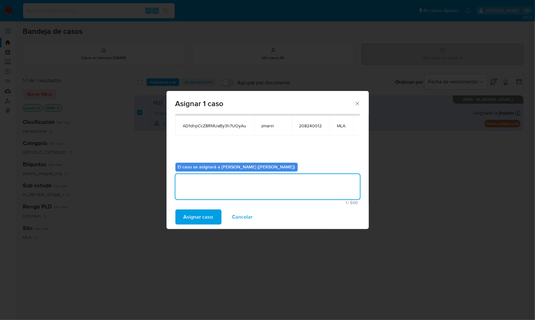
click at [202, 215] on span "Asignar caso" at bounding box center [198, 217] width 30 height 14
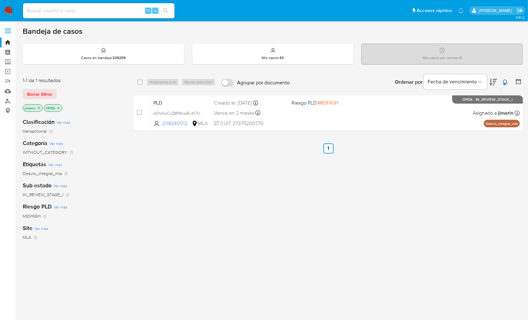
click at [12, 7] on img at bounding box center [8, 10] width 11 height 11
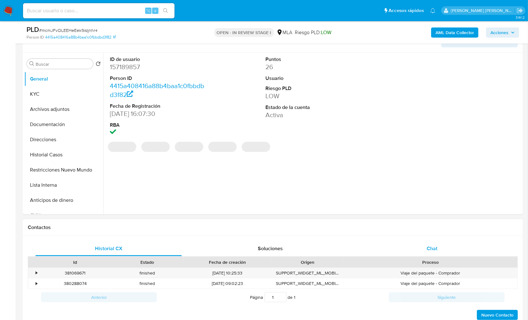
click at [437, 249] on span "Chat" at bounding box center [432, 248] width 11 height 7
select select "10"
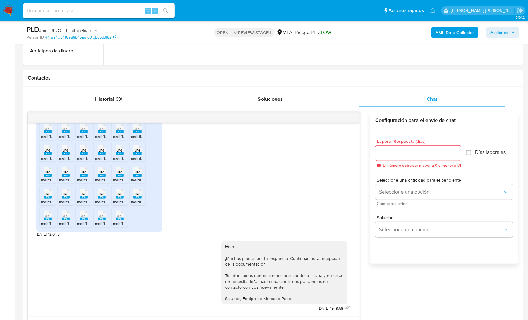
scroll to position [277, 0]
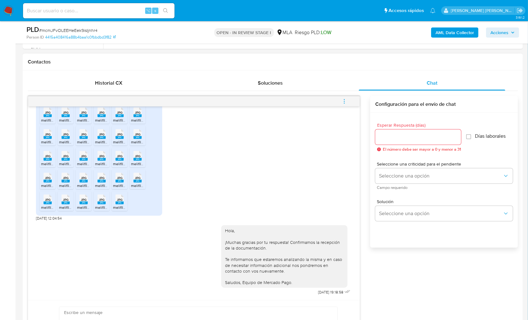
click at [347, 101] on icon "menu-action" at bounding box center [345, 102] width 6 height 6
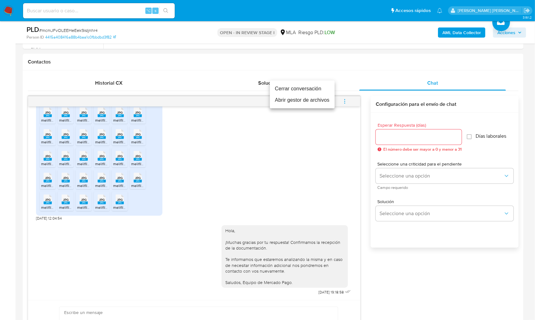
click at [306, 90] on li "Cerrar conversación" at bounding box center [302, 88] width 65 height 11
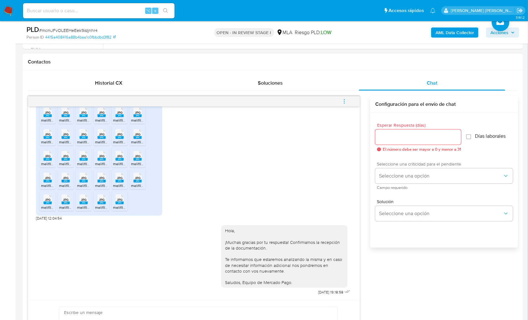
scroll to position [136, 0]
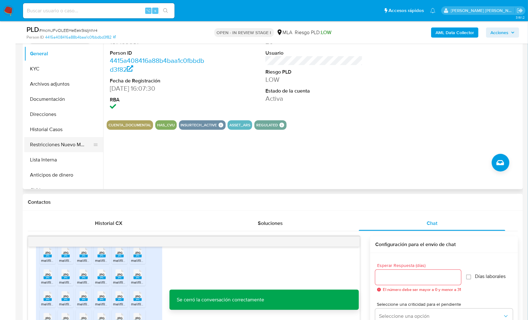
click at [67, 138] on button "Restricciones Nuevo Mundo" at bounding box center [61, 144] width 74 height 15
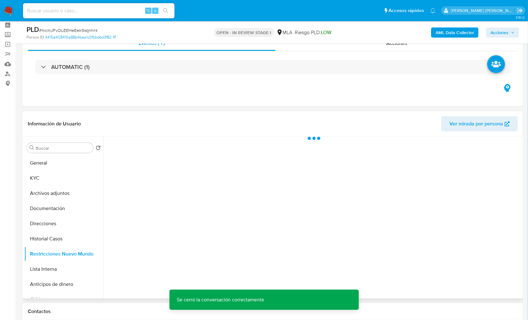
scroll to position [15, 0]
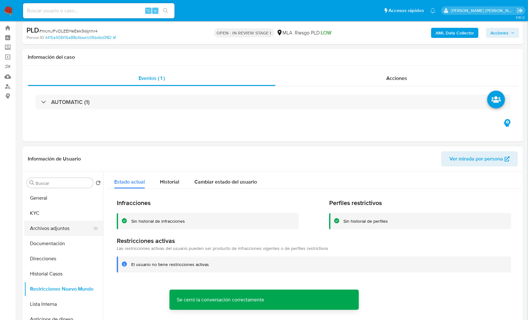
click at [56, 227] on button "Archivos adjuntos" at bounding box center [61, 228] width 74 height 15
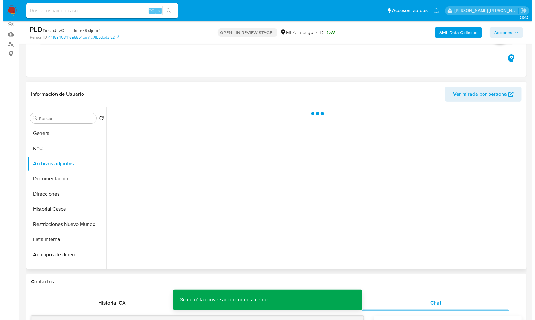
scroll to position [63, 0]
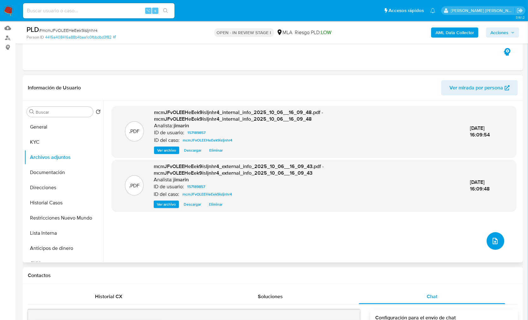
click at [495, 235] on button "upload-file" at bounding box center [496, 241] width 18 height 18
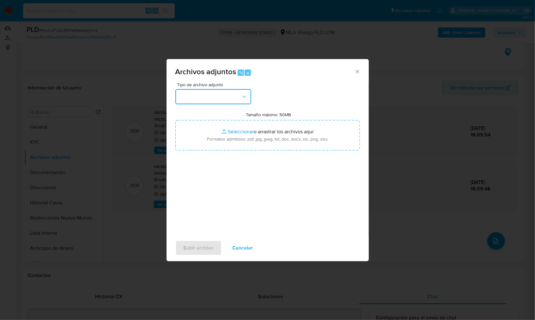
click at [227, 99] on button "button" at bounding box center [213, 96] width 76 height 15
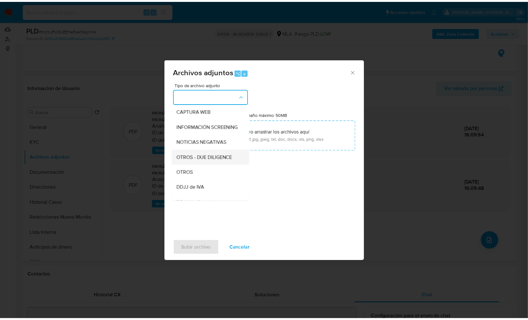
scroll to position [63, 0]
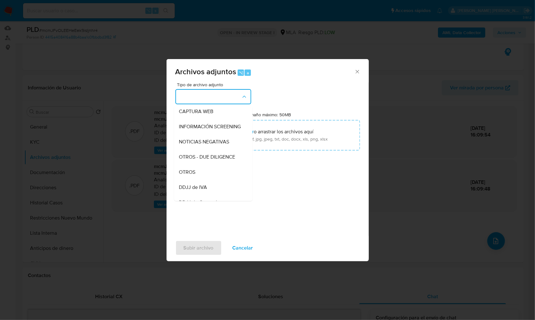
drag, startPoint x: 200, startPoint y: 175, endPoint x: 153, endPoint y: 184, distance: 47.3
click at [200, 175] on div "OTROS" at bounding box center [211, 172] width 64 height 15
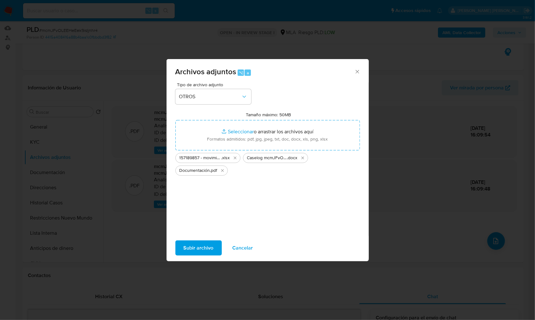
click at [204, 242] on span "Subir archivo" at bounding box center [198, 248] width 30 height 14
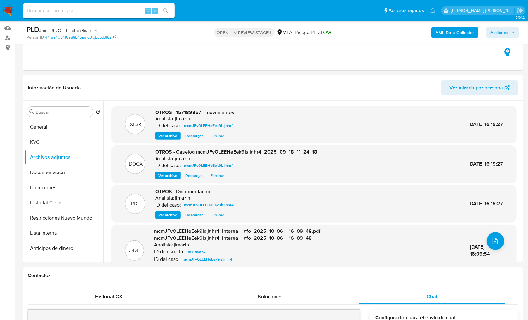
click at [500, 37] on span "Acciones" at bounding box center [500, 32] width 18 height 10
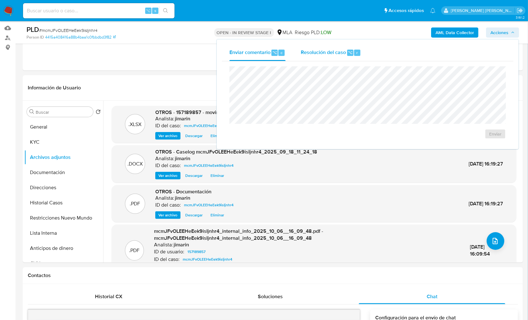
click at [333, 54] on span "Resolución del caso" at bounding box center [323, 52] width 45 height 7
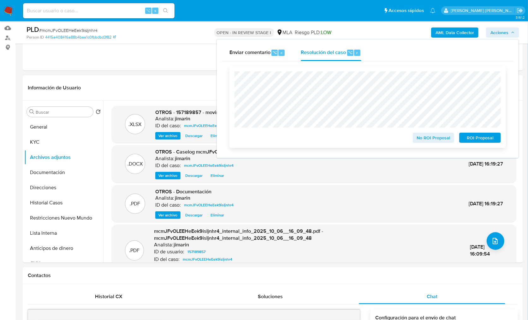
click at [426, 135] on span "No ROI Proposal" at bounding box center [433, 137] width 33 height 9
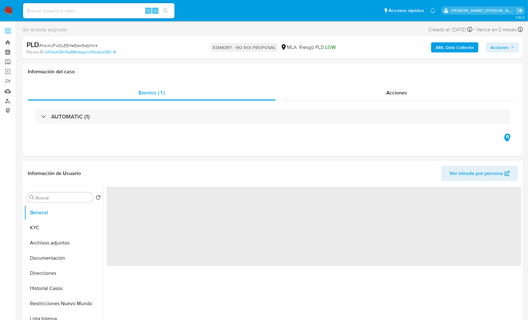
select select "10"
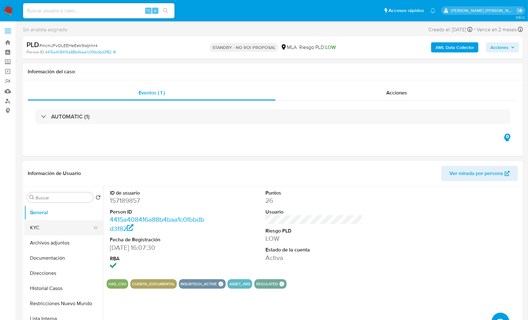
click at [67, 221] on button "KYC" at bounding box center [61, 227] width 74 height 15
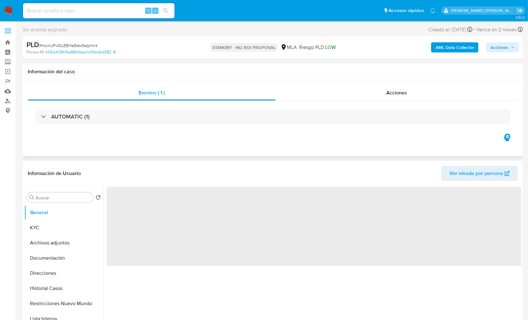
select select "10"
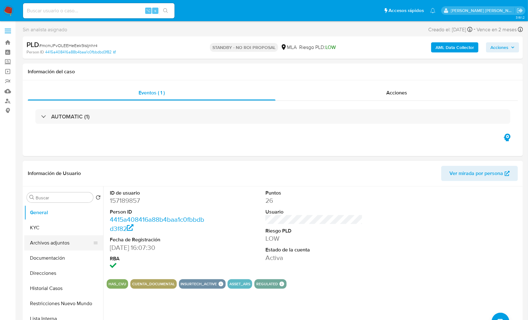
click at [54, 240] on button "Archivos adjuntos" at bounding box center [61, 242] width 74 height 15
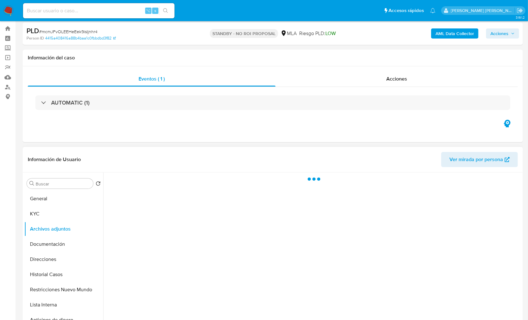
scroll to position [56, 0]
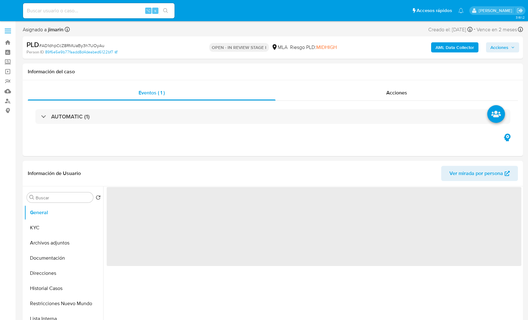
select select "10"
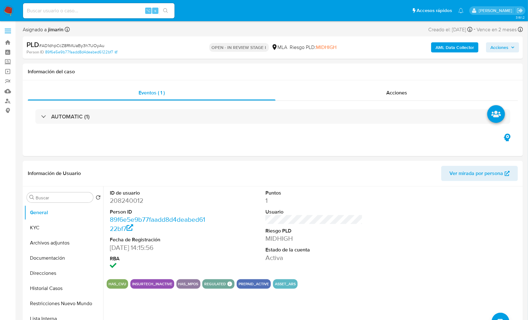
click at [101, 46] on span "# AD1dhpCcZ8RMUaBy3h7UOyAu" at bounding box center [71, 45] width 65 height 6
copy span "AD1dhpCcZ8RMUaBy3h7UOyAu"
click at [122, 202] on dd "208240012" at bounding box center [159, 200] width 98 height 9
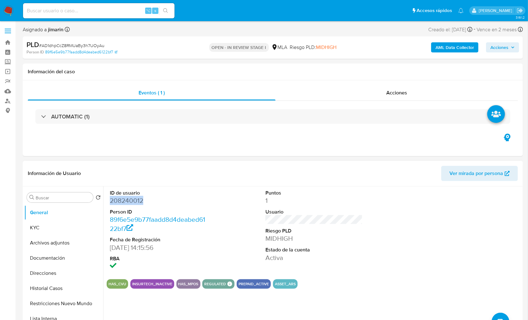
copy dd "208240012"
click at [42, 231] on button "KYC" at bounding box center [61, 227] width 74 height 15
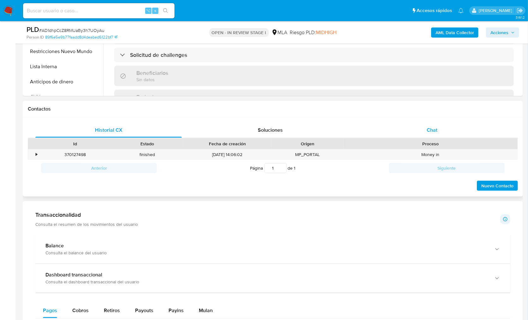
click at [422, 133] on div "Chat" at bounding box center [432, 130] width 147 height 15
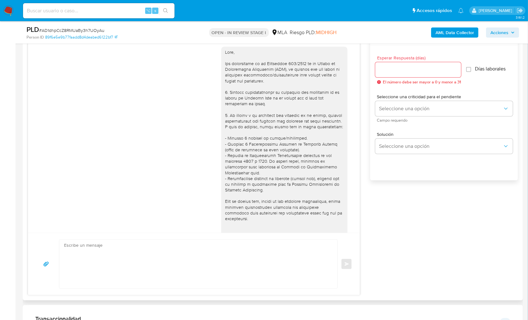
scroll to position [411, 0]
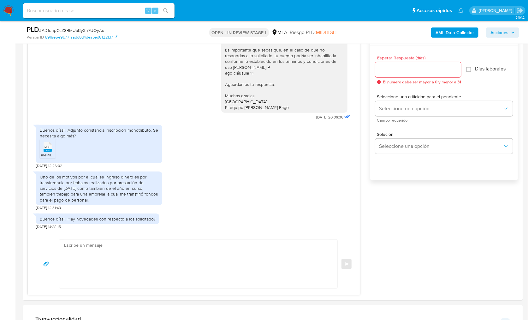
click at [39, 149] on div "Buenos días!!! Adjunto constancia inscripción monotributo. Se necesita algo más…" at bounding box center [99, 144] width 126 height 38
click at [50, 149] on rect at bounding box center [48, 150] width 8 height 3
click at [415, 214] on div "17/09/2025 14:44:38 Hola, Esperamos que te encuentres muy bien. Te consultamos …" at bounding box center [273, 162] width 490 height 266
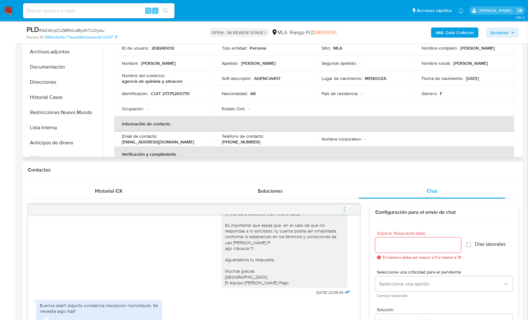
scroll to position [127, 0]
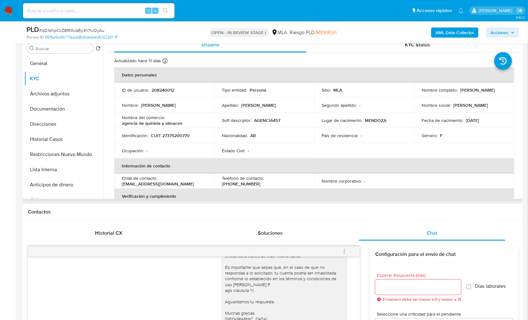
click at [176, 136] on p "CUIT 27375200770" at bounding box center [170, 136] width 39 height 6
copy p "27375200770"
click at [67, 105] on button "Documentación" at bounding box center [61, 108] width 74 height 15
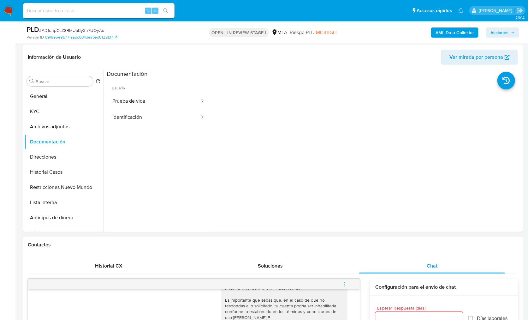
scroll to position [78, 0]
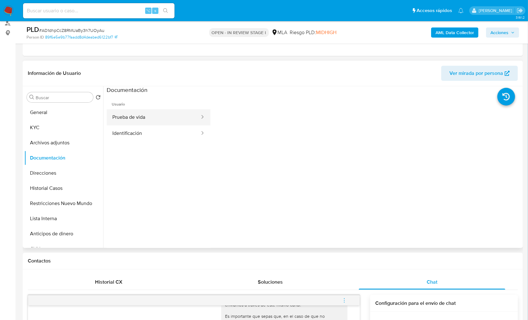
click at [156, 124] on button "Prueba de vida" at bounding box center [154, 117] width 94 height 16
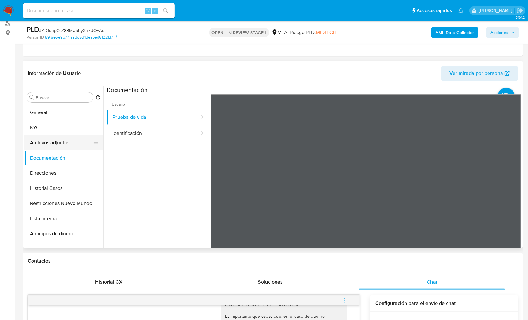
click at [55, 138] on button "Archivos adjuntos" at bounding box center [61, 142] width 74 height 15
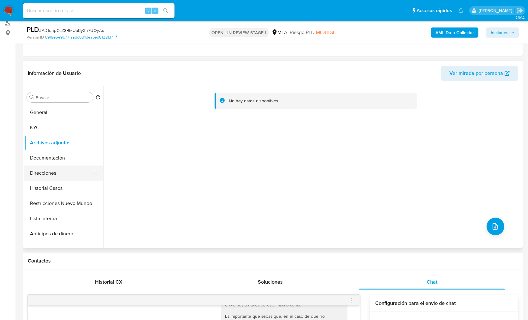
click at [42, 174] on button "Direcciones" at bounding box center [61, 172] width 74 height 15
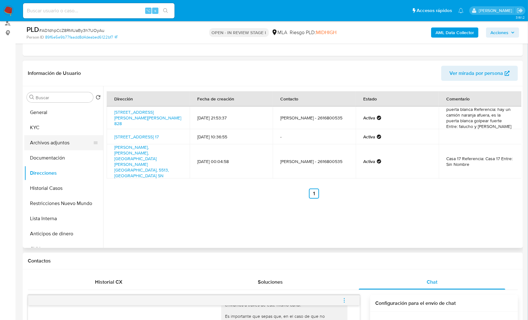
click at [49, 136] on button "Archivos adjuntos" at bounding box center [61, 142] width 74 height 15
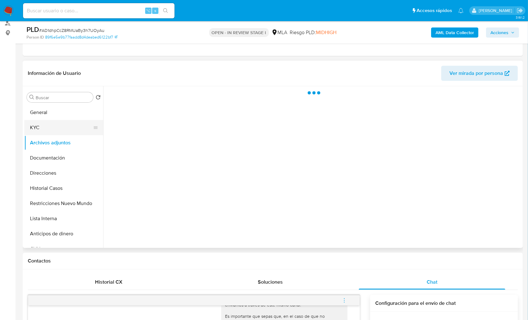
click at [50, 133] on button "KYC" at bounding box center [61, 127] width 74 height 15
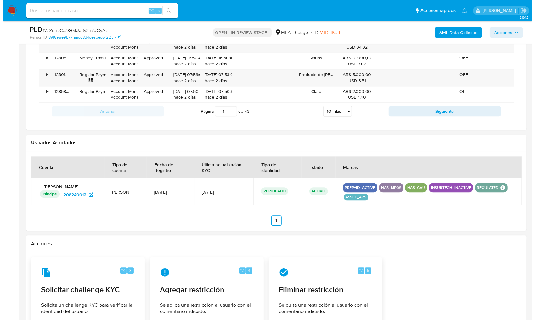
scroll to position [976, 0]
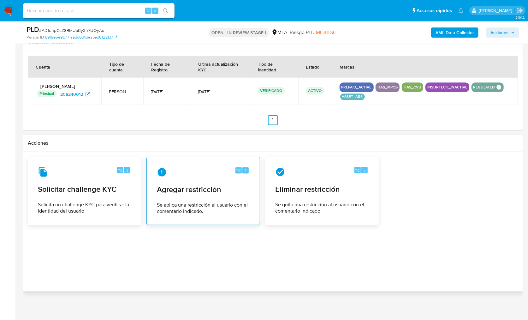
click at [212, 193] on div "⌥ 4 Agregar restricción Se aplica una restricción al usuario con el comentario …" at bounding box center [203, 190] width 103 height 57
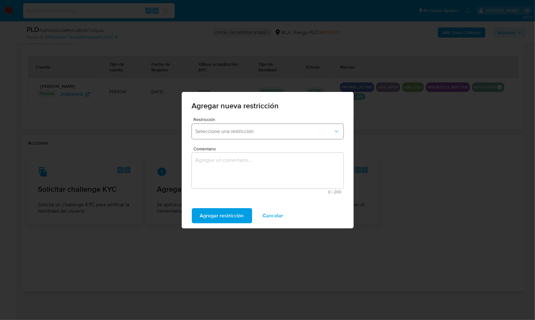
click at [241, 128] on span "Seleccione una restricción" at bounding box center [264, 131] width 138 height 6
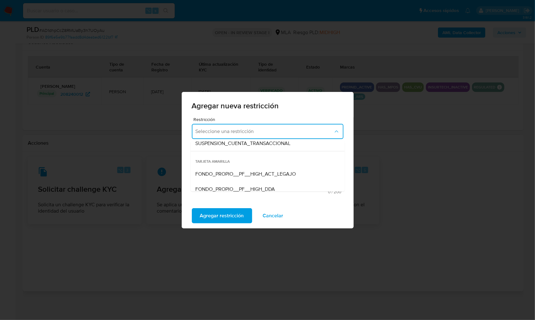
scroll to position [92, 0]
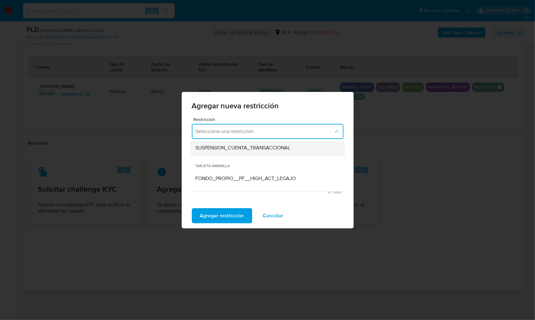
click at [255, 151] on div "SUSPENSION_CUENTA_TRANSACCIONAL" at bounding box center [265, 147] width 140 height 15
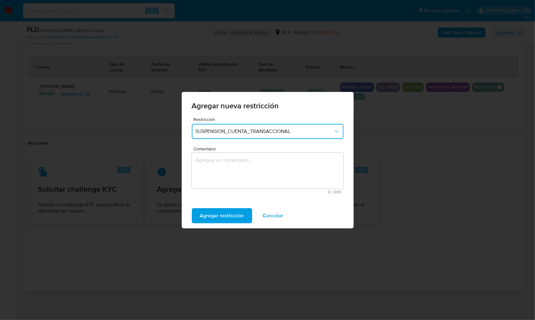
click at [232, 167] on textarea "Comentario" at bounding box center [268, 171] width 152 height 36
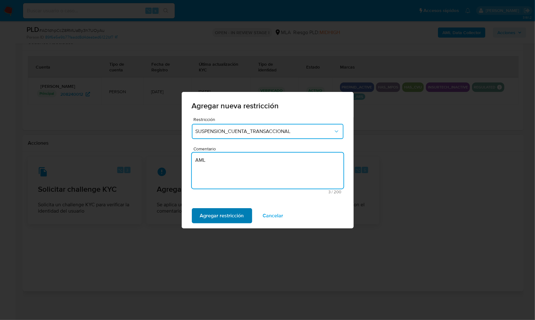
type textarea "AML"
click at [218, 213] on span "Agregar restricción" at bounding box center [222, 216] width 44 height 14
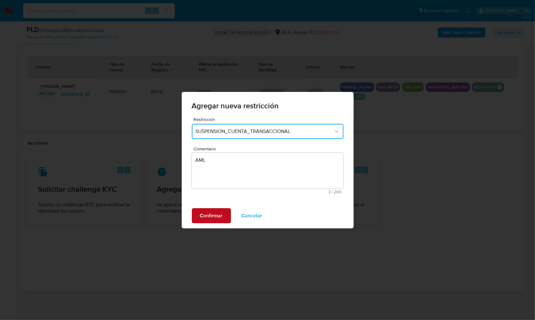
click at [219, 212] on span "Confirmar" at bounding box center [211, 216] width 23 height 14
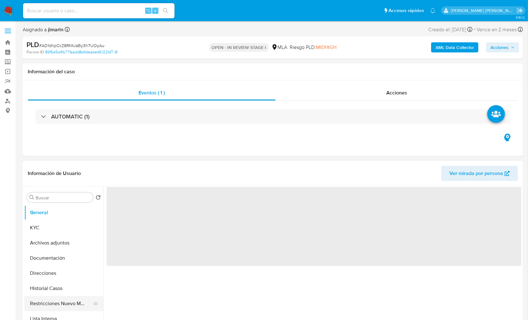
select select "10"
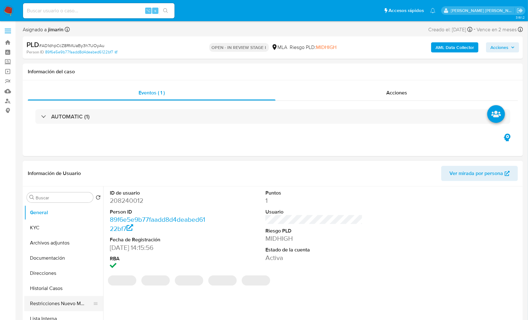
click at [78, 298] on button "Restricciones Nuevo Mundo" at bounding box center [61, 303] width 74 height 15
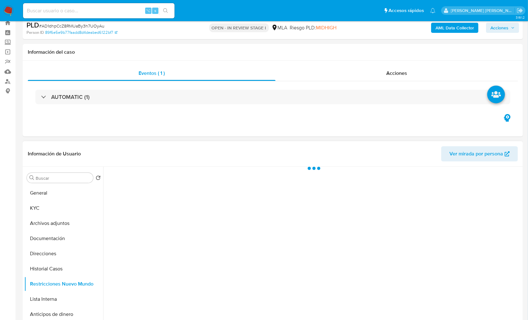
scroll to position [39, 0]
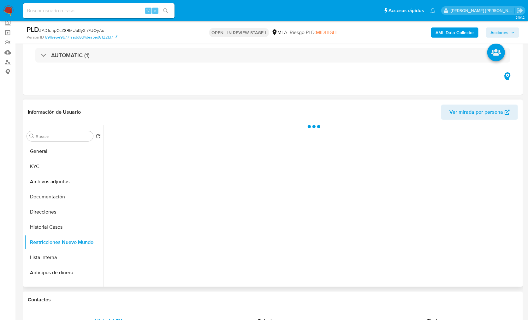
click at [181, 110] on header "Información de Usuario Ver mirada por persona" at bounding box center [273, 112] width 490 height 15
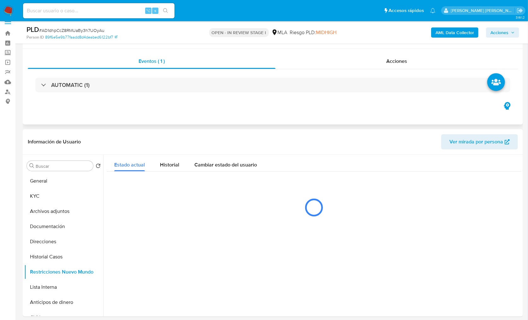
scroll to position [0, 0]
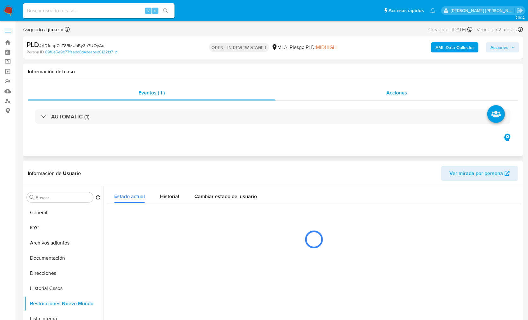
click at [409, 93] on div "Acciones" at bounding box center [397, 92] width 242 height 15
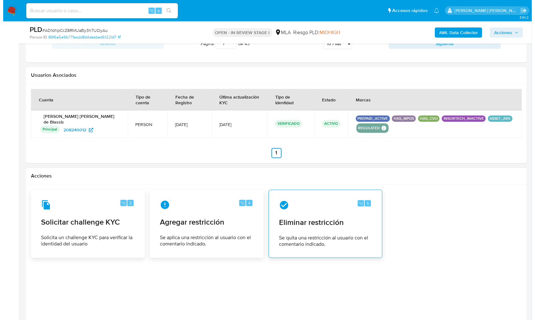
scroll to position [805, 0]
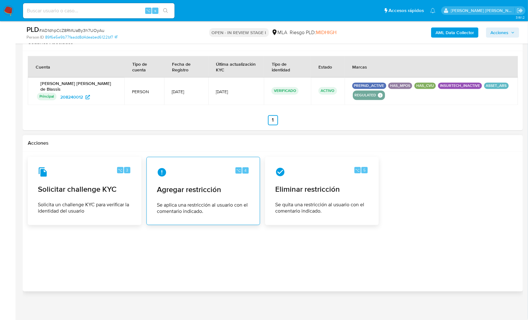
click at [235, 187] on span "Agregar restricción" at bounding box center [203, 189] width 93 height 9
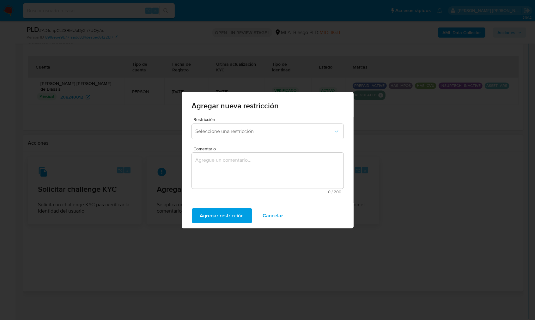
click at [233, 119] on span "Restricción" at bounding box center [269, 119] width 152 height 4
click at [231, 123] on div "Restricción Seleccione una restricción" at bounding box center [268, 129] width 152 height 24
click at [228, 135] on button "Seleccione una restricción" at bounding box center [268, 131] width 152 height 15
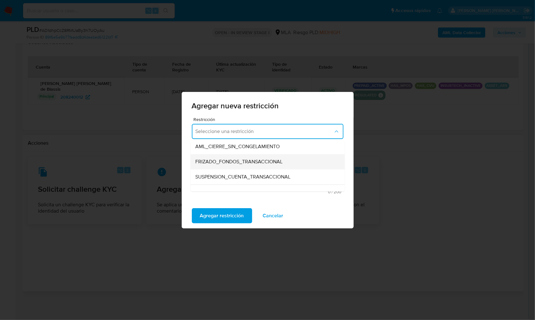
scroll to position [63, 0]
click at [255, 174] on span "SUSPENSION_CUENTA_TRANSACCIONAL" at bounding box center [242, 176] width 95 height 6
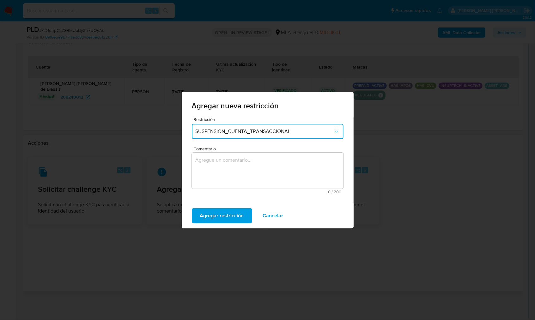
click at [255, 171] on textarea "Comentario" at bounding box center [268, 171] width 152 height 36
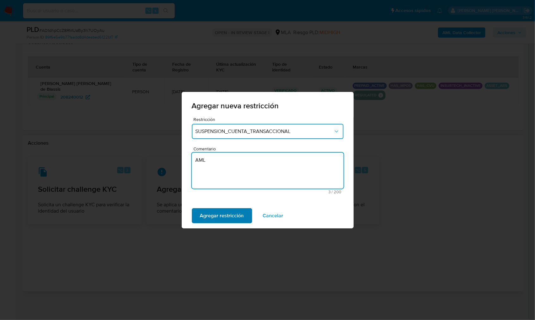
type textarea "AML"
click at [218, 213] on span "Agregar restricción" at bounding box center [222, 216] width 44 height 14
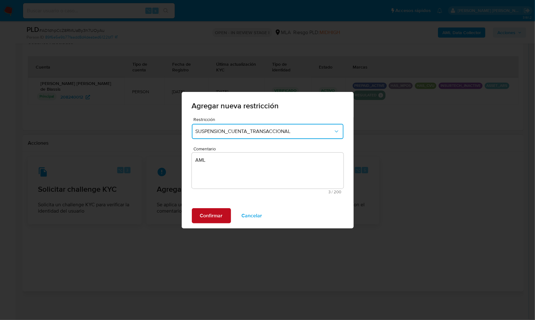
click at [217, 217] on span "Confirmar" at bounding box center [211, 216] width 23 height 14
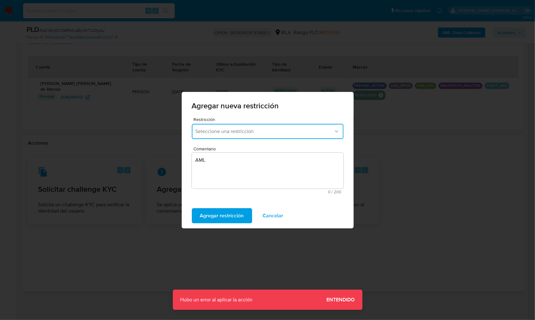
click at [221, 134] on span "Seleccione una restricción" at bounding box center [264, 131] width 138 height 6
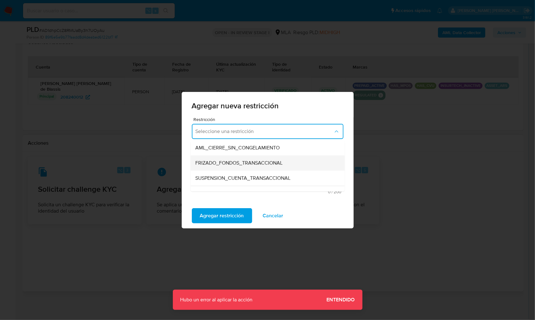
scroll to position [63, 0]
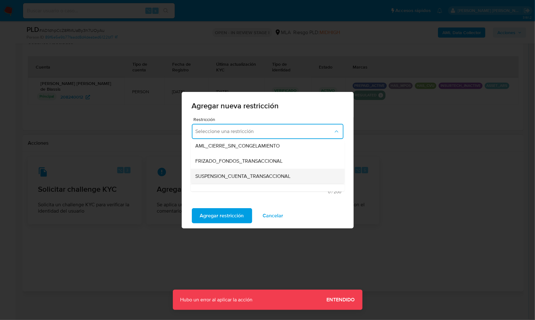
click at [251, 176] on span "SUSPENSION_CUENTA_TRANSACCIONAL" at bounding box center [242, 176] width 95 height 6
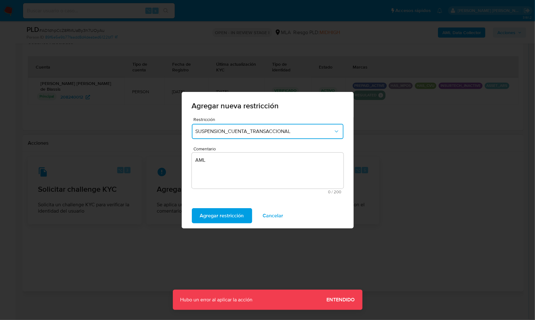
click at [230, 168] on textarea "AML" at bounding box center [268, 171] width 152 height 36
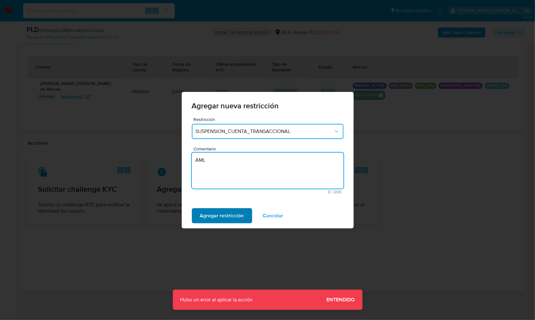
click at [223, 214] on span "Agregar restricción" at bounding box center [222, 216] width 44 height 14
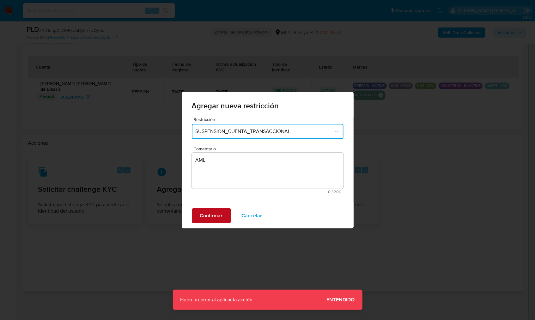
click at [222, 214] on button "Confirmar" at bounding box center [211, 215] width 39 height 15
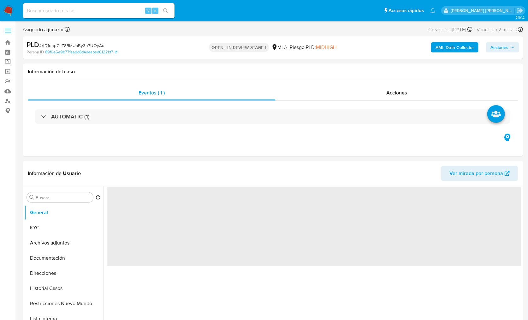
select select "10"
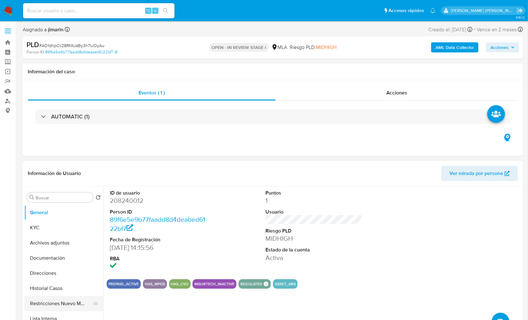
click at [65, 305] on button "Restricciones Nuevo Mundo" at bounding box center [61, 303] width 74 height 15
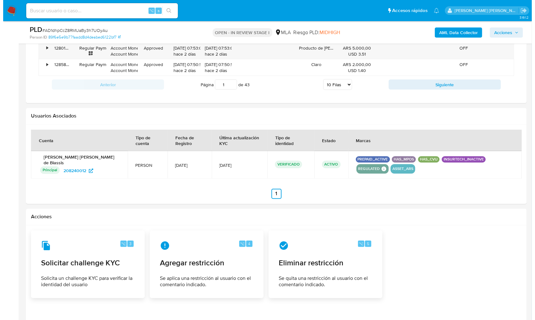
scroll to position [686, 0]
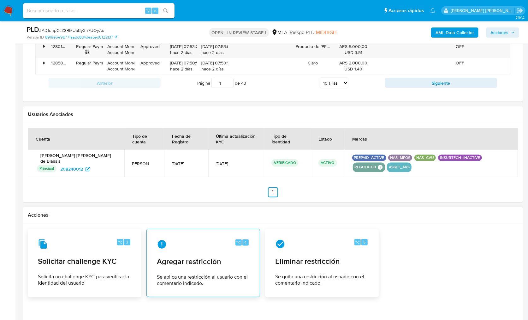
click at [215, 262] on span "Agregar restricción" at bounding box center [203, 261] width 93 height 9
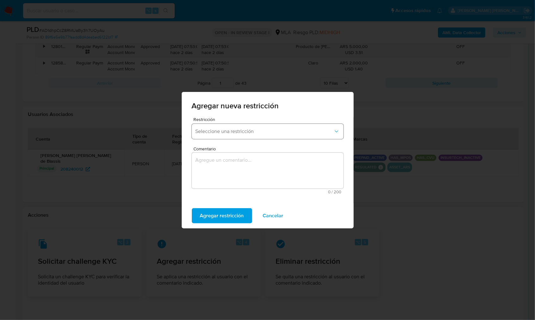
click at [208, 134] on span "Seleccione una restricción" at bounding box center [264, 131] width 138 height 6
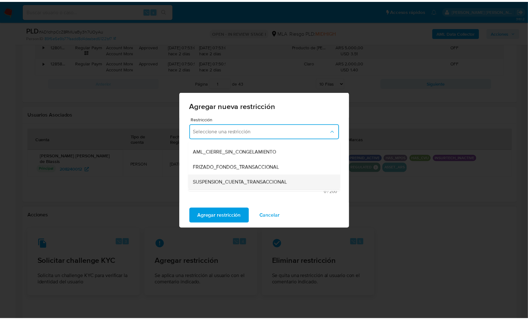
scroll to position [58, 0]
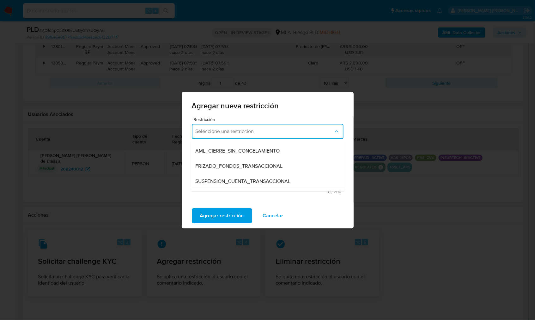
drag, startPoint x: 259, startPoint y: 178, endPoint x: 253, endPoint y: 177, distance: 6.1
click at [259, 178] on span "SUSPENSION_CUENTA_TRANSACCIONAL" at bounding box center [242, 181] width 95 height 6
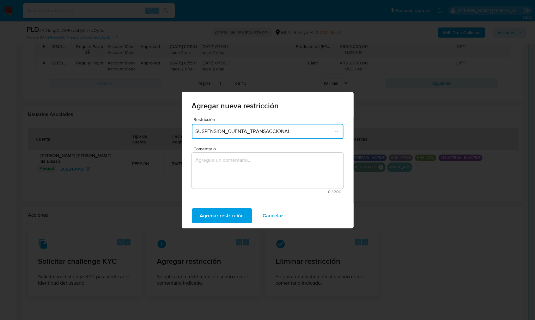
click at [239, 174] on textarea "Comentario" at bounding box center [268, 171] width 152 height 36
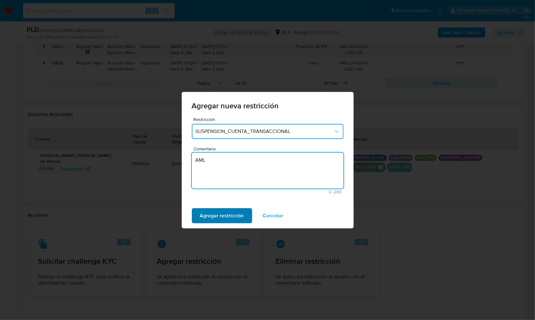
type textarea "AML"
click at [219, 222] on span "Agregar restricción" at bounding box center [222, 216] width 44 height 14
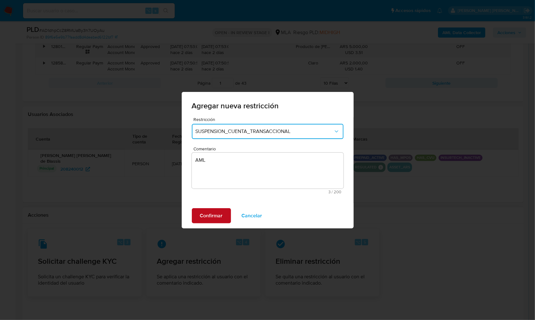
click at [216, 216] on span "Confirmar" at bounding box center [211, 216] width 23 height 14
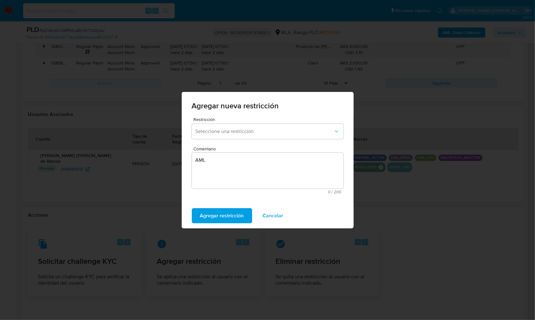
click at [273, 215] on span "Cancelar" at bounding box center [273, 216] width 21 height 14
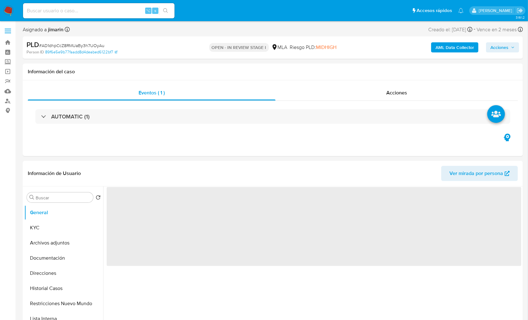
select select "10"
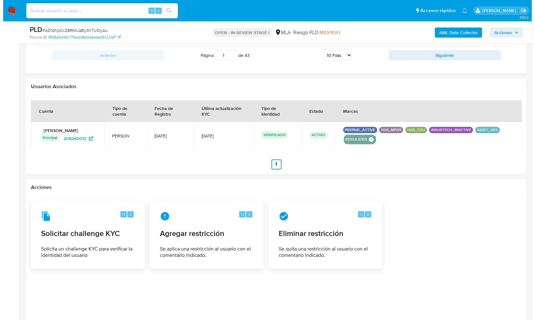
scroll to position [758, 0]
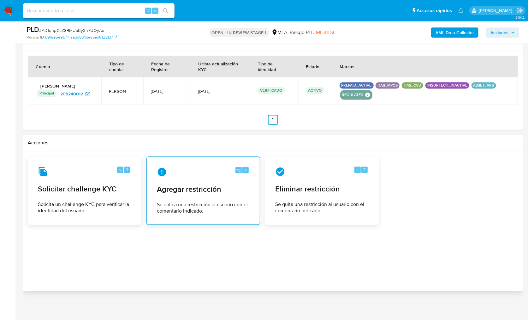
click at [206, 185] on span "Agregar restricción" at bounding box center [203, 189] width 93 height 9
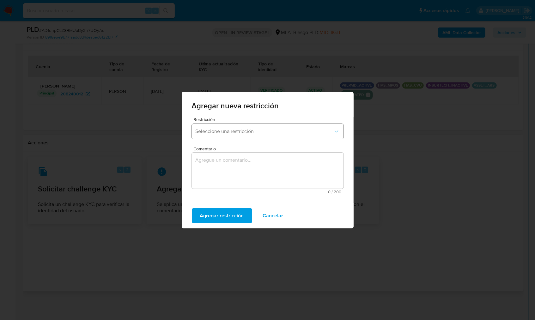
click at [238, 133] on span "Seleccione una restricción" at bounding box center [264, 131] width 138 height 6
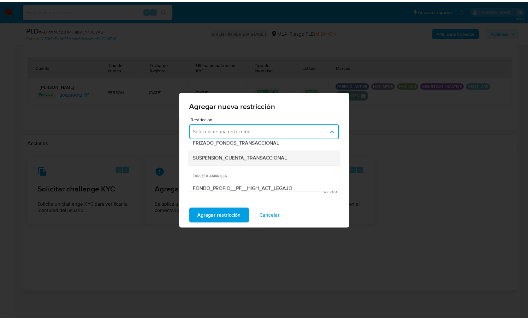
scroll to position [84, 0]
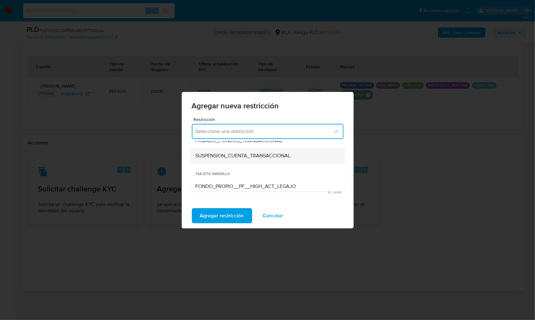
click at [239, 159] on div "SUSPENSION_CUENTA_TRANSACCIONAL" at bounding box center [265, 155] width 140 height 15
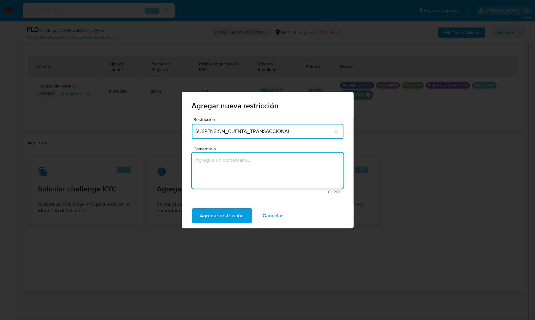
click at [237, 165] on textarea "Comentario" at bounding box center [268, 171] width 152 height 36
type textarea "AML"
click at [221, 216] on span "Agregar restricción" at bounding box center [222, 216] width 44 height 14
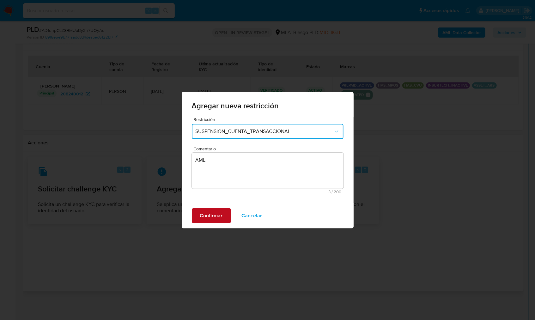
click at [221, 216] on span "Confirmar" at bounding box center [211, 216] width 23 height 14
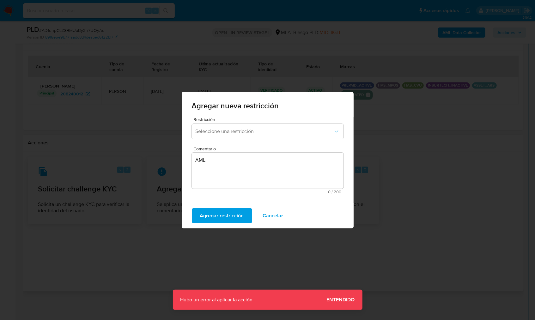
click at [344, 300] on span "Entendido" at bounding box center [340, 300] width 28 height 0
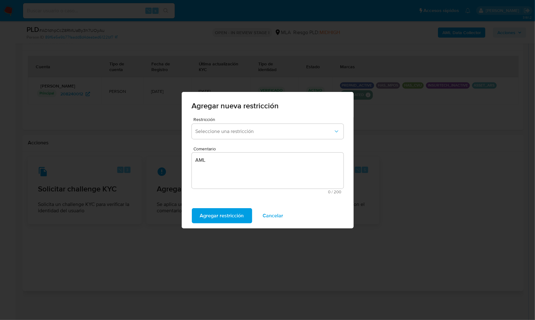
click at [266, 217] on span "Cancelar" at bounding box center [273, 216] width 21 height 14
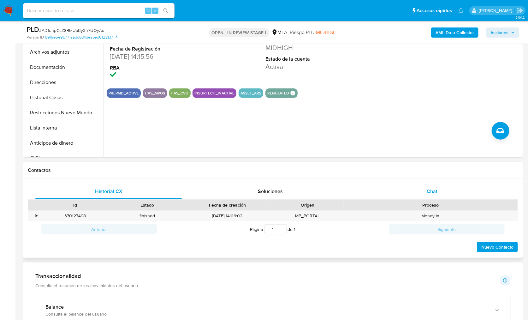
click at [429, 191] on span "Chat" at bounding box center [432, 191] width 11 height 7
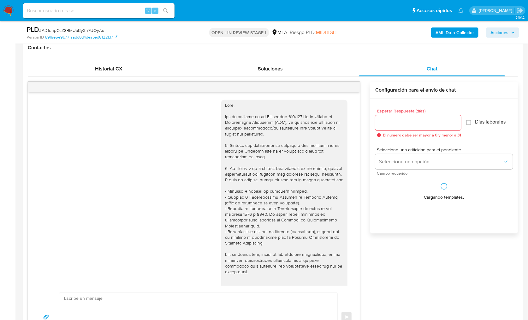
scroll to position [411, 0]
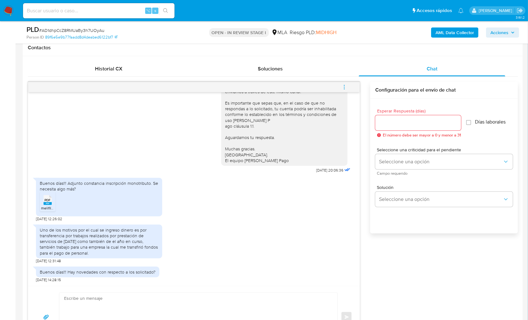
click at [367, 170] on div "17/09/2025 14:44:38 Hola, Esperamos que te encuentres muy bien. Te consultamos …" at bounding box center [273, 215] width 490 height 266
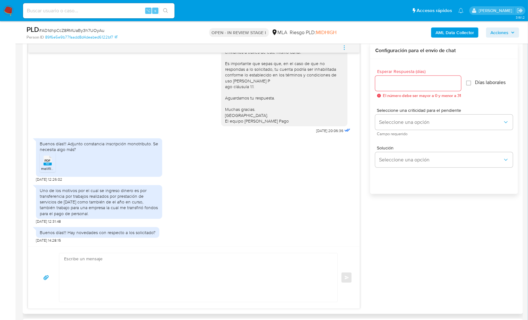
scroll to position [336, 0]
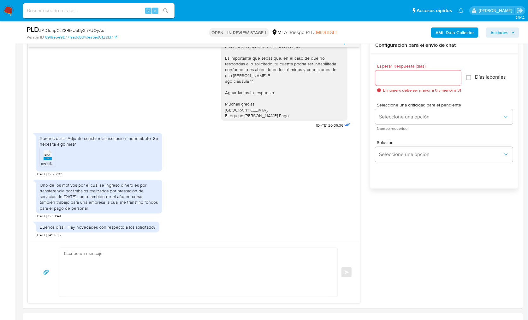
click at [169, 280] on textarea at bounding box center [197, 272] width 266 height 49
click at [219, 267] on textarea at bounding box center [197, 272] width 266 height 49
drag, startPoint x: 40, startPoint y: 185, endPoint x: 97, endPoint y: 206, distance: 61.1
click at [97, 206] on div "Uno de los motivos por el cual se ingreso dinero es por transferencia por traba…" at bounding box center [99, 196] width 119 height 29
copy div "Uno de los motivos por el cual se ingreso dinero es por transferencia por traba…"
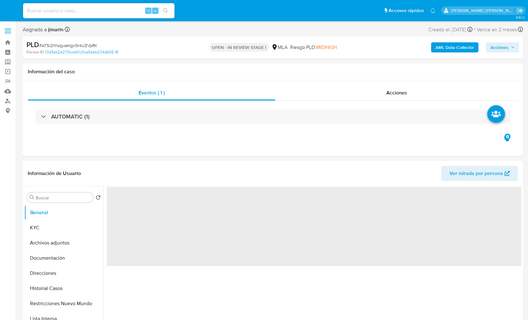
select select "10"
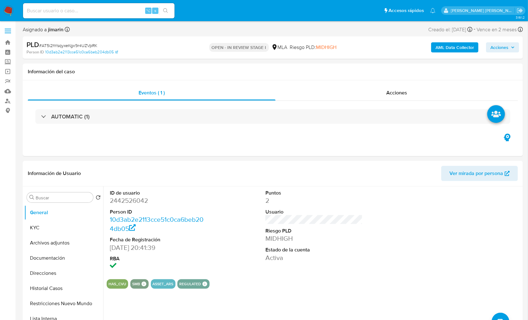
click at [94, 46] on span "# AT5i2hYsqyxeKgx9r4UZVpRK" at bounding box center [68, 45] width 58 height 6
copy span "AT5i2hYsqyxeKgx9r4UZVpRK"
click at [128, 203] on dd "2442526042" at bounding box center [159, 200] width 98 height 9
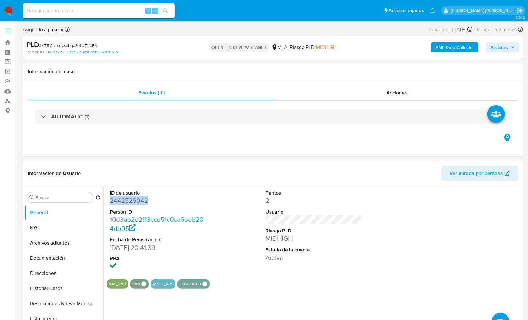
copy dd "2442526042"
click at [45, 230] on button "KYC" at bounding box center [61, 227] width 74 height 15
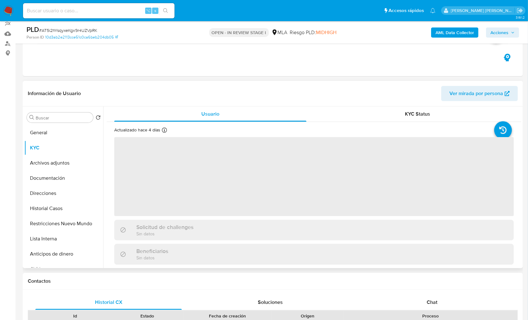
scroll to position [58, 0]
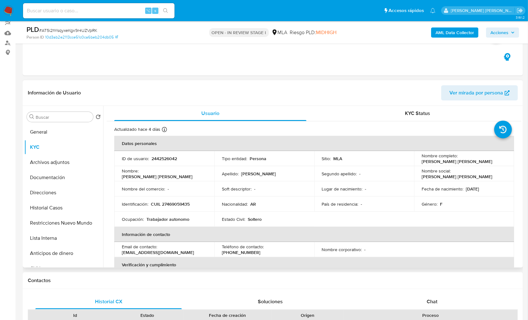
click at [185, 202] on p "CUIL 27469059435" at bounding box center [170, 204] width 39 height 6
copy p "27469059435"
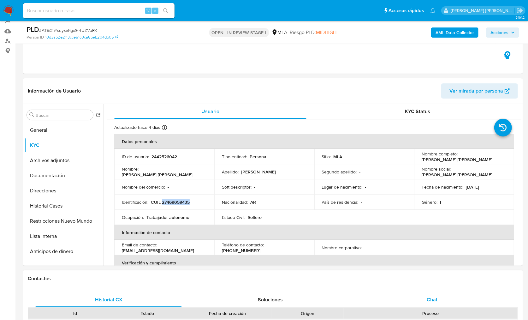
click at [438, 298] on div "Chat" at bounding box center [432, 299] width 147 height 15
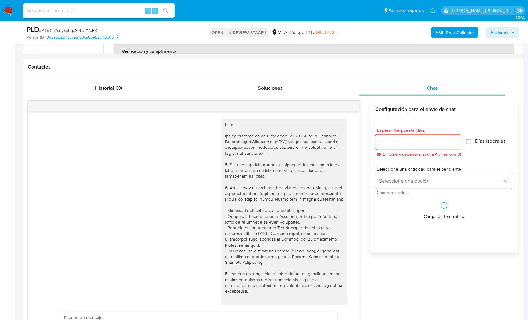
scroll to position [303, 0]
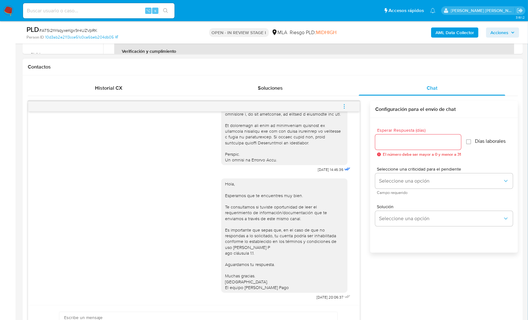
click at [345, 109] on span "menu-action" at bounding box center [345, 106] width 6 height 15
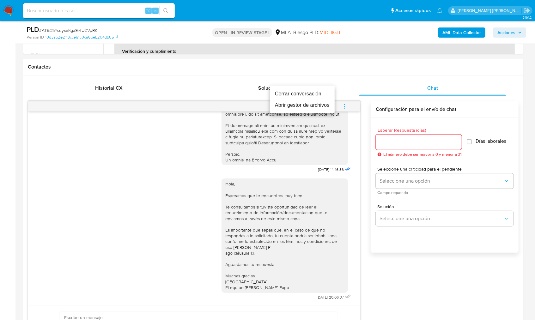
click at [302, 95] on li "Cerrar conversación" at bounding box center [302, 93] width 65 height 11
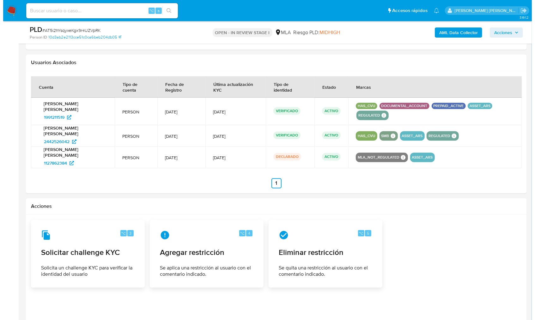
scroll to position [958, 0]
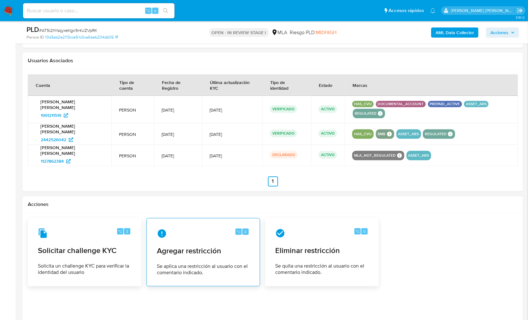
click at [245, 242] on div "⌥ 4 Agregar restricción Se aplica una restricción al usuario con el comentario …" at bounding box center [203, 251] width 103 height 57
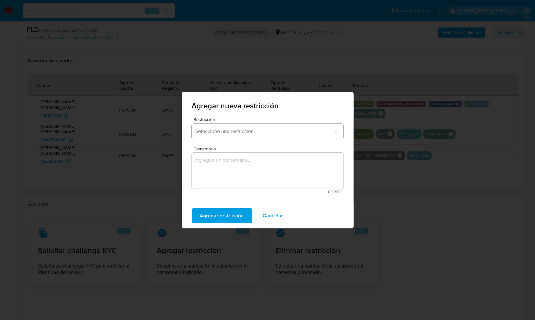
click at [241, 140] on div "Restricción Seleccione una restricción" at bounding box center [268, 129] width 152 height 24
click at [240, 135] on button "Seleccione una restricción" at bounding box center [268, 131] width 152 height 15
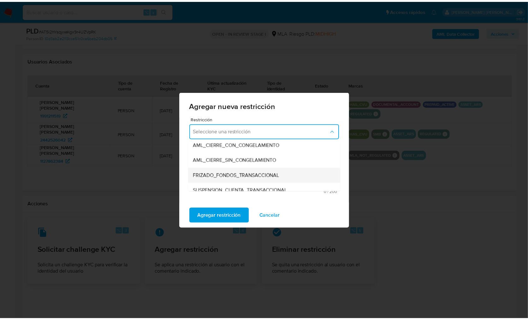
scroll to position [51, 0]
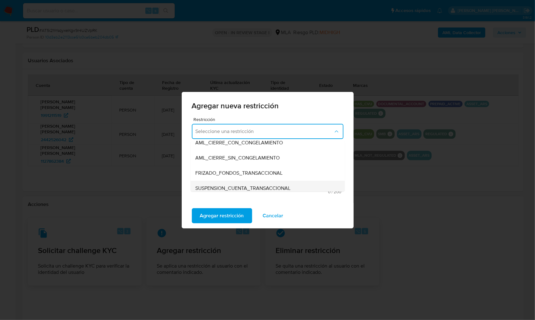
click at [253, 186] on span "SUSPENSION_CUENTA_TRANSACCIONAL" at bounding box center [242, 188] width 95 height 6
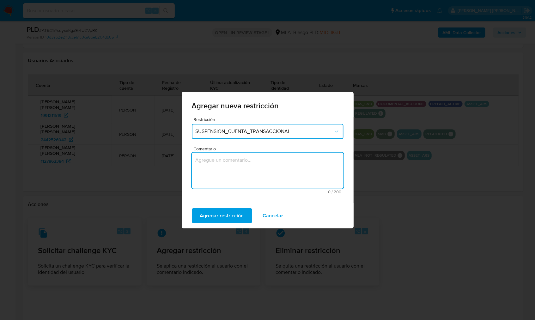
click at [258, 177] on textarea "Comentario" at bounding box center [268, 171] width 152 height 36
type textarea "AML"
click at [220, 214] on span "Agregar restricción" at bounding box center [222, 216] width 44 height 14
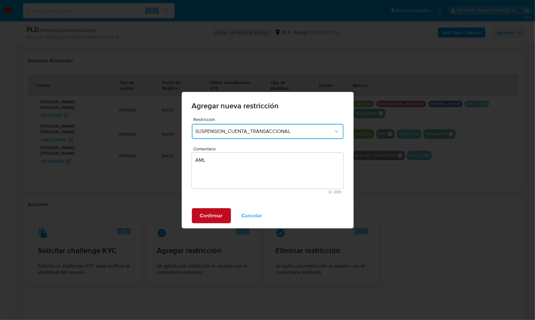
click at [222, 214] on button "Confirmar" at bounding box center [211, 215] width 39 height 15
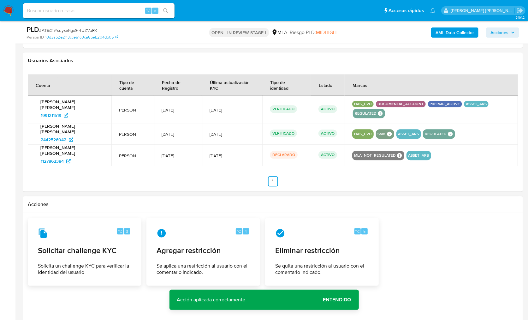
click at [339, 300] on span "Entendido" at bounding box center [337, 300] width 28 height 0
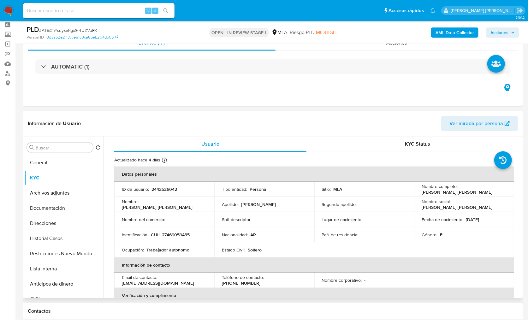
scroll to position [26, 0]
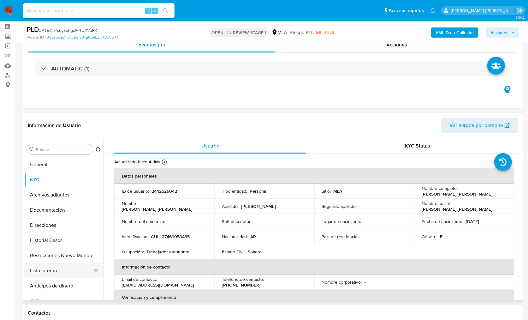
click at [63, 266] on button "Lista Interna" at bounding box center [61, 270] width 74 height 15
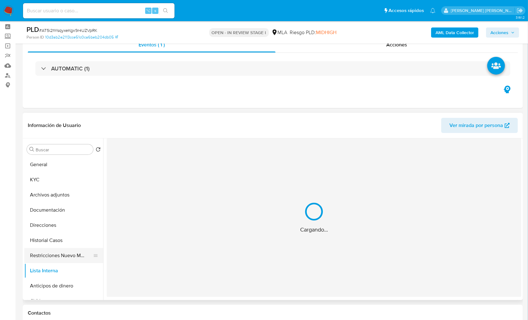
click at [62, 259] on button "Restricciones Nuevo Mundo" at bounding box center [61, 255] width 74 height 15
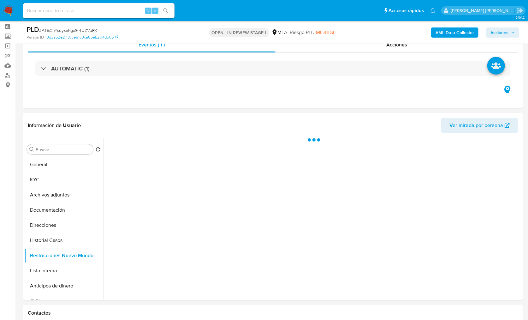
click at [451, 24] on div "PLD # AT5i2hYsqyxeKgx9r4UZVpRK Person ID 10d3ab2e2113cce51c0ca6beb204db05 OPEN …" at bounding box center [273, 32] width 500 height 22
click at [451, 35] on b "AML Data Collector" at bounding box center [455, 32] width 39 height 10
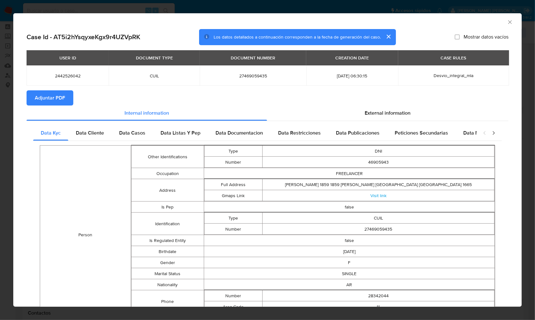
click at [55, 96] on span "Adjuntar PDF" at bounding box center [50, 98] width 30 height 14
click at [506, 21] on icon "Cerrar ventana" at bounding box center [509, 22] width 6 height 6
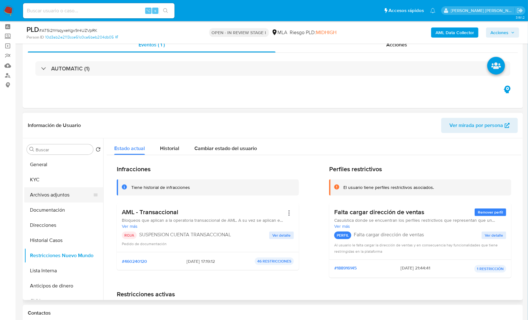
click at [69, 189] on button "Archivos adjuntos" at bounding box center [61, 194] width 74 height 15
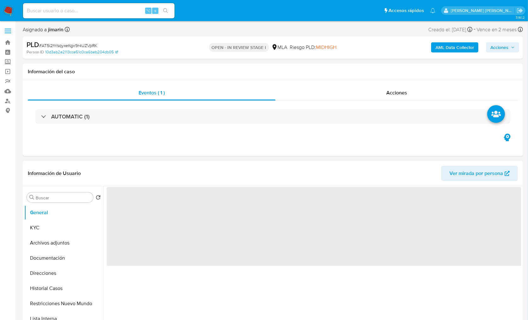
select select "10"
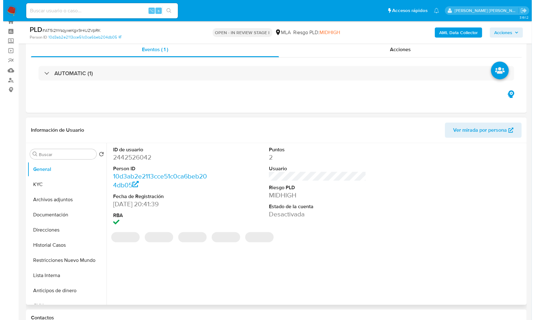
scroll to position [38, 0]
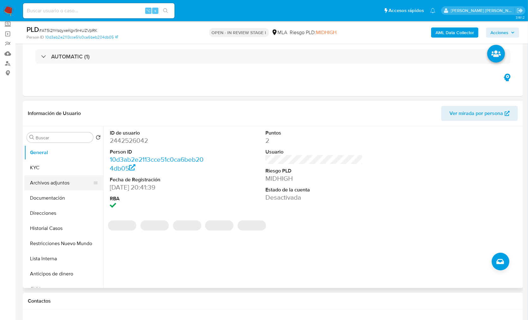
click at [51, 187] on button "Archivos adjuntos" at bounding box center [61, 182] width 74 height 15
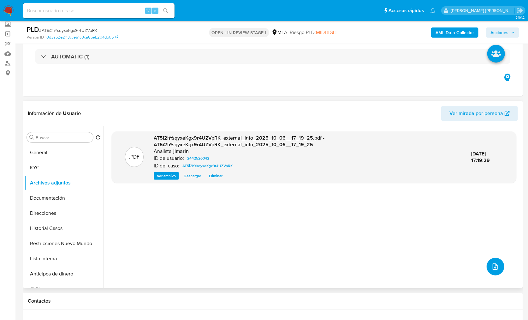
click at [493, 268] on icon "upload-file" at bounding box center [495, 266] width 5 height 6
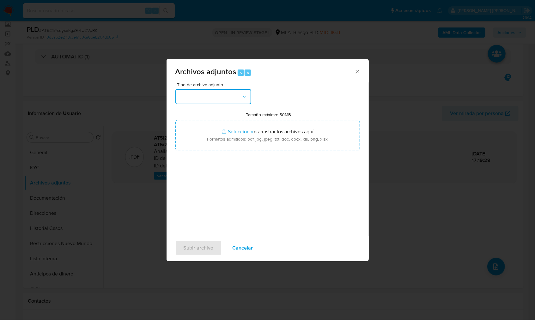
click at [225, 100] on button "button" at bounding box center [213, 96] width 76 height 15
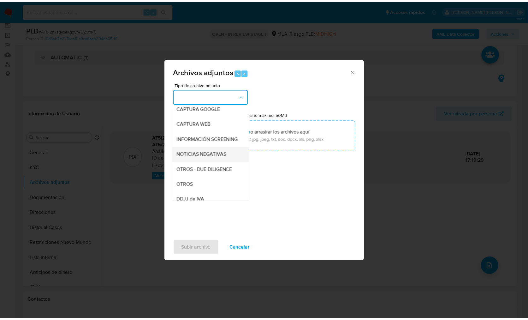
scroll to position [55, 0]
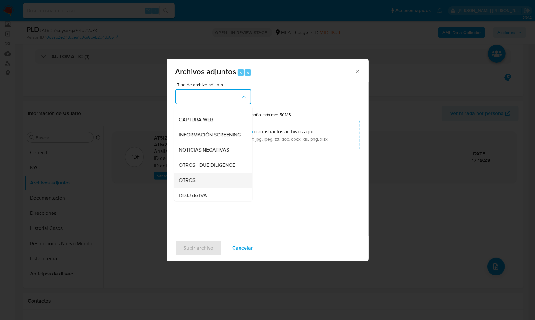
click at [201, 183] on div "OTROS" at bounding box center [211, 180] width 64 height 15
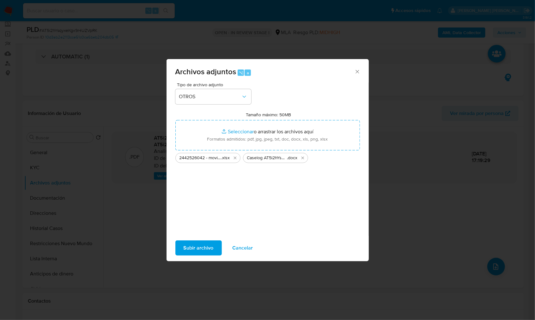
click at [207, 245] on span "Subir archivo" at bounding box center [198, 248] width 30 height 14
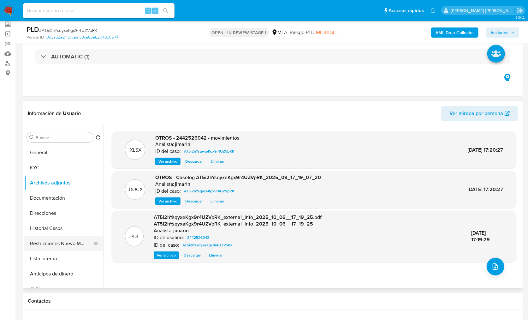
click at [67, 241] on button "Restricciones Nuevo Mundo" at bounding box center [61, 243] width 74 height 15
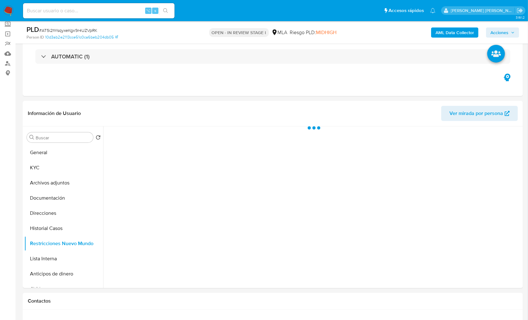
click at [505, 31] on span "Acciones" at bounding box center [500, 32] width 18 height 10
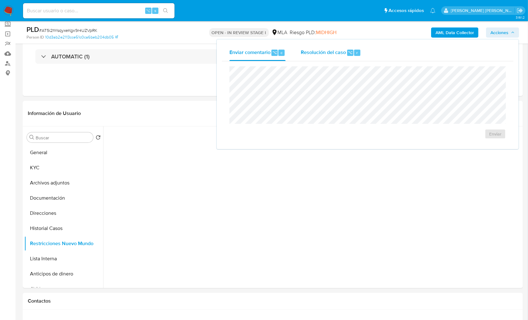
click at [322, 55] on span "Resolución del caso" at bounding box center [323, 52] width 45 height 7
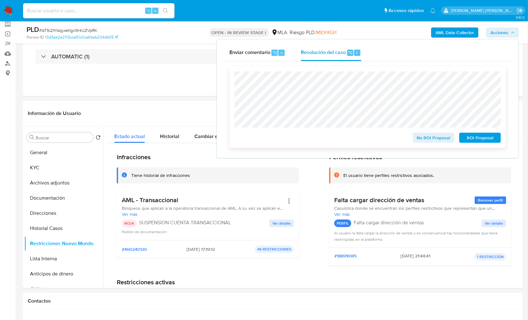
click at [480, 138] on span "ROI Proposal" at bounding box center [480, 137] width 33 height 9
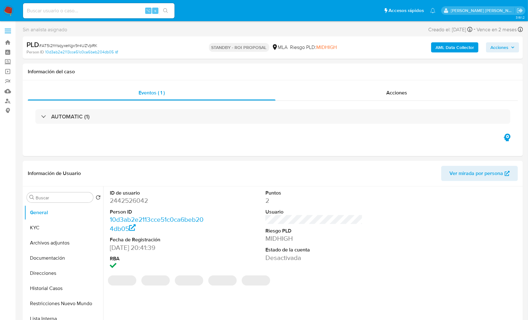
select select "10"
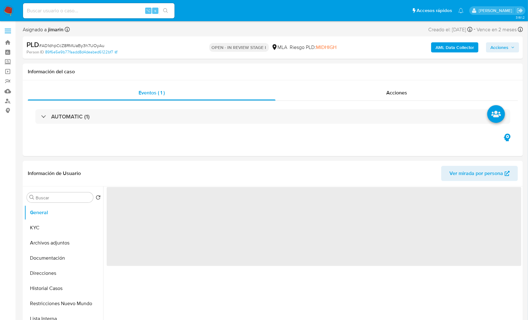
select select "10"
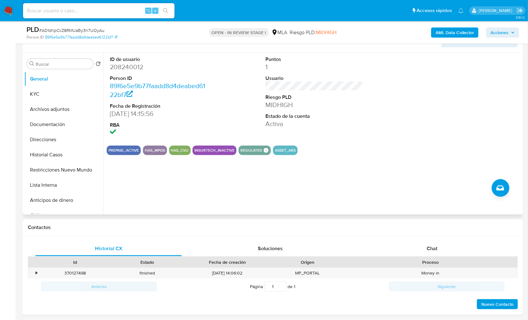
scroll to position [112, 0]
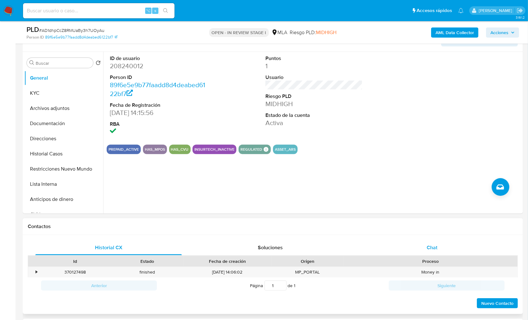
click at [444, 242] on div "Chat" at bounding box center [432, 247] width 147 height 15
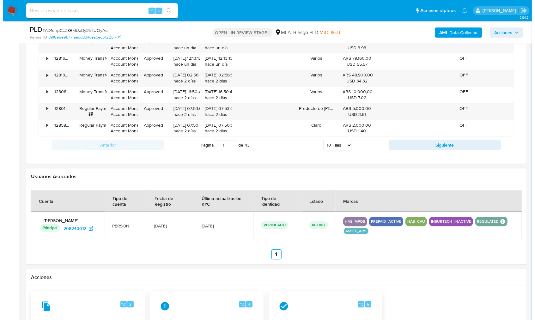
scroll to position [976, 0]
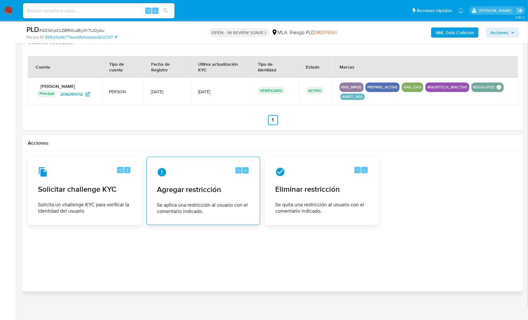
click at [212, 193] on div "⌥ 4 Agregar restricción Se aplica una restricción al usuario con el comentario …" at bounding box center [203, 190] width 103 height 57
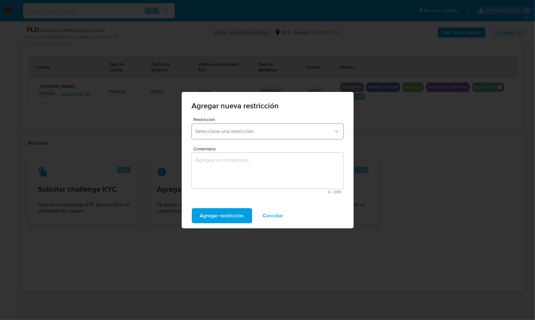
click at [225, 126] on button "Seleccione una restricción" at bounding box center [268, 131] width 152 height 15
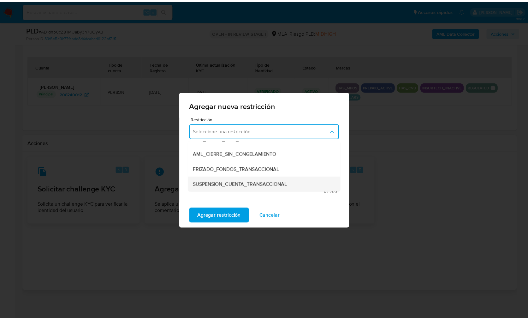
scroll to position [55, 0]
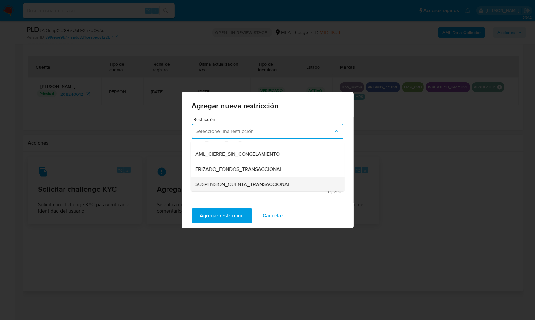
click at [242, 179] on div "SUSPENSION_CUENTA_TRANSACCIONAL" at bounding box center [265, 184] width 140 height 15
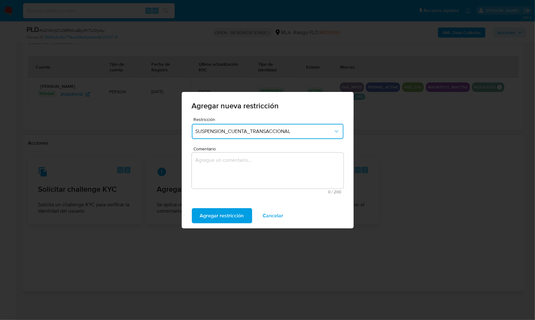
click at [258, 177] on textarea "Comentario" at bounding box center [268, 171] width 152 height 36
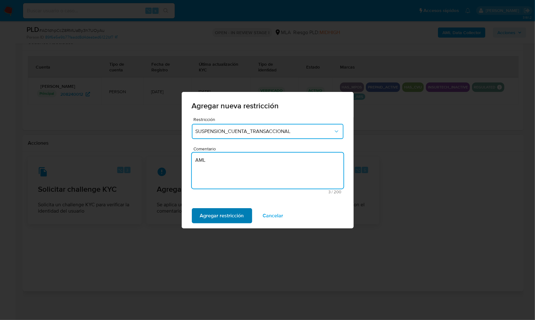
type textarea "AML"
click at [232, 215] on span "Agregar restricción" at bounding box center [222, 216] width 44 height 14
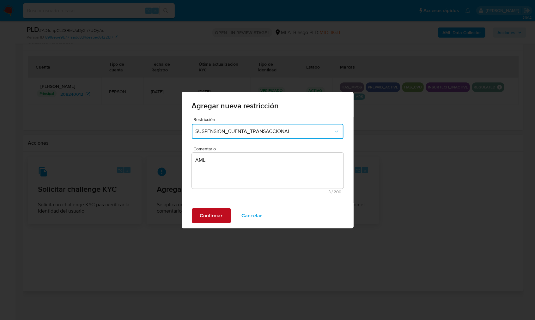
click at [213, 213] on span "Confirmar" at bounding box center [211, 216] width 23 height 14
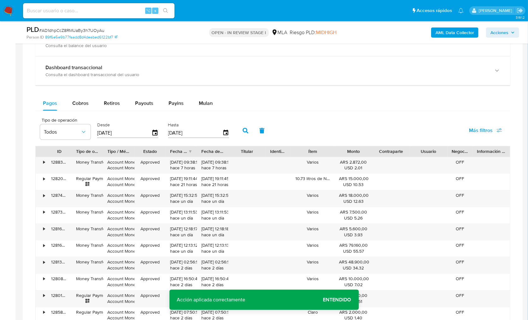
scroll to position [514, 0]
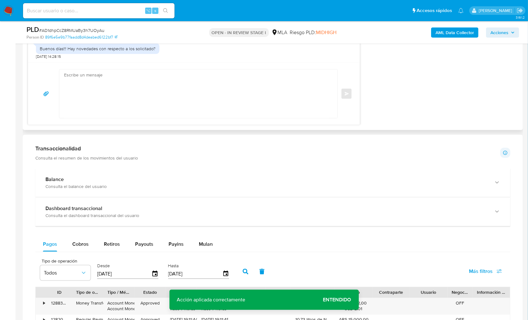
click at [164, 83] on textarea at bounding box center [197, 93] width 266 height 49
paste textarea "Hola, Muchas gracias por la respuesta. Analizamos tu caso y notamos que la info…"
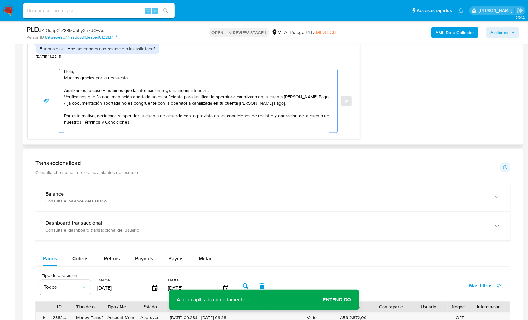
scroll to position [0, 0]
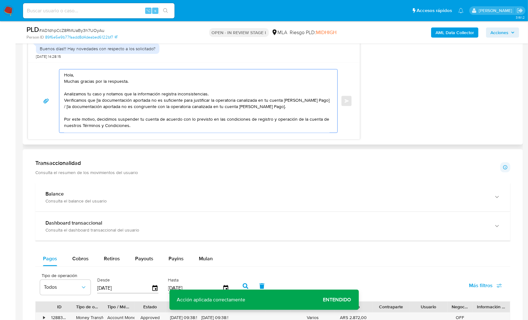
click at [120, 73] on textarea "Hola, Muchas gracias por la respuesta. Analizamos tu caso y notamos que la info…" at bounding box center [197, 100] width 266 height 63
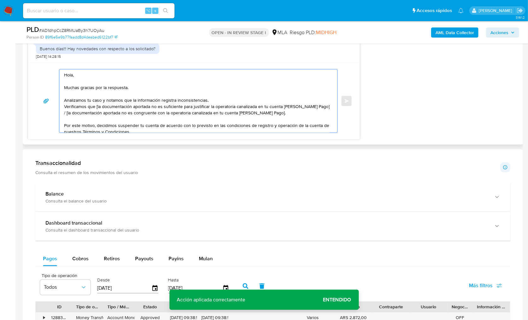
click at [207, 100] on textarea "Hola, Muchas gracias por la respuesta. Analizamos tu caso y notamos que la info…" at bounding box center [197, 100] width 266 height 63
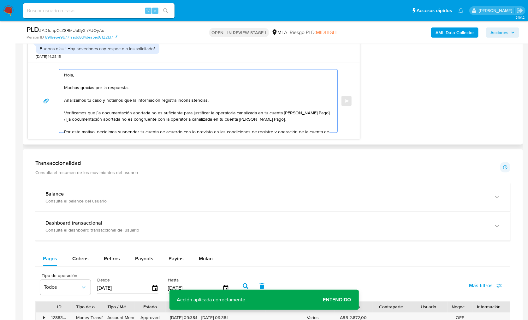
drag, startPoint x: 96, startPoint y: 113, endPoint x: 320, endPoint y: 112, distance: 223.9
click at [320, 112] on textarea "Hola, Muchas gracias por la respuesta. Analizamos tu caso y notamos que la info…" at bounding box center [197, 100] width 266 height 63
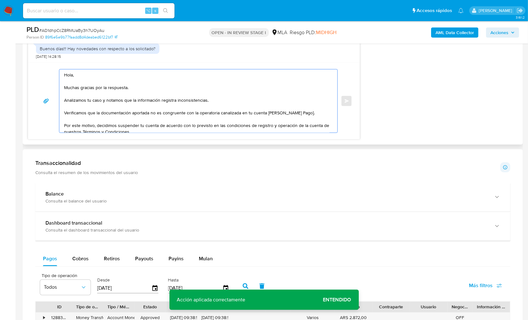
click at [306, 112] on textarea "Hola, Muchas gracias por la respuesta. Analizamos tu caso y notamos que la info…" at bounding box center [197, 100] width 266 height 63
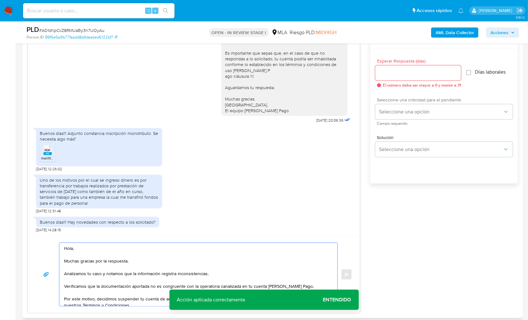
scroll to position [332, 0]
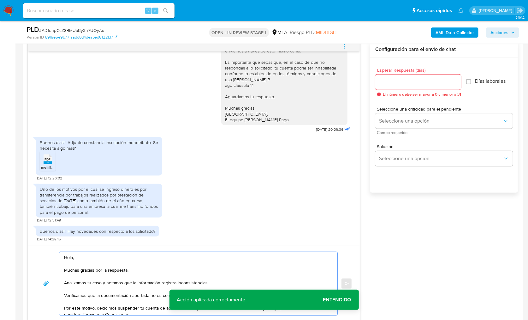
type textarea "Hola, Muchas gracias por la respuesta. Analizamos tu caso y notamos que la info…"
click at [393, 85] on input "Esperar Respuesta (días)" at bounding box center [418, 82] width 86 height 8
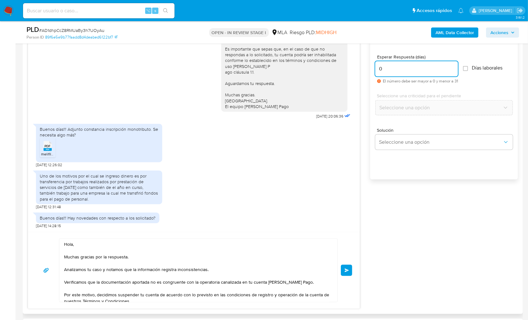
scroll to position [346, 0]
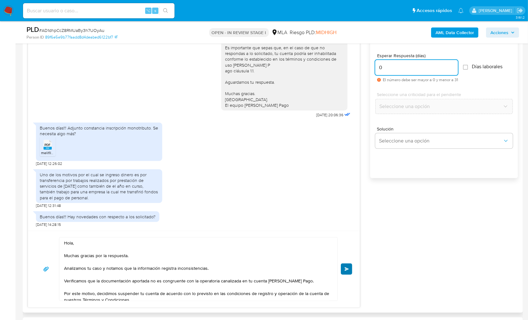
type input "0"
click at [346, 267] on span "Enviar" at bounding box center [347, 269] width 4 height 4
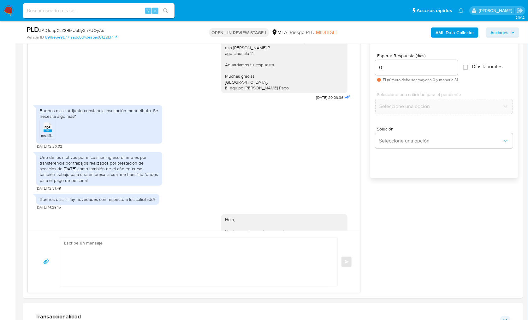
scroll to position [550, 0]
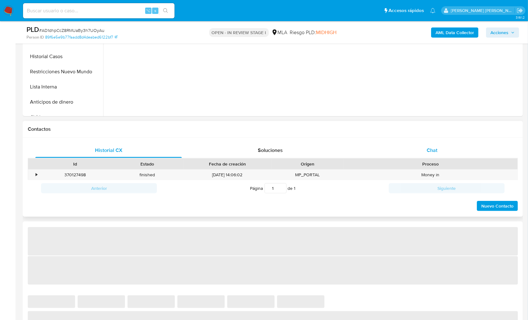
click at [433, 155] on div "Chat" at bounding box center [432, 150] width 147 height 15
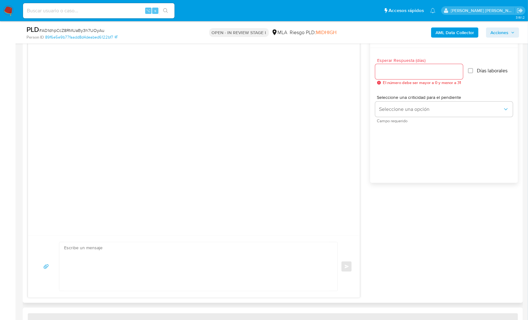
select select "10"
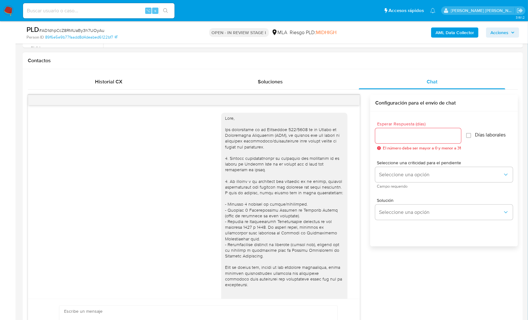
scroll to position [277, 0]
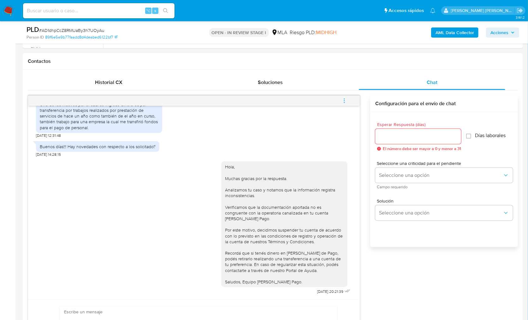
click at [343, 103] on span "menu-action" at bounding box center [345, 100] width 6 height 15
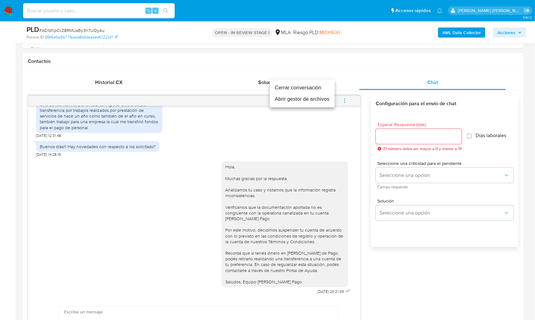
click at [303, 91] on li "Cerrar conversación" at bounding box center [302, 87] width 65 height 11
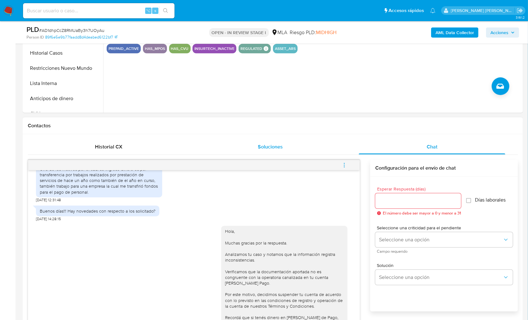
scroll to position [211, 0]
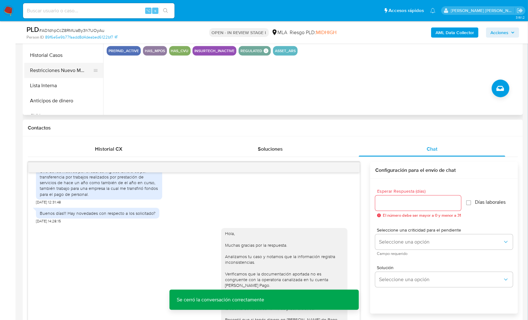
click at [84, 75] on button "Restricciones Nuevo Mundo" at bounding box center [61, 70] width 74 height 15
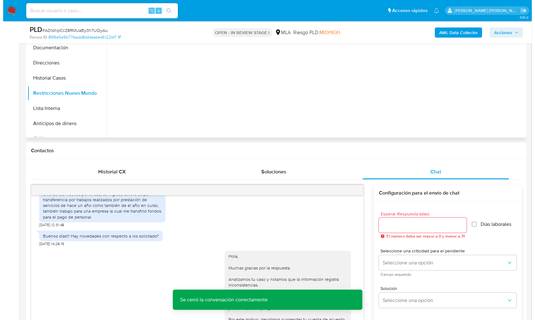
scroll to position [87, 0]
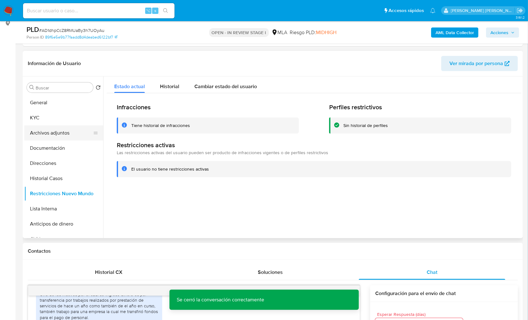
click at [62, 132] on button "Archivos adjuntos" at bounding box center [61, 132] width 74 height 15
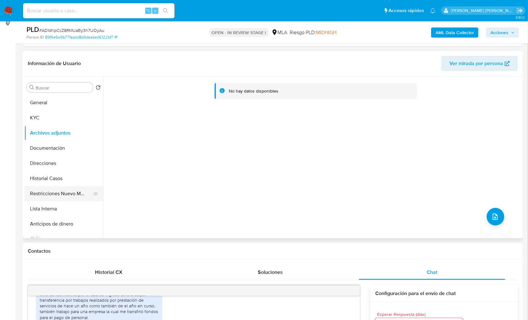
click at [65, 193] on button "Restricciones Nuevo Mundo" at bounding box center [61, 193] width 74 height 15
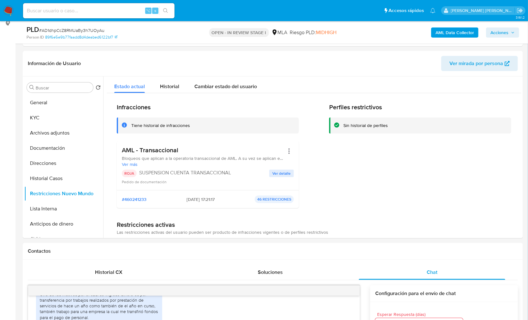
click at [458, 35] on b "AML Data Collector" at bounding box center [455, 32] width 39 height 10
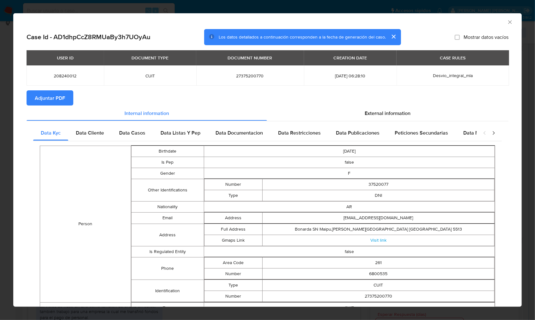
click at [66, 103] on button "Adjuntar PDF" at bounding box center [50, 97] width 47 height 15
click at [324, 102] on section "Adjuntar PDF Creando" at bounding box center [268, 98] width 482 height 16
click at [508, 22] on icon "Cerrar ventana" at bounding box center [509, 21] width 3 height 3
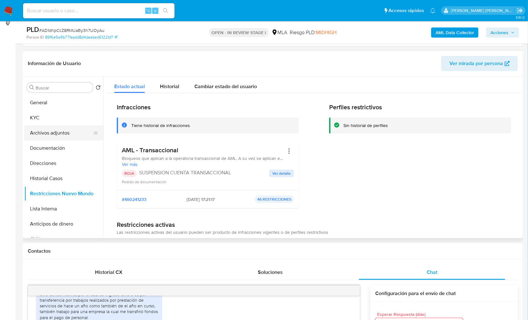
drag, startPoint x: 60, startPoint y: 133, endPoint x: 76, endPoint y: 133, distance: 15.8
click at [60, 133] on button "Archivos adjuntos" at bounding box center [61, 132] width 74 height 15
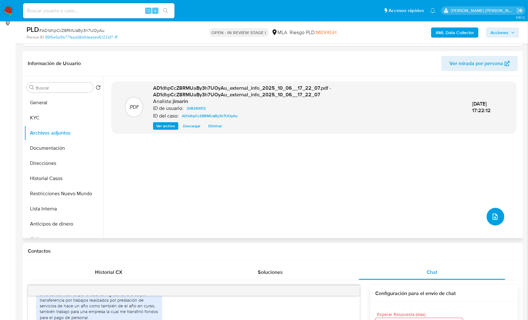
click at [496, 217] on icon "upload-file" at bounding box center [496, 217] width 8 height 8
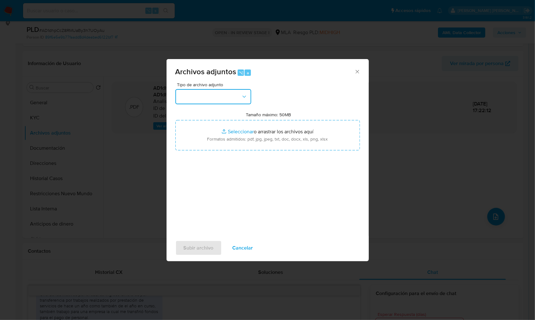
click at [219, 96] on button "button" at bounding box center [213, 96] width 76 height 15
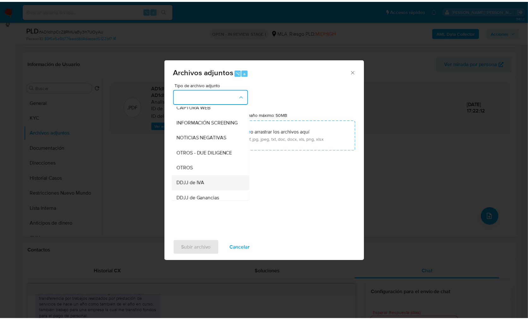
scroll to position [85, 0]
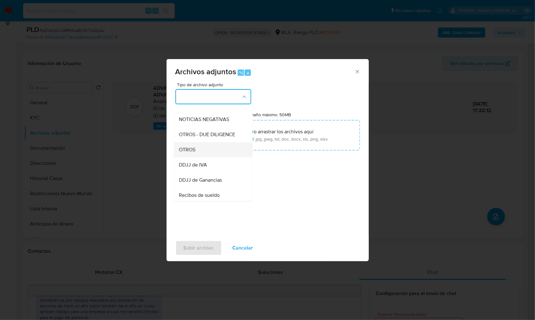
click at [199, 157] on div "OTROS" at bounding box center [211, 149] width 64 height 15
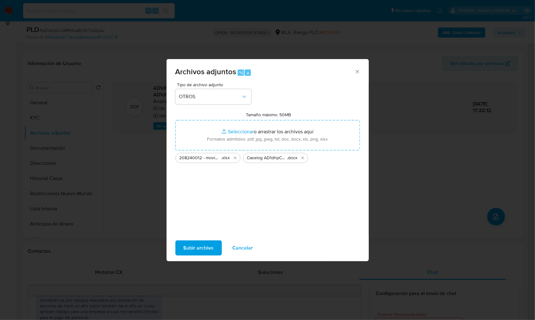
click at [202, 250] on span "Subir archivo" at bounding box center [198, 248] width 30 height 14
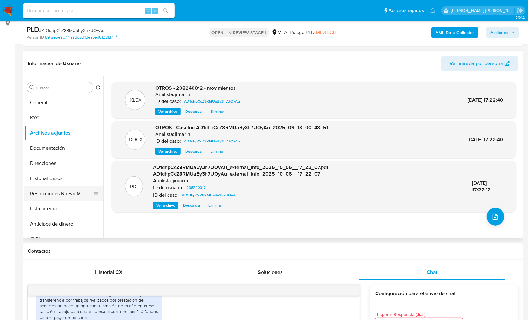
click at [66, 190] on button "Restricciones Nuevo Mundo" at bounding box center [61, 193] width 74 height 15
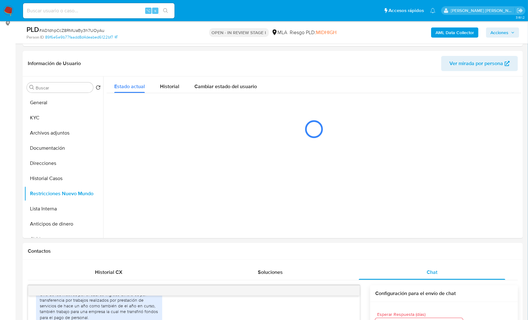
click at [504, 34] on span "Acciones" at bounding box center [500, 32] width 18 height 10
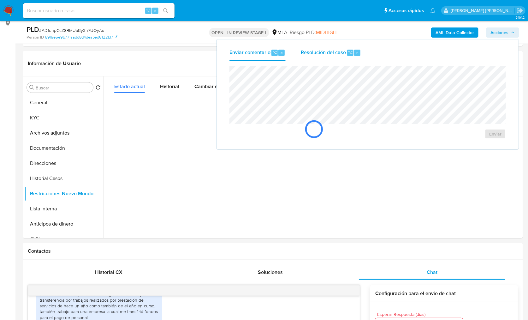
click at [332, 57] on div "Resolución del caso ⌥ r" at bounding box center [331, 53] width 60 height 16
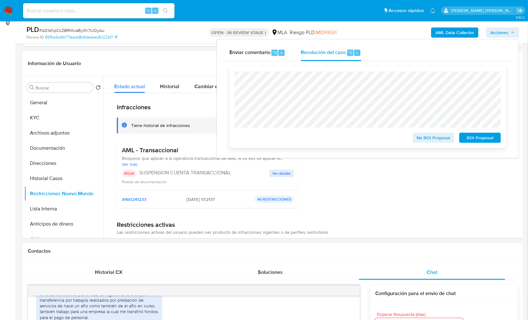
click at [477, 136] on span "ROI Proposal" at bounding box center [480, 137] width 33 height 9
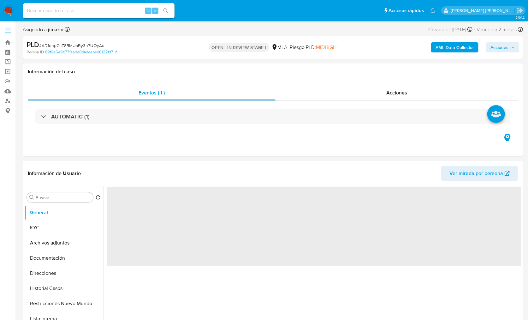
select select "10"
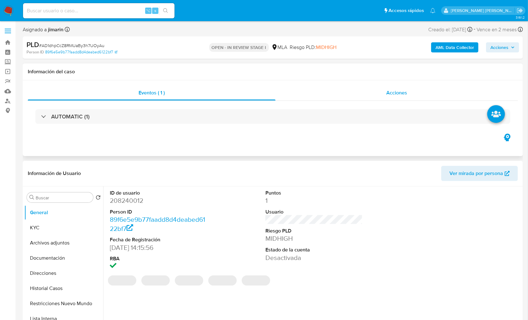
click at [404, 92] on span "Acciones" at bounding box center [396, 92] width 21 height 7
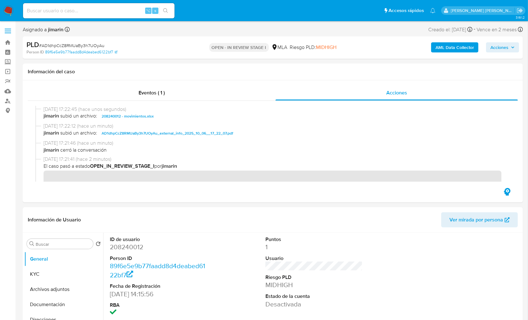
click at [497, 51] on span "Acciones" at bounding box center [500, 47] width 18 height 10
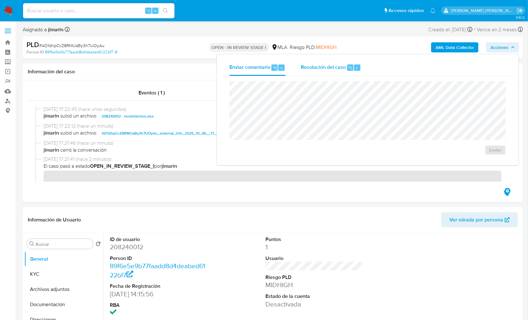
click at [344, 70] on span "Resolución del caso" at bounding box center [323, 67] width 45 height 7
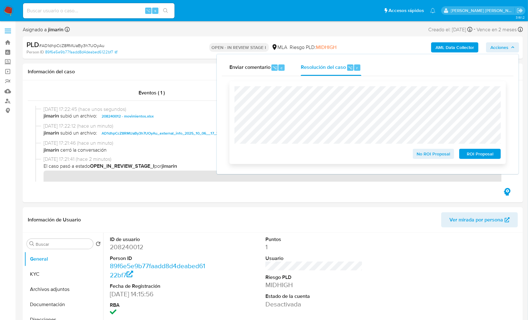
click at [481, 158] on span "ROI Proposal" at bounding box center [480, 153] width 33 height 9
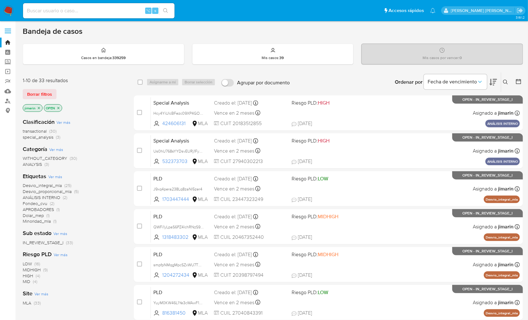
click at [42, 77] on div "1-10 de 33 resultados" at bounding box center [73, 80] width 101 height 7
click at [504, 78] on button at bounding box center [506, 82] width 10 height 8
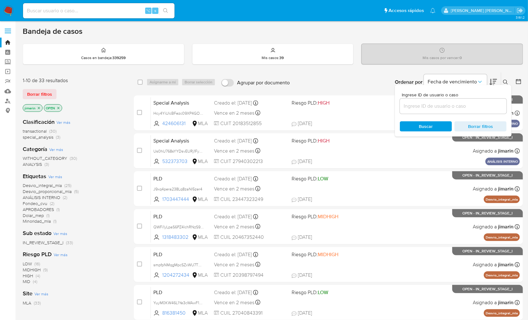
click at [487, 108] on input at bounding box center [453, 106] width 107 height 8
type input "306181521"
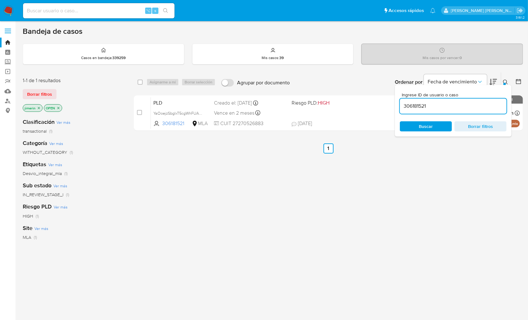
click at [506, 82] on icon at bounding box center [505, 82] width 5 height 5
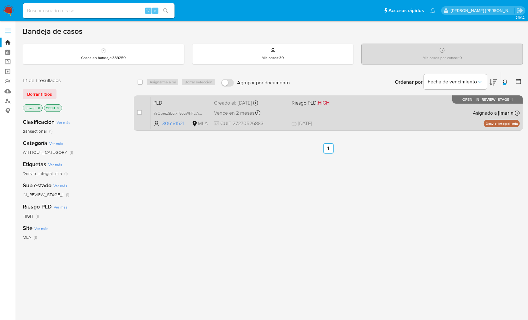
click at [416, 109] on div "PLD YaOoejzSbgIxT5cgWhFUAq8j 306181521 MLA Riesgo PLD: HIGH Creado el: 12/09/20…" at bounding box center [335, 113] width 369 height 32
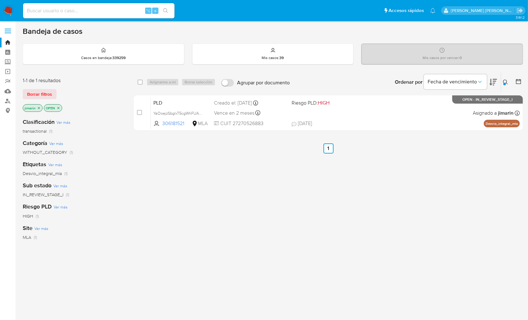
click at [9, 13] on img at bounding box center [8, 10] width 11 height 11
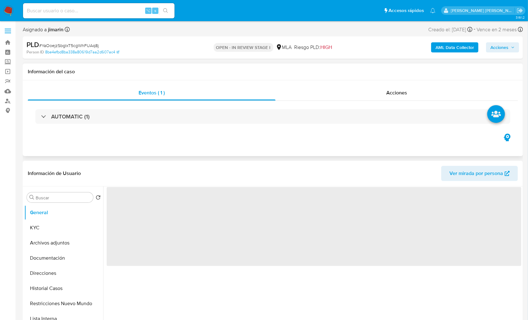
select select "10"
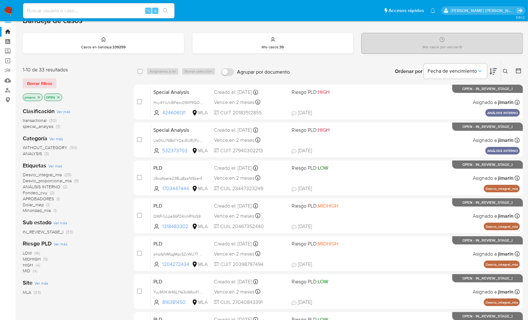
scroll to position [12, 0]
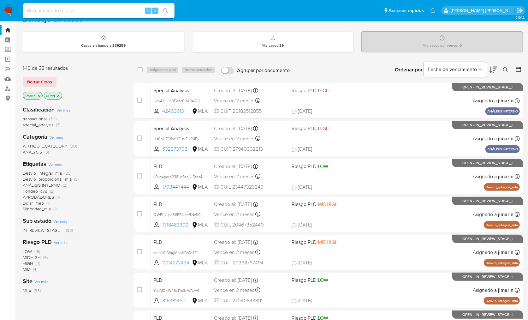
click at [59, 94] on icon "close-filter" at bounding box center [59, 96] width 4 height 4
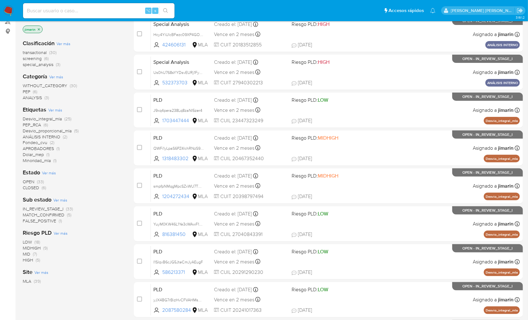
scroll to position [79, 0]
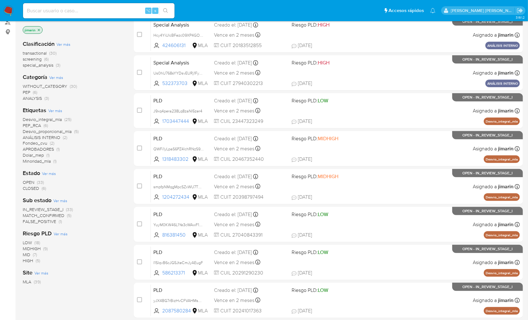
click at [39, 29] on icon "close-filter" at bounding box center [39, 30] width 4 height 4
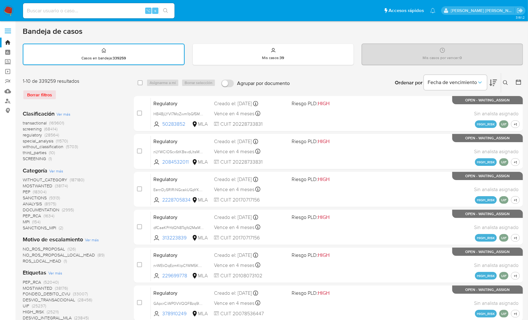
click at [12, 5] on nav "Pausado Ver notificaciones ⌥ s Accesos rápidos Presiona las siguientes teclas p…" at bounding box center [264, 10] width 528 height 21
click at [10, 10] on img at bounding box center [8, 10] width 11 height 11
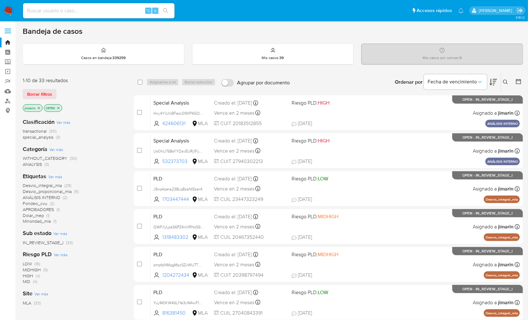
click at [39, 108] on icon "close-filter" at bounding box center [39, 108] width 4 height 4
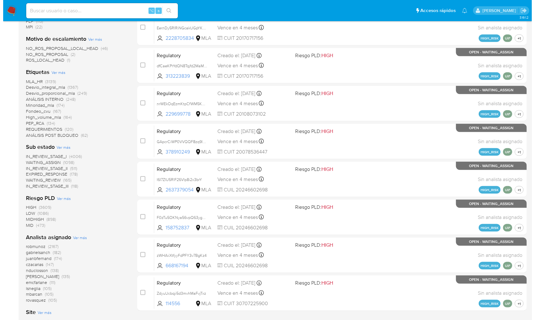
scroll to position [208, 0]
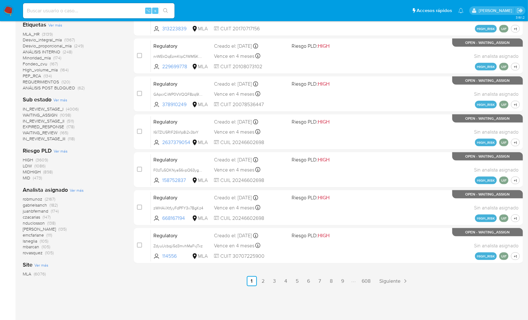
click at [78, 191] on span "Ver más" at bounding box center [77, 190] width 14 height 6
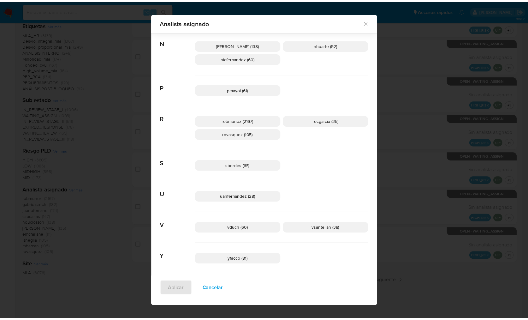
scroll to position [414, 0]
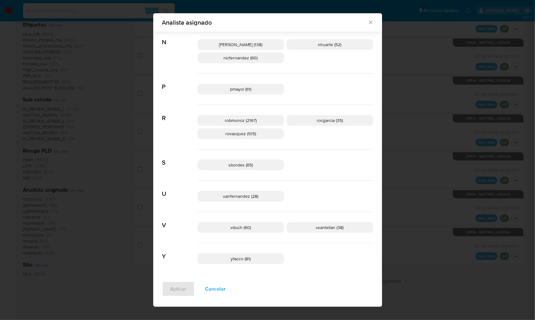
click at [423, 201] on div "Analista asignado Buscar 9 9b67c4c7-5718-49c3-93b1-153dcf44f7df (1) A afaruolo …" at bounding box center [267, 160] width 535 height 320
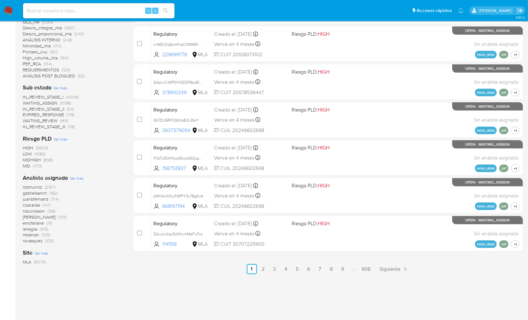
scroll to position [0, 0]
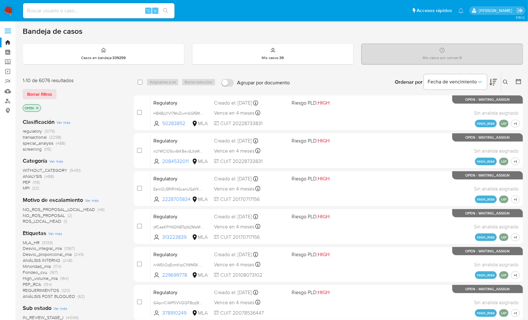
click at [503, 79] on button at bounding box center [506, 82] width 10 height 8
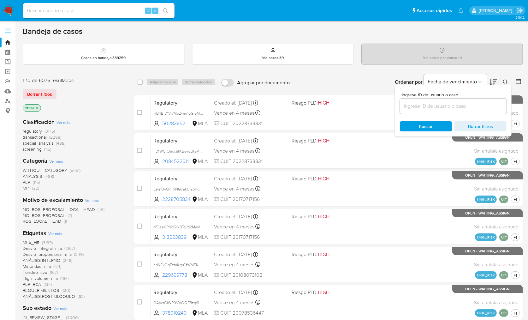
click at [485, 103] on input at bounding box center [453, 106] width 107 height 8
type input "2531280377"
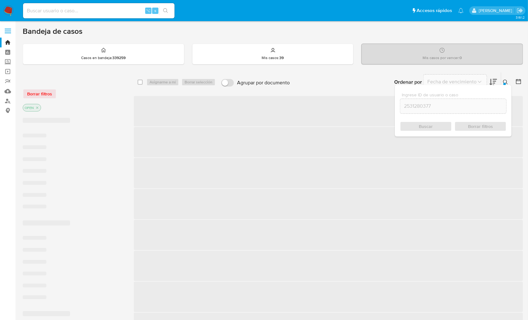
click at [508, 81] on button at bounding box center [506, 82] width 10 height 8
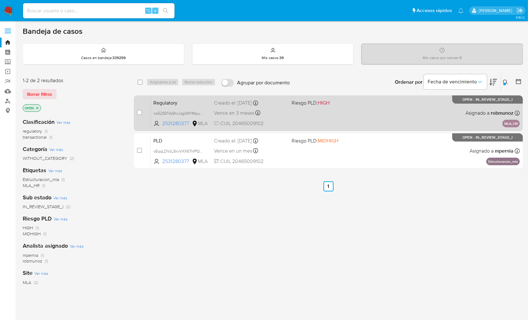
click at [440, 111] on div "Regulatory na52SEfVq9kxJqgVAYMajuGr 2531280377 MLA Riesgo PLD: HIGH Creado el: …" at bounding box center [335, 113] width 369 height 32
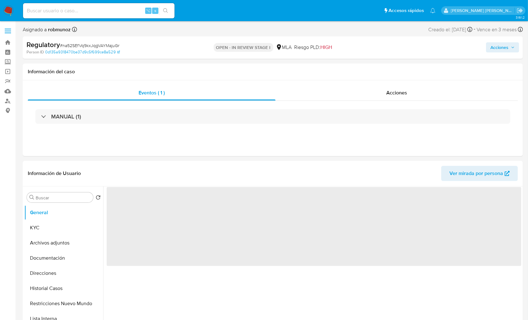
select select "10"
